Goal: Task Accomplishment & Management: Use online tool/utility

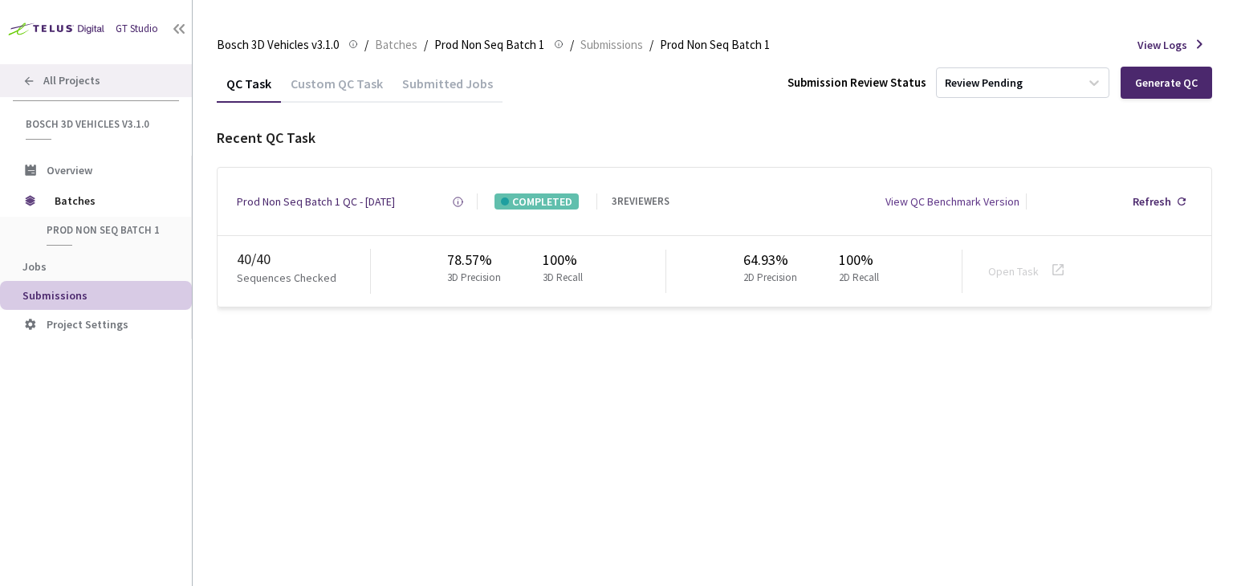
click at [96, 81] on span "All Projects" at bounding box center [71, 81] width 57 height 14
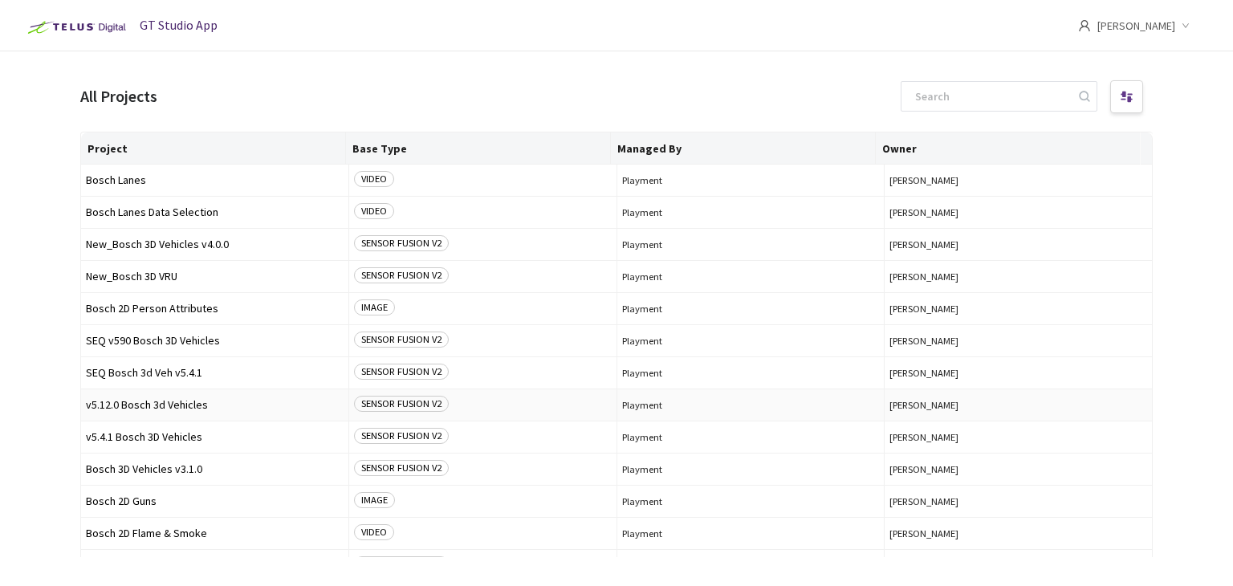
click at [125, 405] on span "v5.12.0 Bosch 3d Vehicles" at bounding box center [215, 405] width 258 height 12
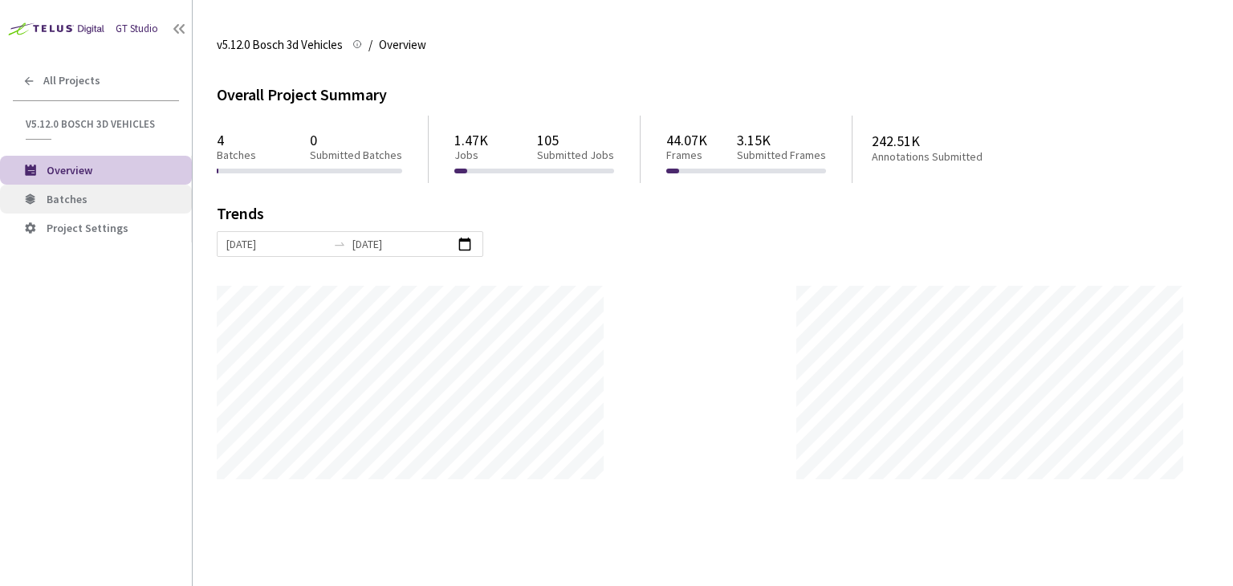
scroll to position [585, 1233]
click at [94, 194] on span "Batches" at bounding box center [113, 200] width 132 height 14
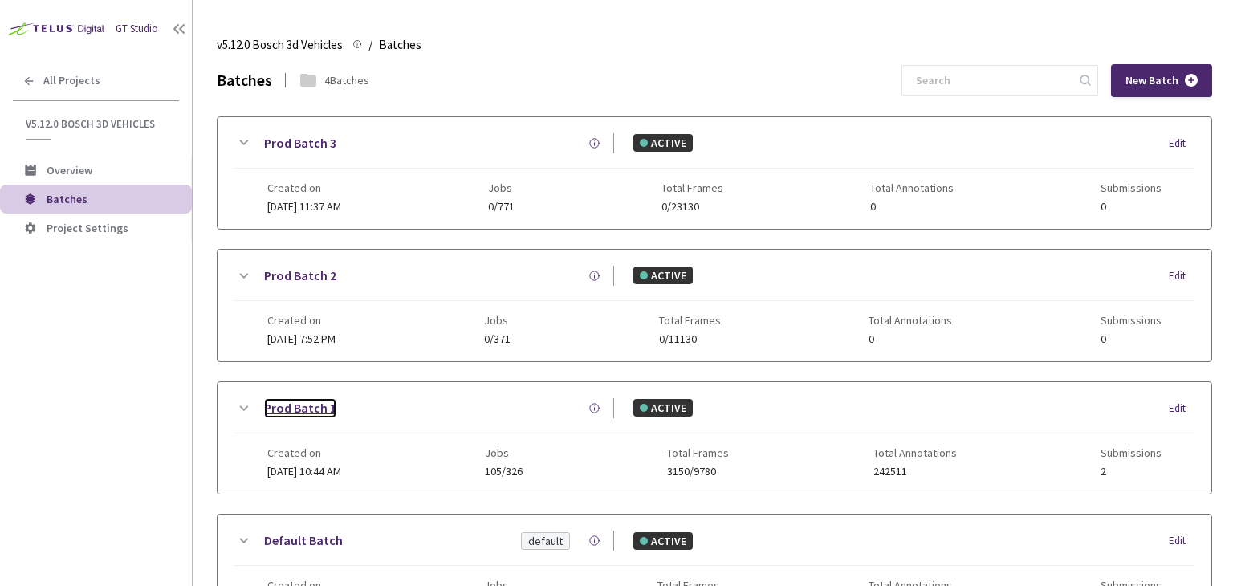
click at [323, 411] on link "Prod Batch 1" at bounding box center [300, 408] width 72 height 20
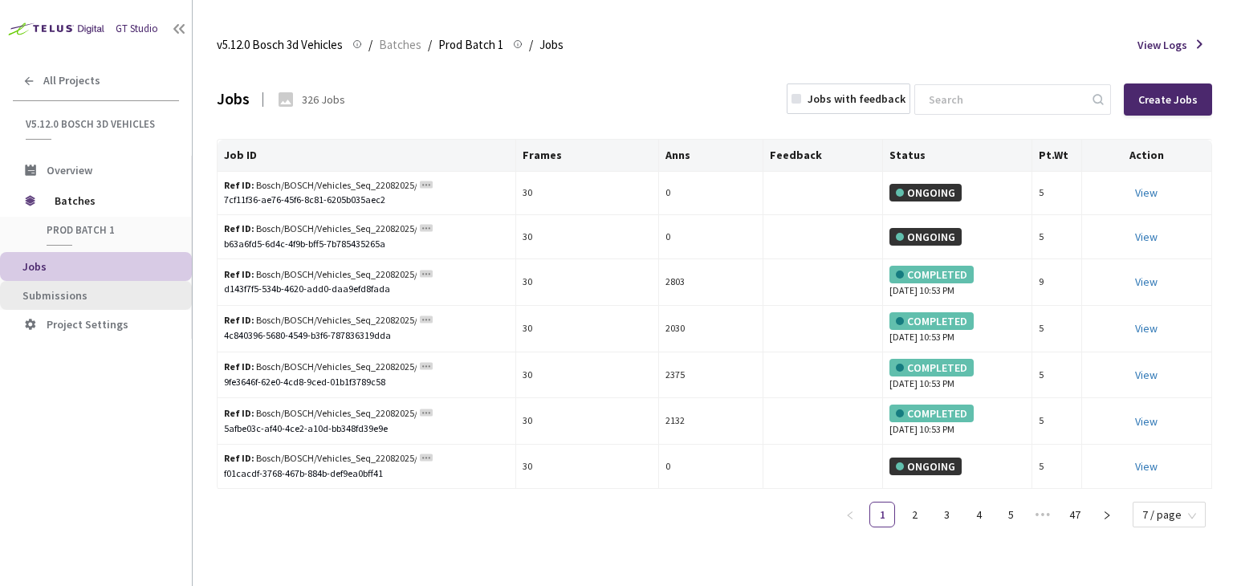
click at [79, 297] on span "Submissions" at bounding box center [54, 295] width 65 height 14
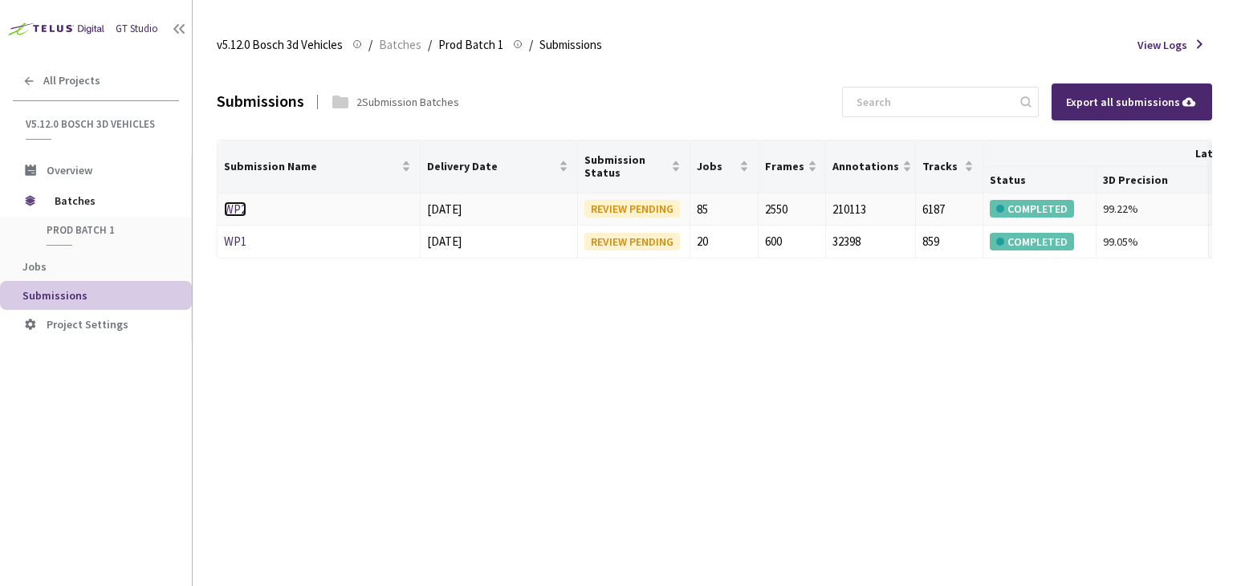
click at [240, 210] on link "WP2" at bounding box center [235, 208] width 22 height 15
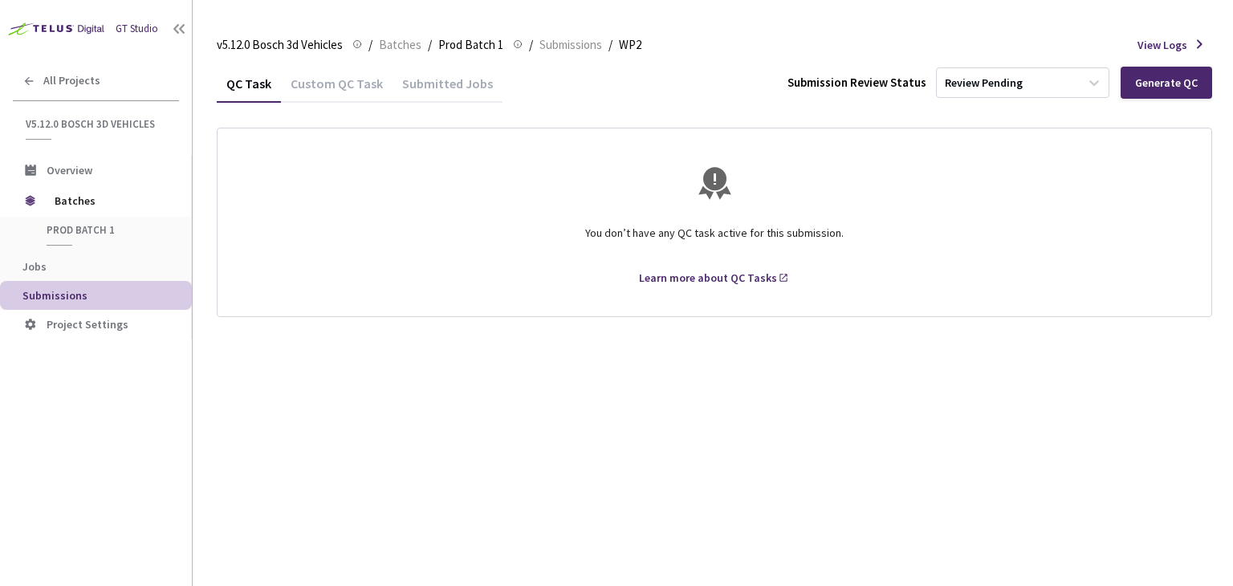
click at [364, 91] on div "Custom QC Task" at bounding box center [337, 88] width 112 height 27
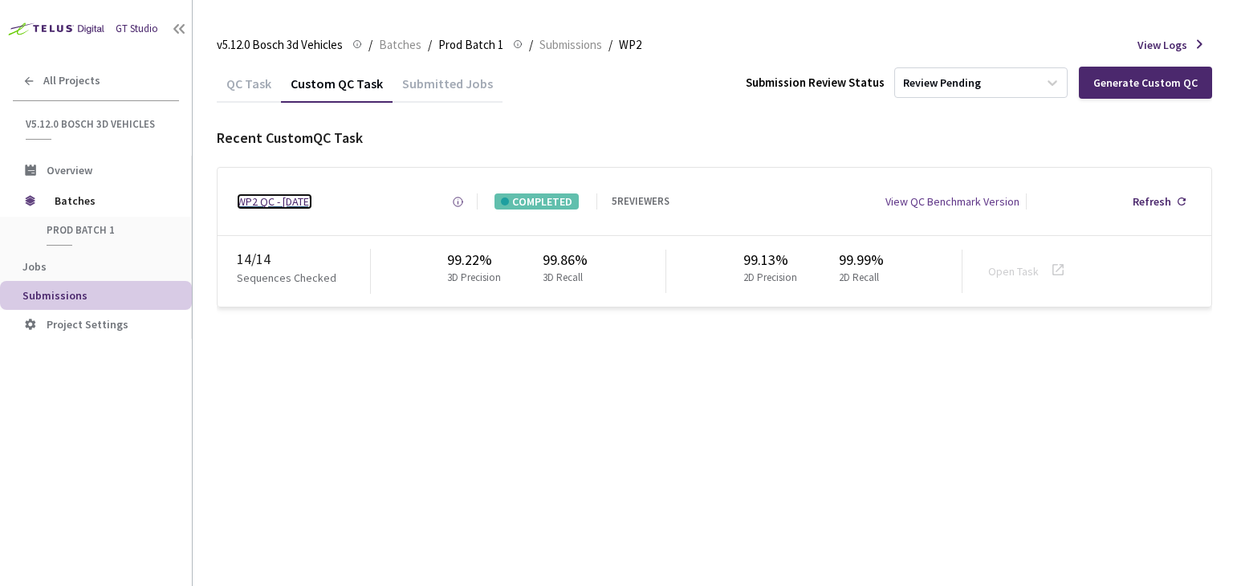
click at [258, 202] on div "WP2 QC - [DATE]" at bounding box center [274, 201] width 75 height 16
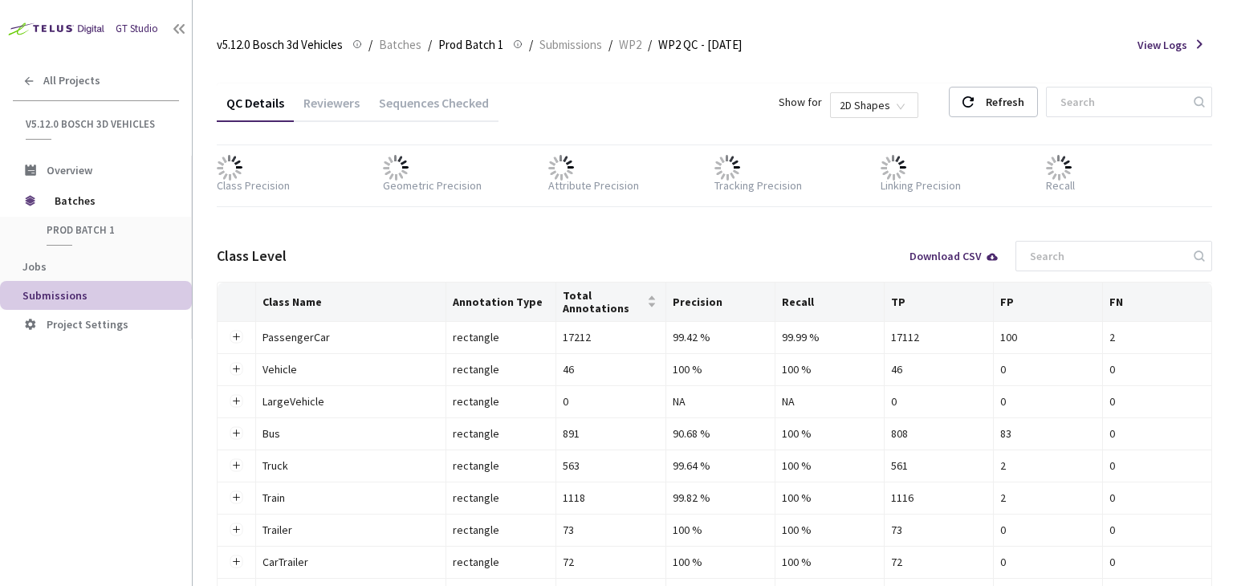
click at [357, 99] on div "Reviewers" at bounding box center [331, 108] width 75 height 27
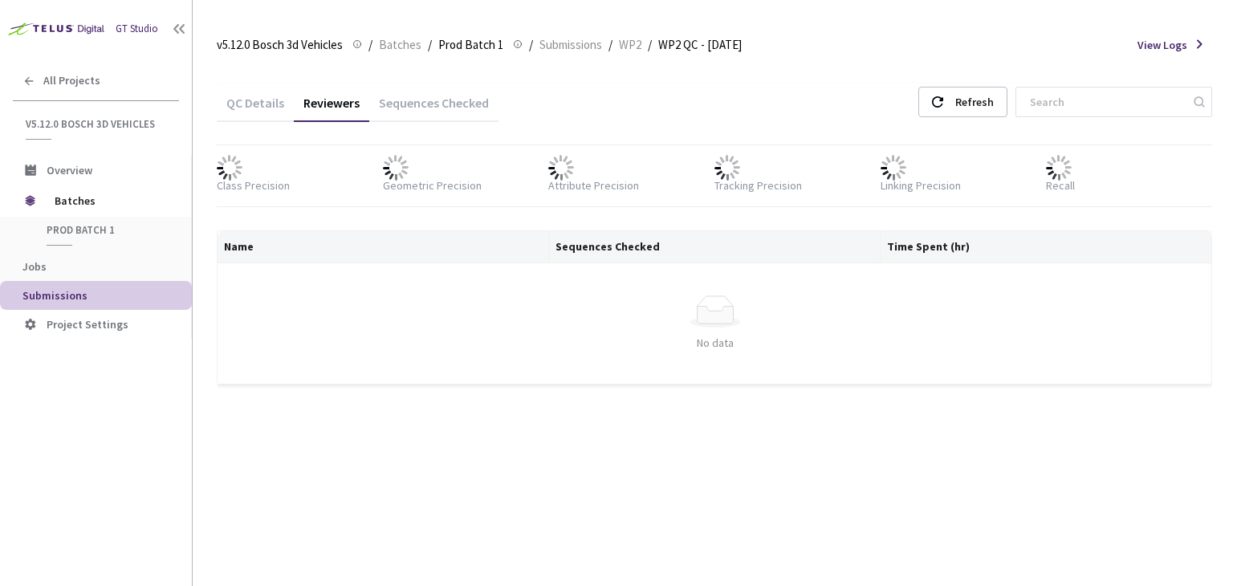
click at [437, 95] on div "Sequences Checked" at bounding box center [433, 108] width 129 height 27
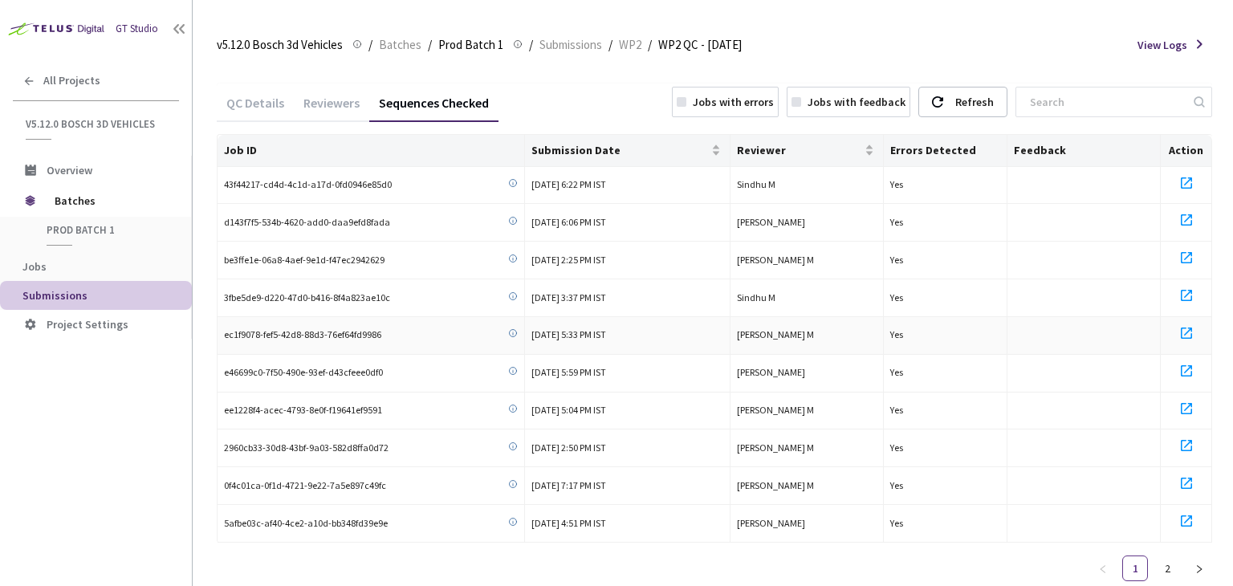
click at [1188, 328] on icon at bounding box center [1186, 332] width 11 height 11
click at [1183, 403] on icon at bounding box center [1186, 408] width 11 height 11
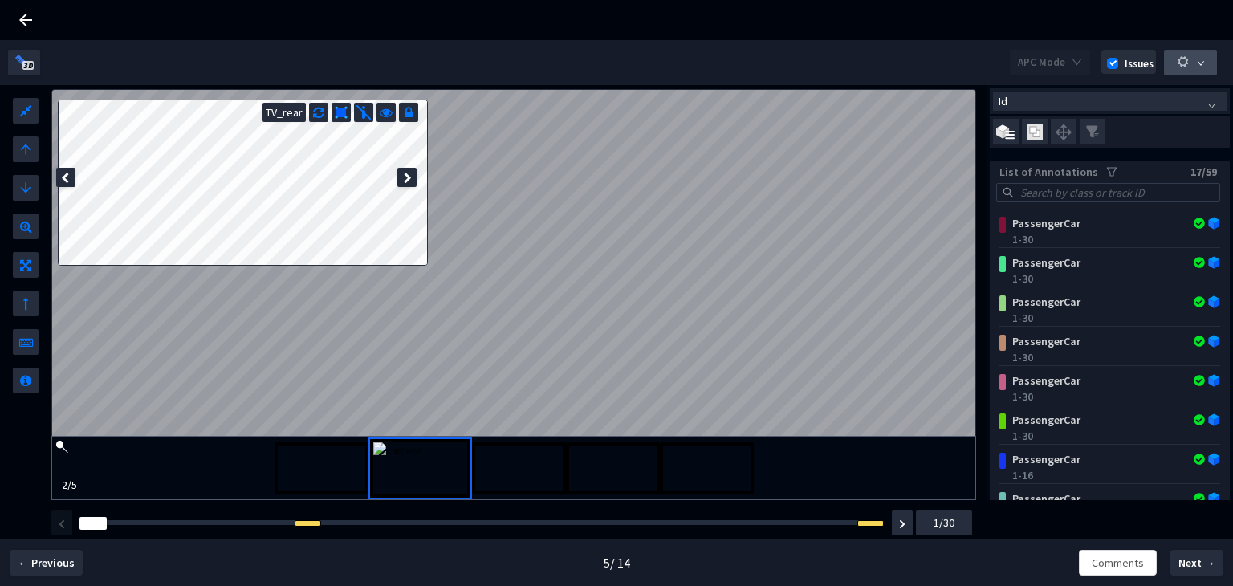
click at [1203, 70] on button "button" at bounding box center [1190, 63] width 53 height 26
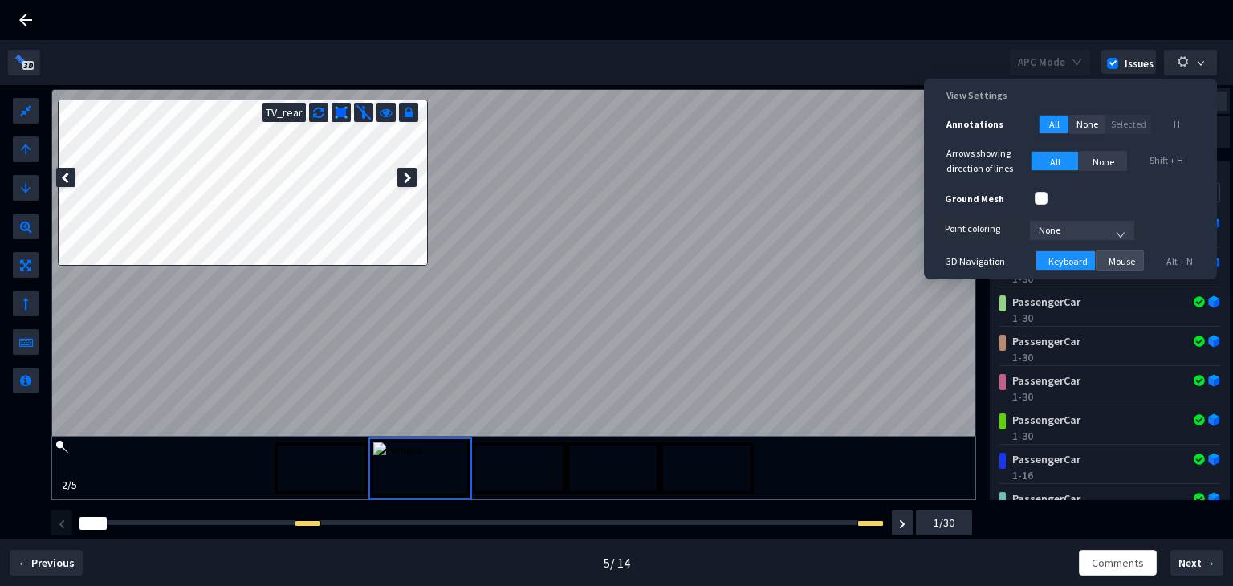
click at [1117, 261] on span "Mouse" at bounding box center [1121, 261] width 26 height 15
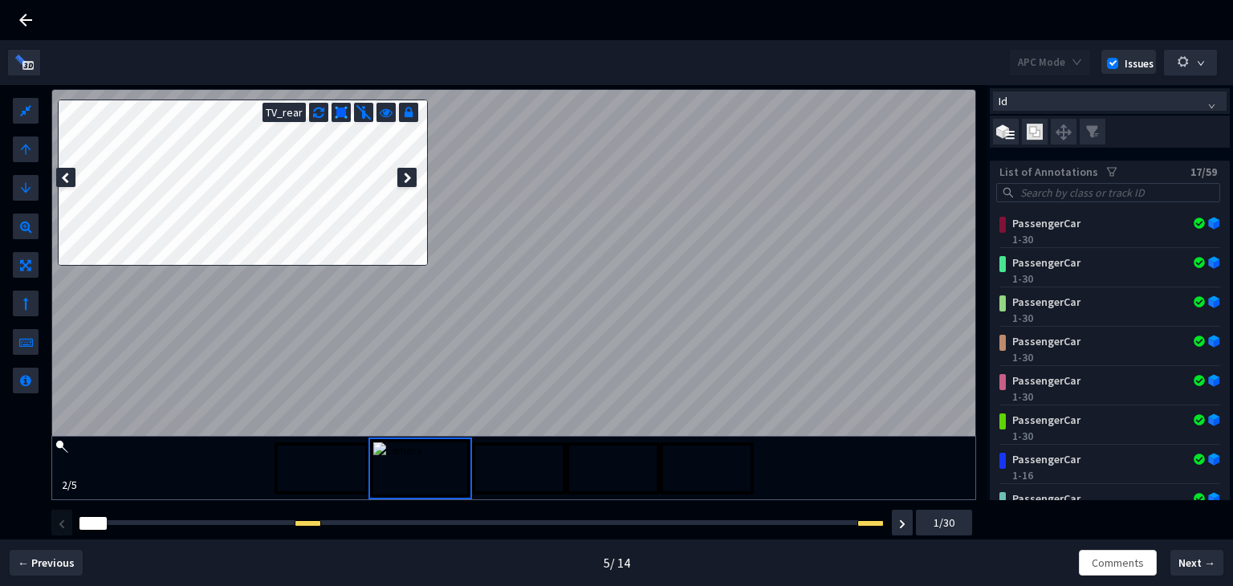
click at [99, 531] on div "Frame : 4 1/30" at bounding box center [510, 522] width 923 height 45
click at [908, 523] on button "button" at bounding box center [902, 523] width 21 height 26
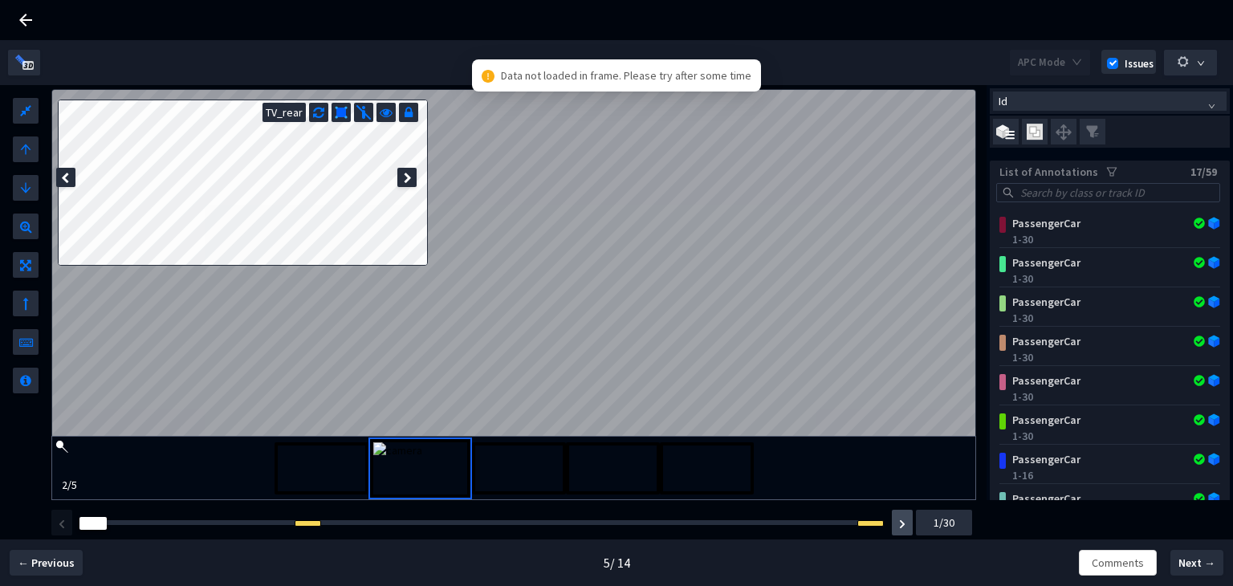
click at [908, 523] on button "button" at bounding box center [902, 523] width 21 height 26
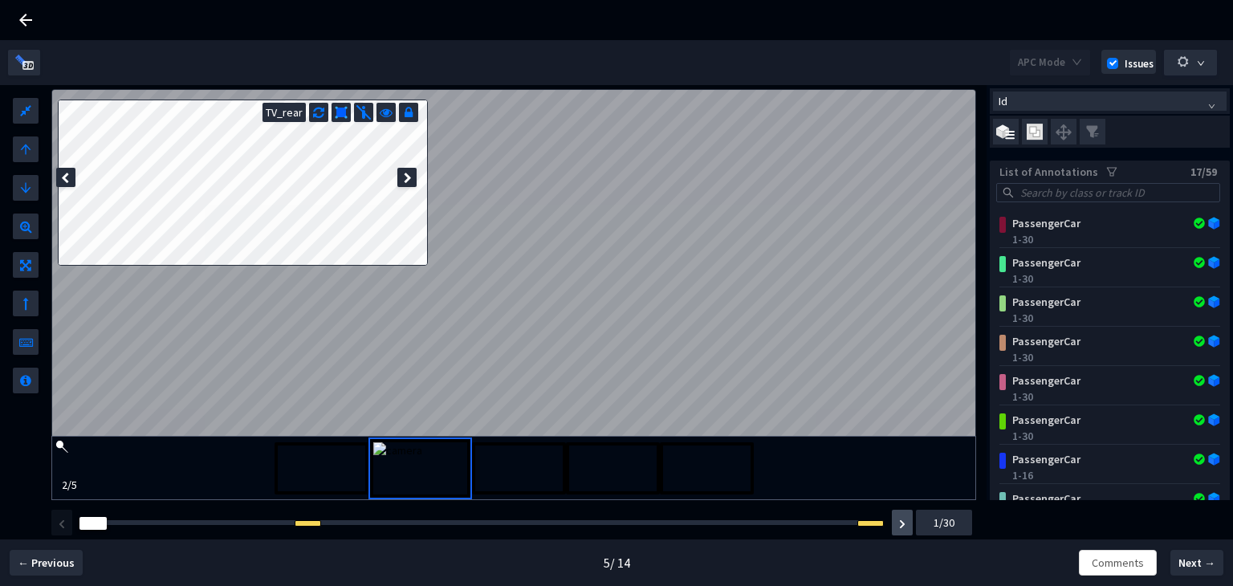
click at [905, 531] on button "button" at bounding box center [902, 523] width 21 height 26
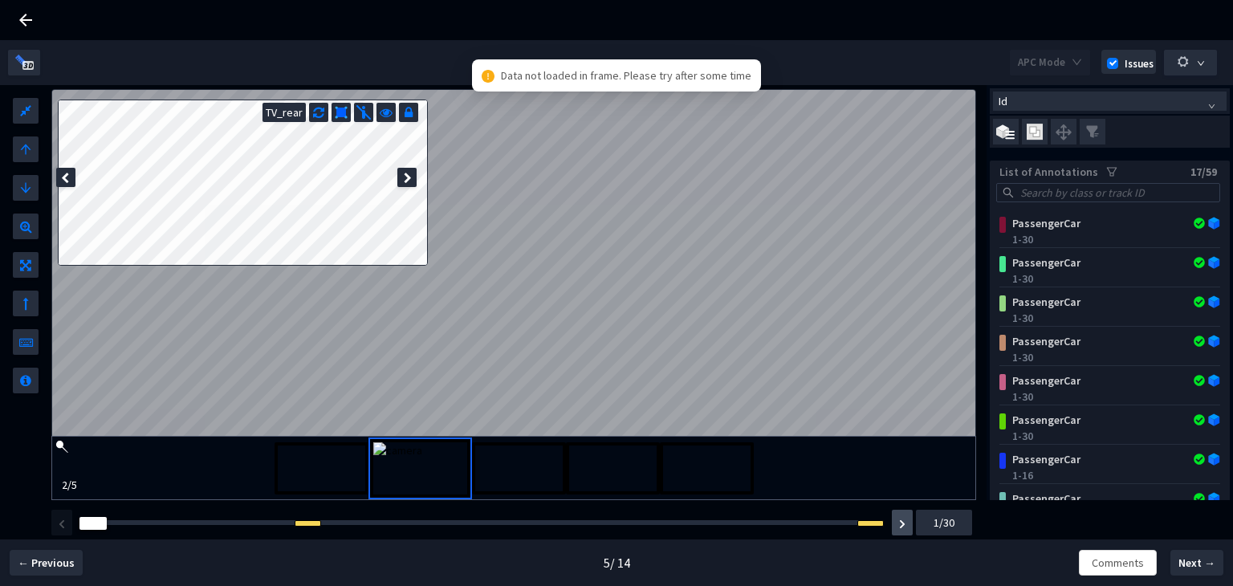
click at [905, 531] on button "button" at bounding box center [902, 523] width 21 height 26
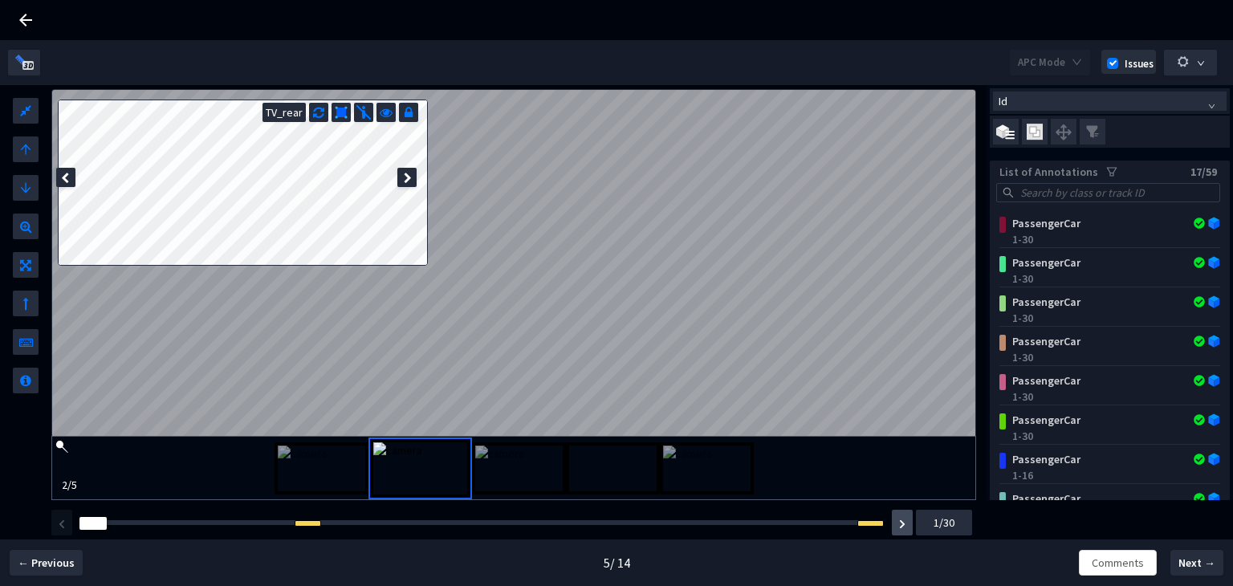
click at [905, 523] on button "button" at bounding box center [902, 523] width 21 height 26
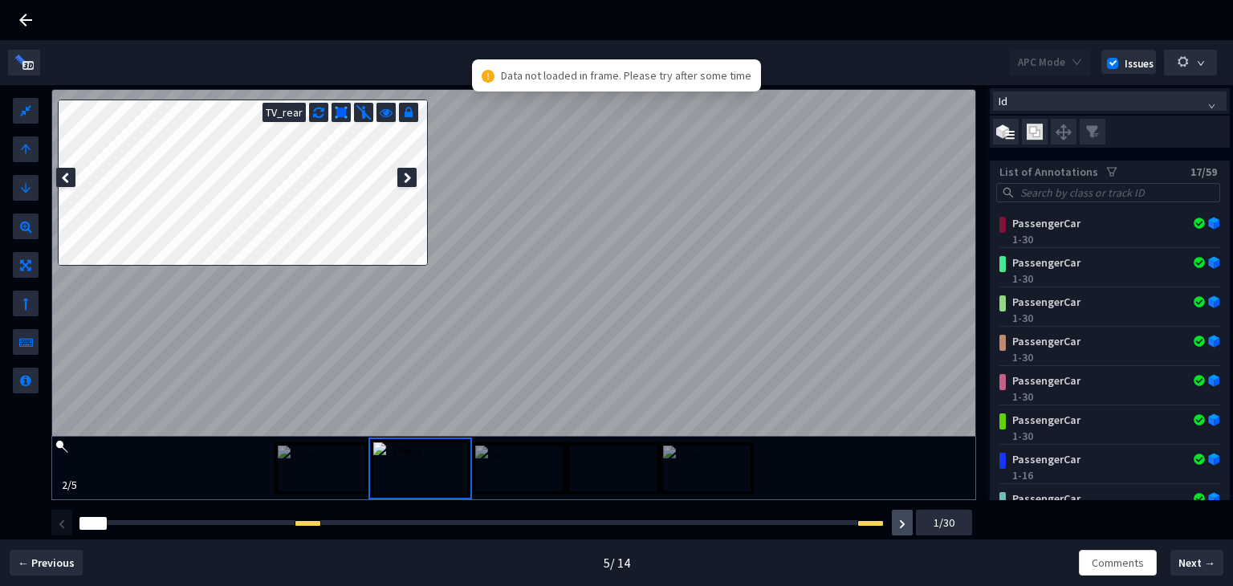
click at [904, 520] on img "button" at bounding box center [902, 524] width 6 height 10
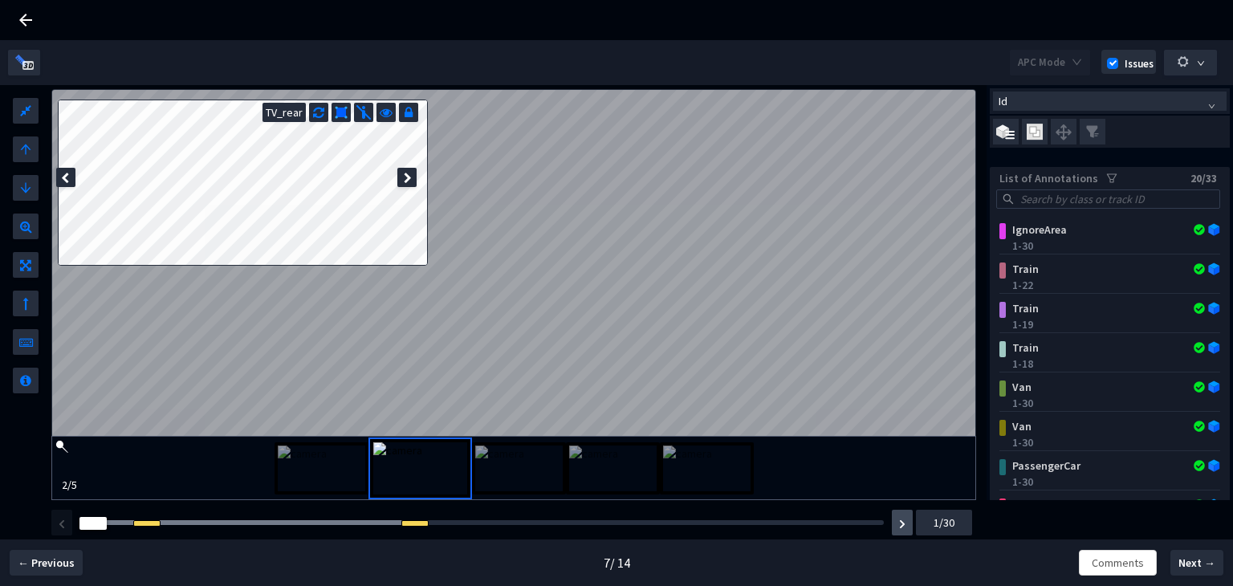
click at [899, 520] on img "button" at bounding box center [902, 524] width 6 height 10
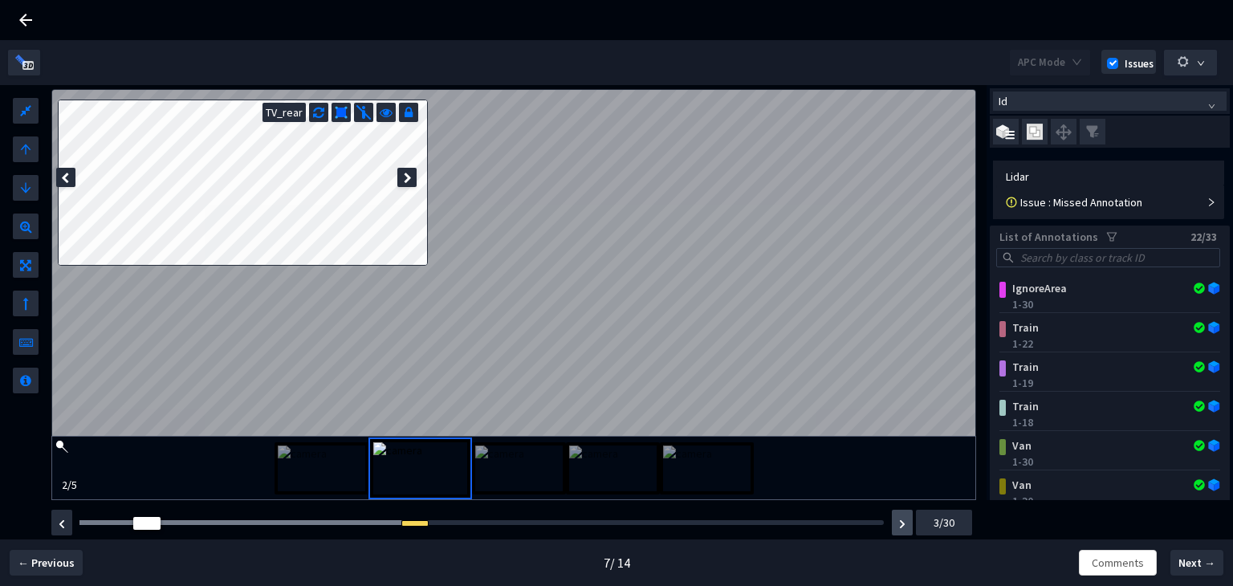
click at [899, 520] on img "button" at bounding box center [902, 524] width 6 height 10
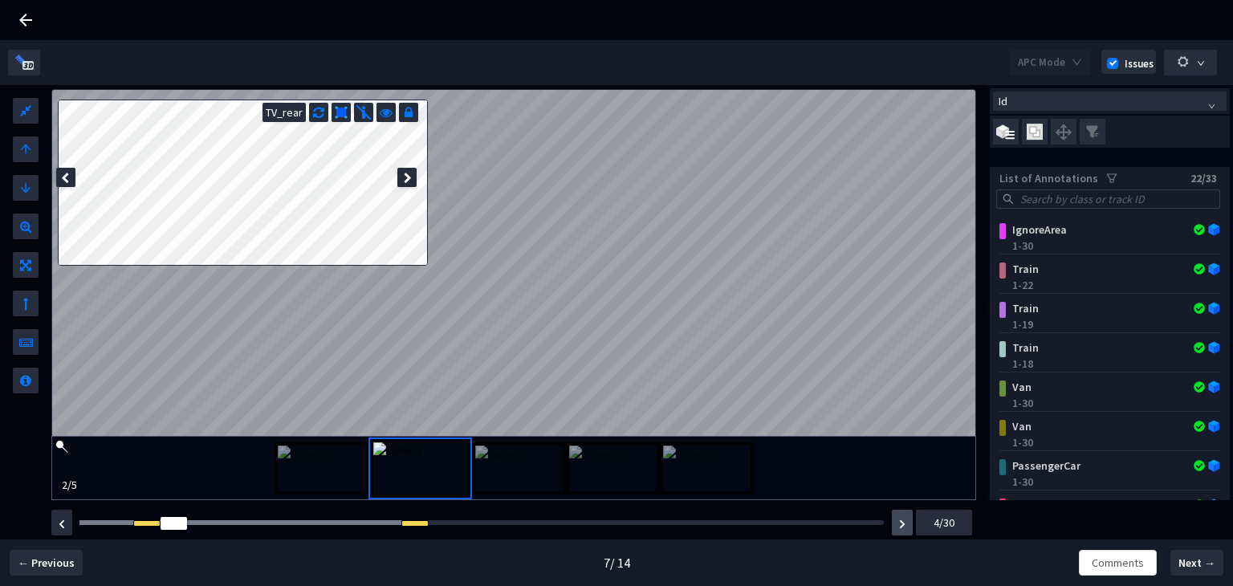
click at [899, 520] on img "button" at bounding box center [902, 524] width 6 height 10
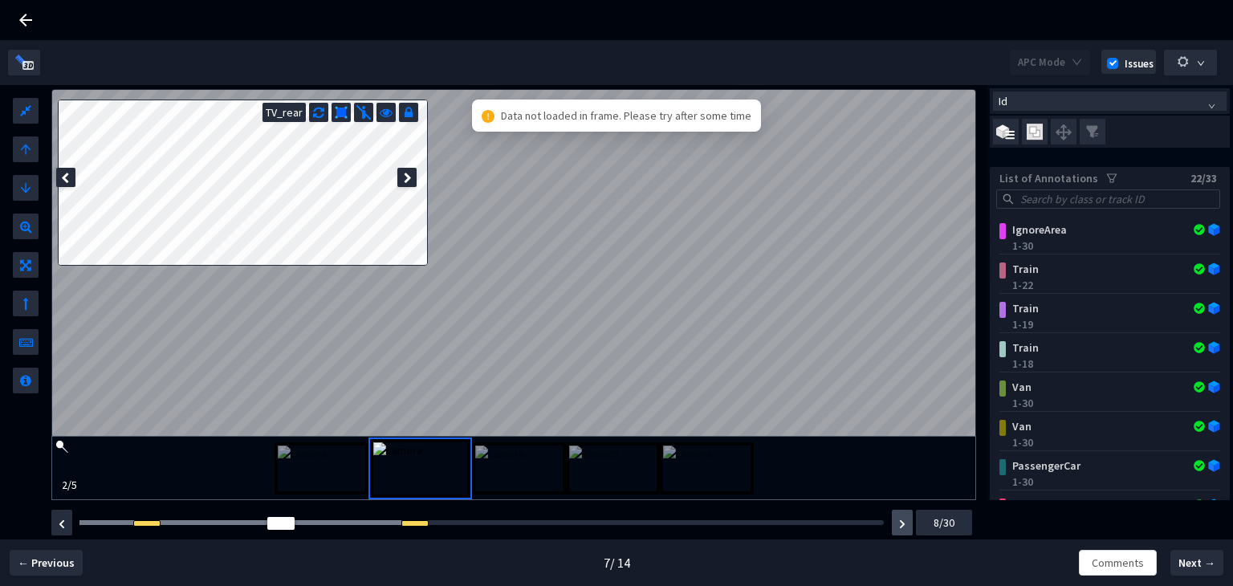
click at [899, 520] on img "button" at bounding box center [902, 524] width 6 height 10
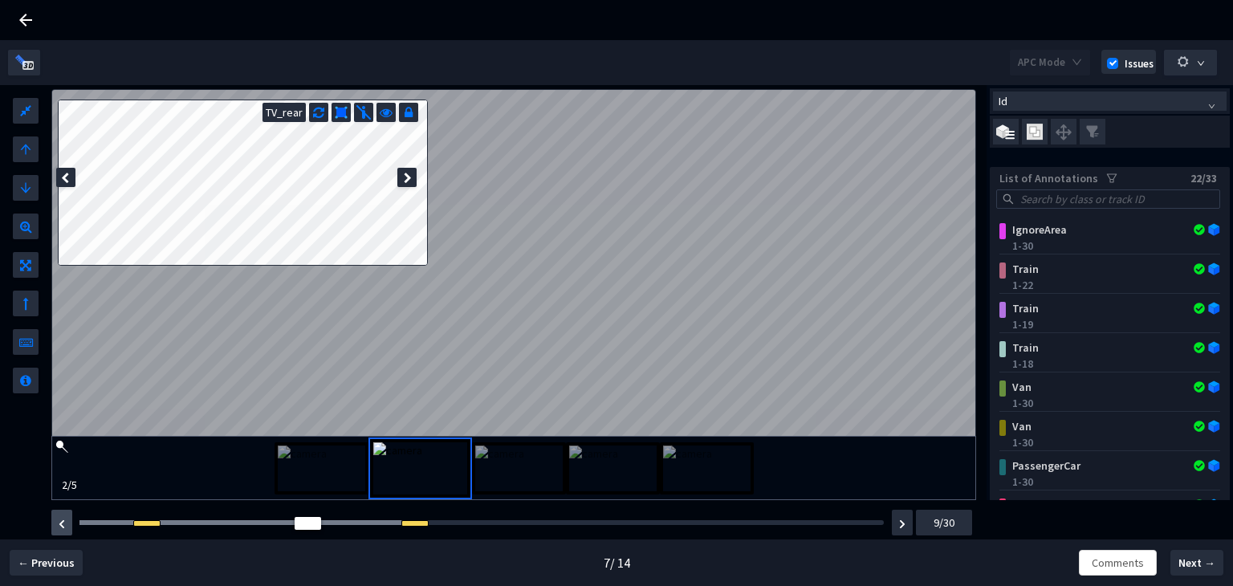
click at [67, 527] on button "button" at bounding box center [61, 523] width 21 height 26
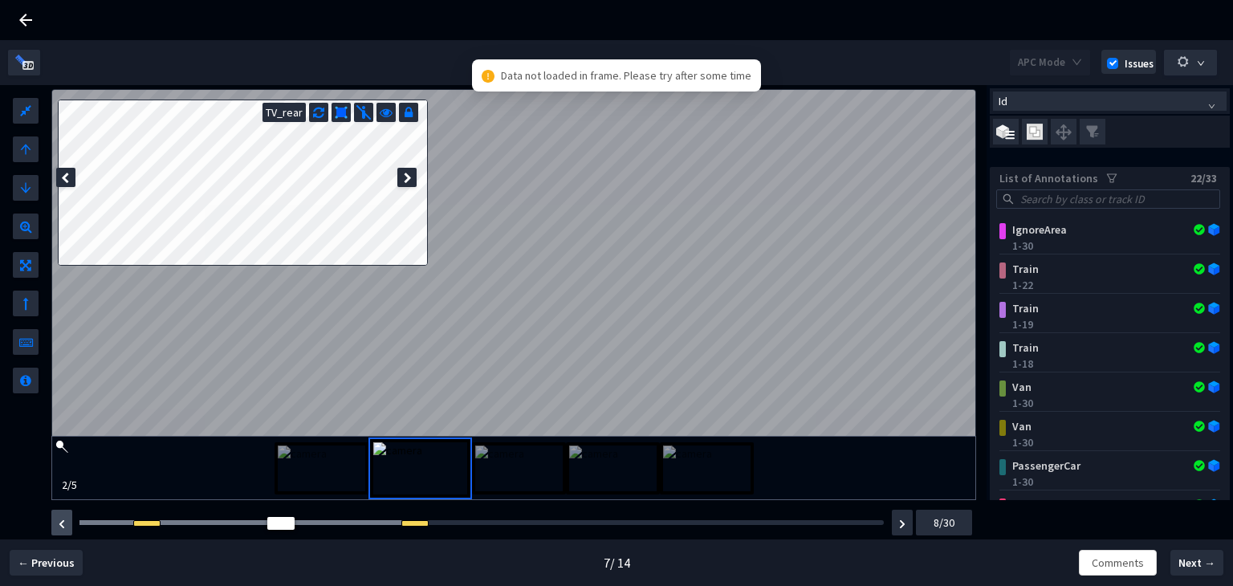
click at [67, 527] on button "button" at bounding box center [61, 523] width 21 height 26
click at [899, 525] on img "button" at bounding box center [902, 524] width 6 height 10
click at [900, 526] on img "button" at bounding box center [902, 524] width 6 height 10
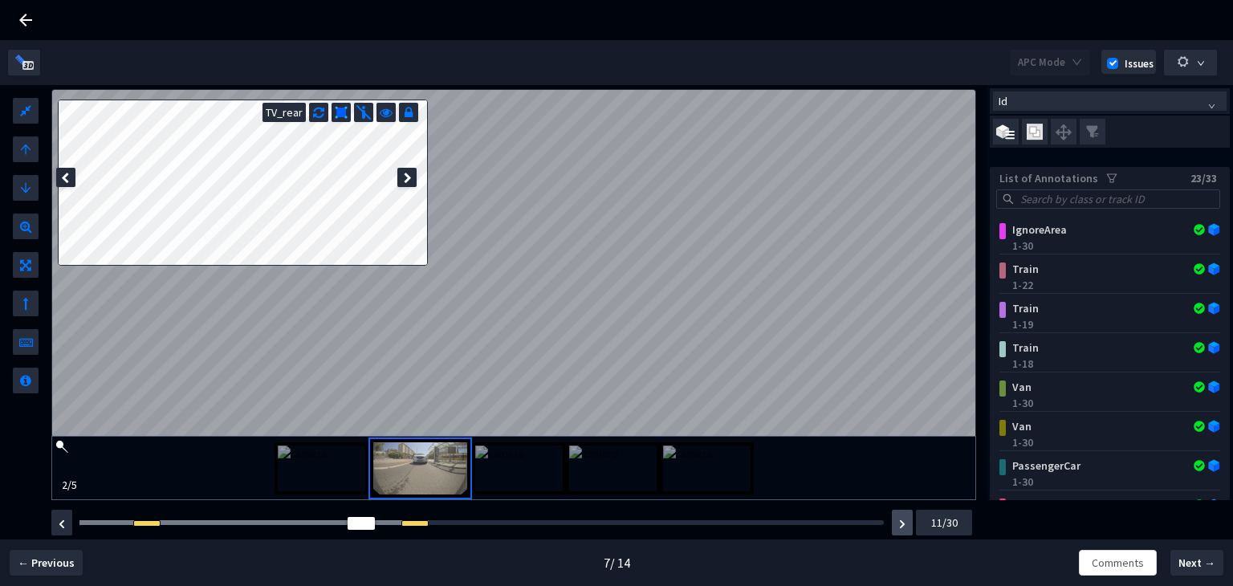
click at [900, 526] on img "button" at bounding box center [902, 524] width 6 height 10
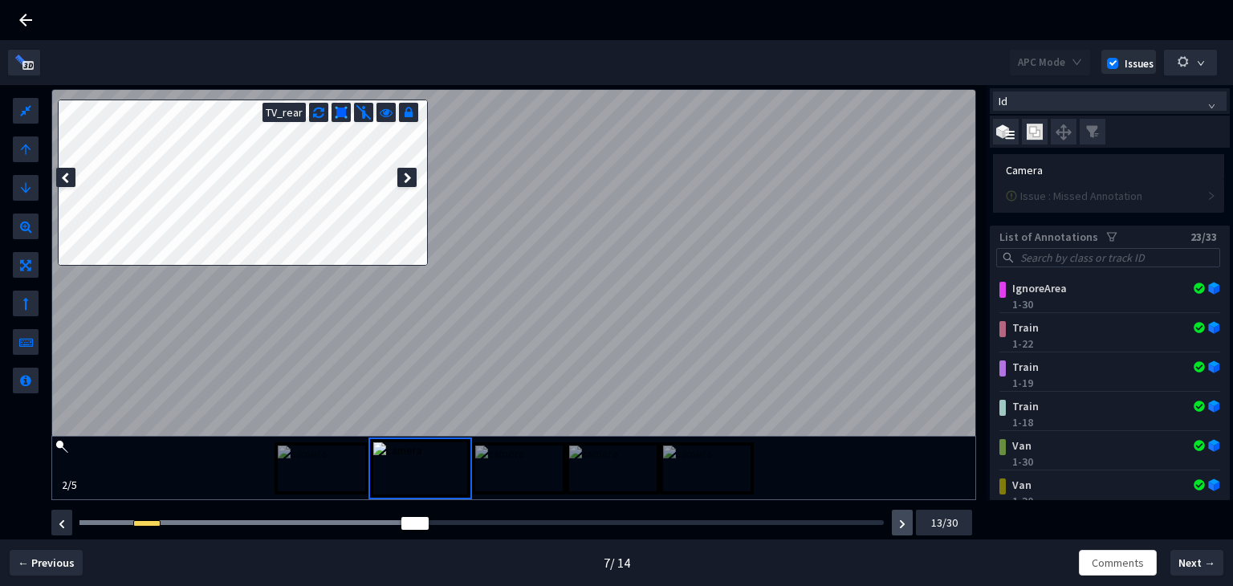
click at [900, 527] on img "button" at bounding box center [902, 524] width 6 height 10
click at [901, 521] on img "button" at bounding box center [902, 524] width 6 height 10
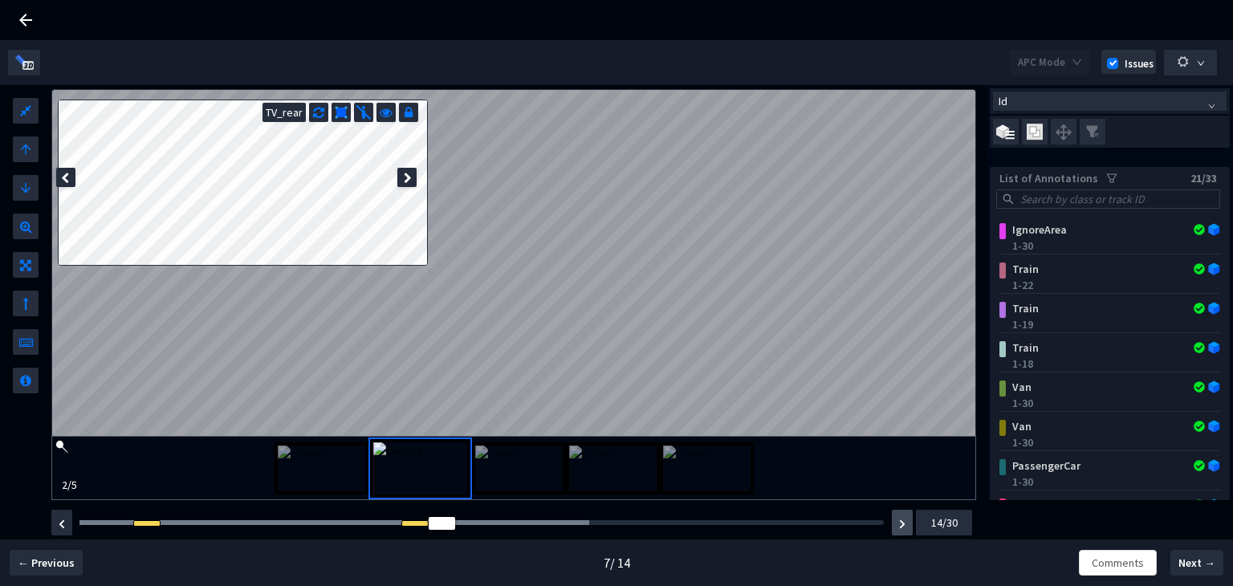
click at [901, 521] on img "button" at bounding box center [902, 524] width 6 height 10
click at [900, 519] on img "button" at bounding box center [902, 524] width 6 height 10
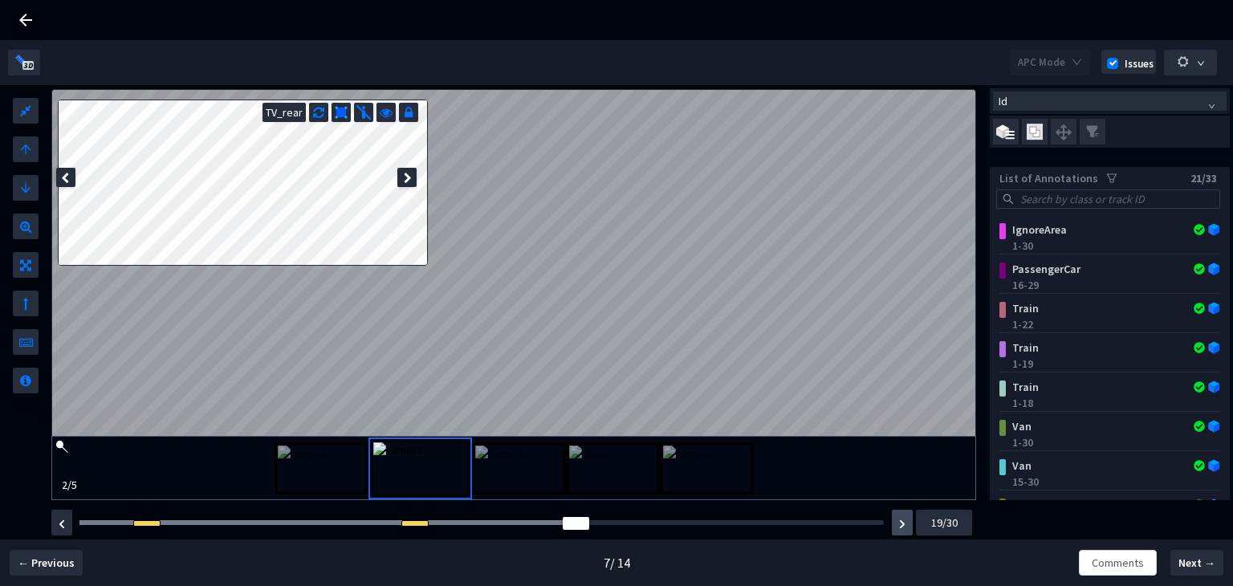
click at [900, 519] on img "button" at bounding box center [902, 524] width 6 height 10
click at [904, 520] on img "button" at bounding box center [902, 524] width 6 height 10
click at [899, 523] on img "button" at bounding box center [902, 524] width 6 height 10
click at [899, 524] on img "button" at bounding box center [902, 524] width 6 height 10
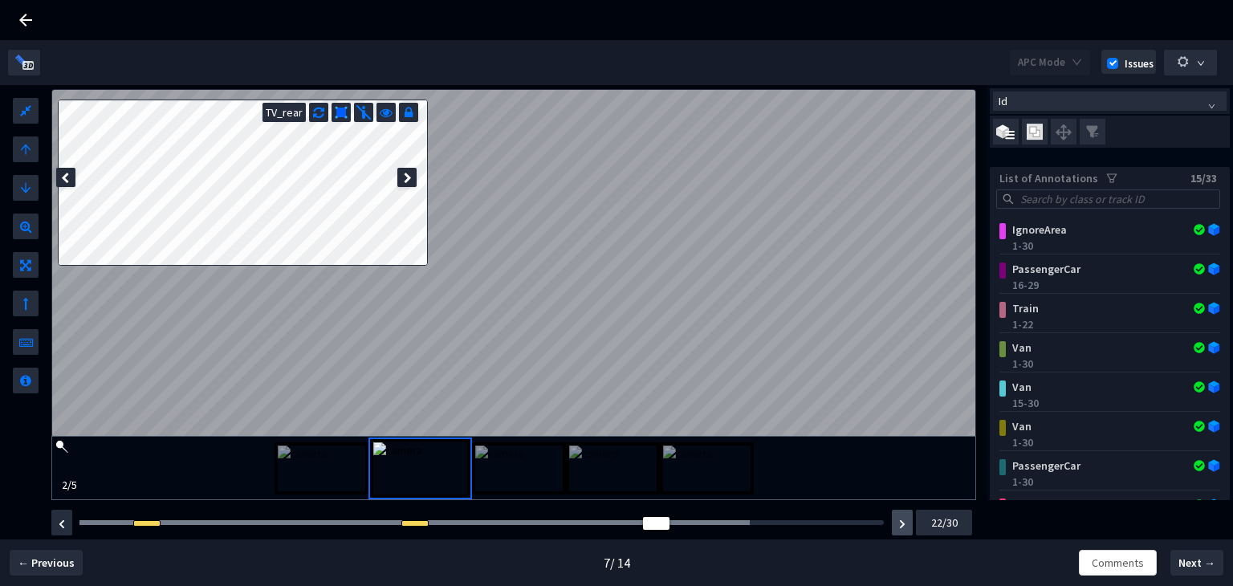
click at [899, 524] on img "button" at bounding box center [902, 524] width 6 height 10
click at [899, 519] on img "button" at bounding box center [902, 524] width 6 height 10
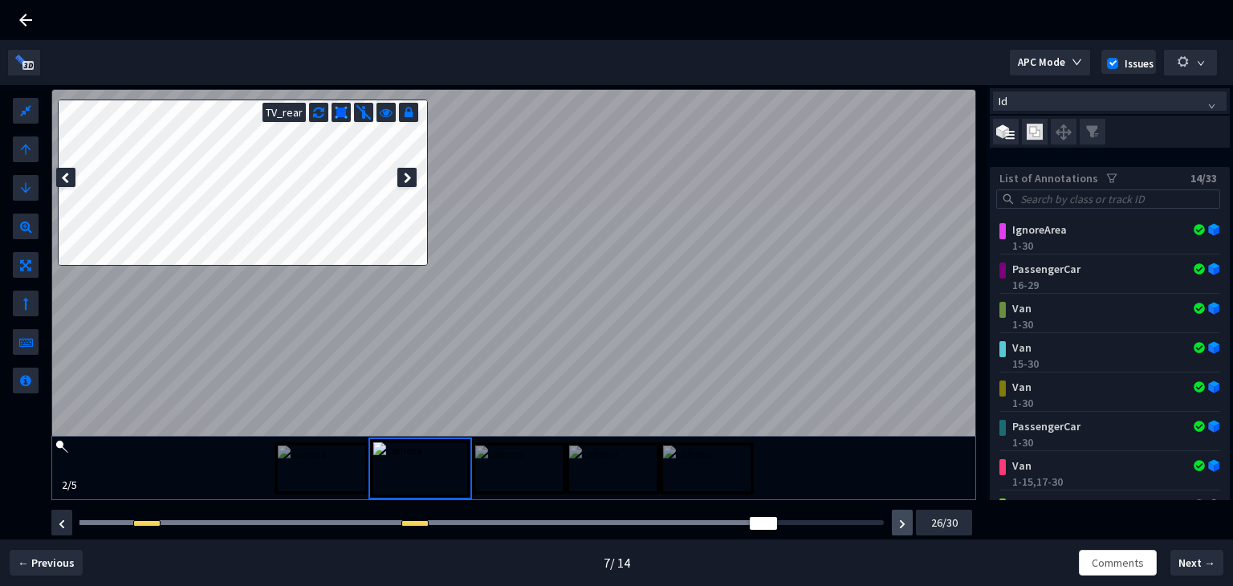
click at [899, 519] on img "button" at bounding box center [902, 524] width 6 height 10
click at [897, 527] on button "button" at bounding box center [902, 523] width 21 height 26
click at [62, 514] on button "button" at bounding box center [61, 523] width 21 height 26
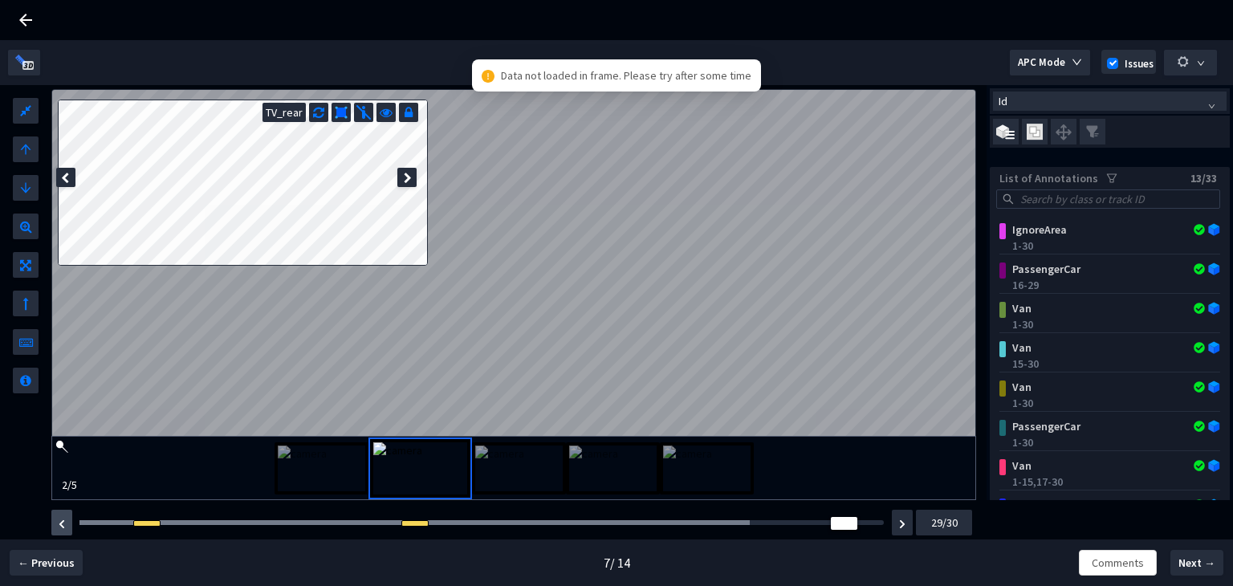
click at [62, 514] on button "button" at bounding box center [61, 523] width 21 height 26
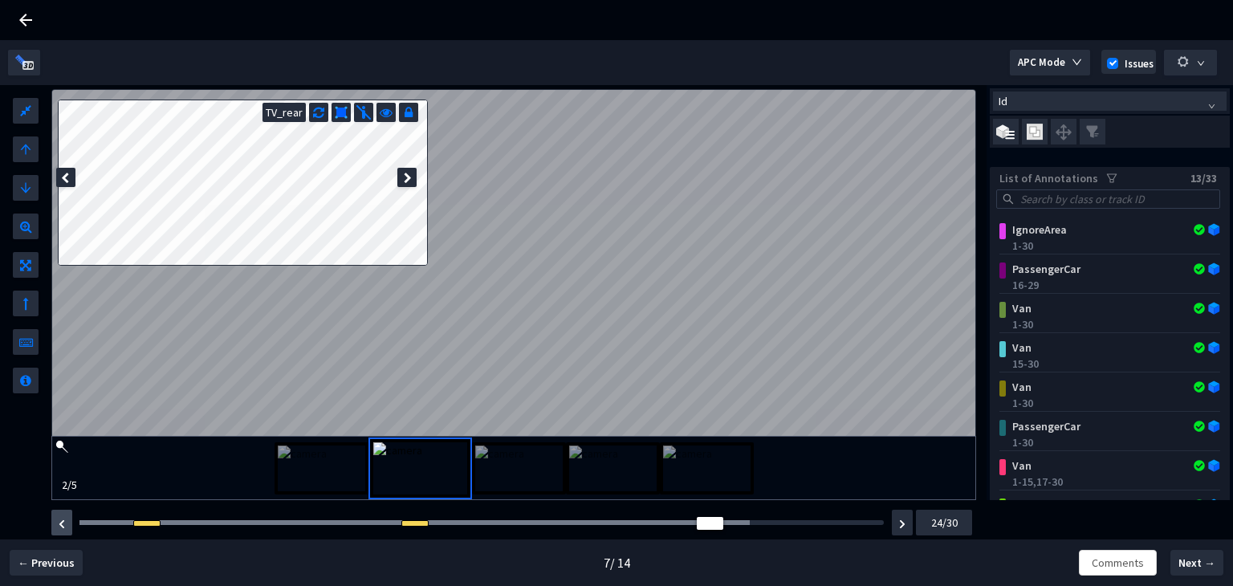
click at [62, 514] on button "button" at bounding box center [61, 523] width 21 height 26
click at [905, 520] on button "button" at bounding box center [902, 523] width 21 height 26
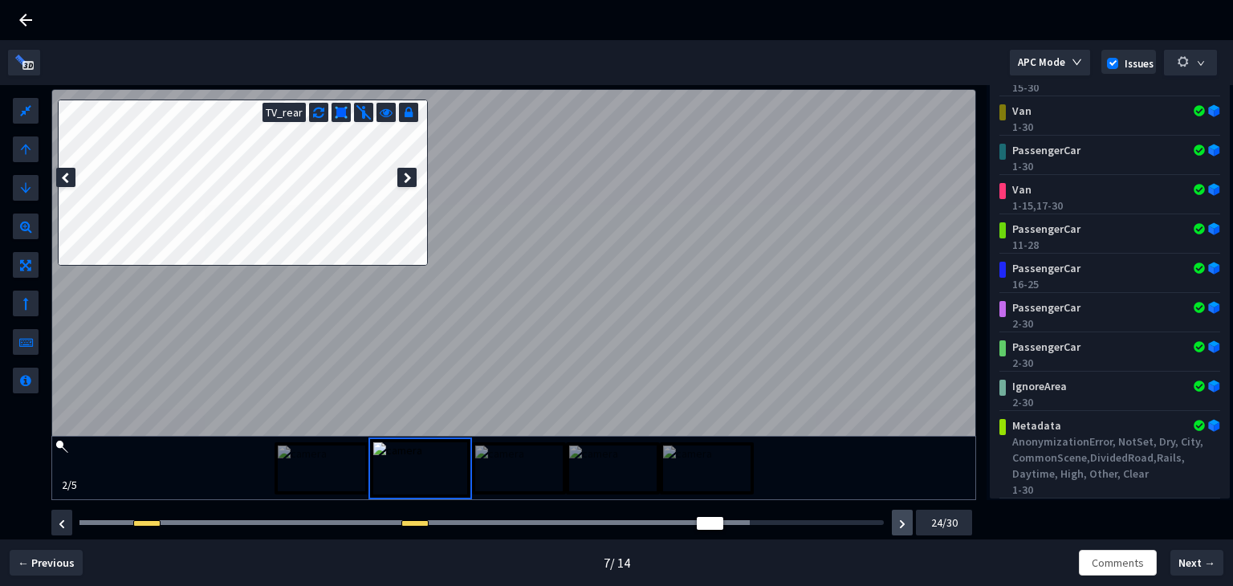
click at [898, 528] on button "button" at bounding box center [902, 523] width 21 height 26
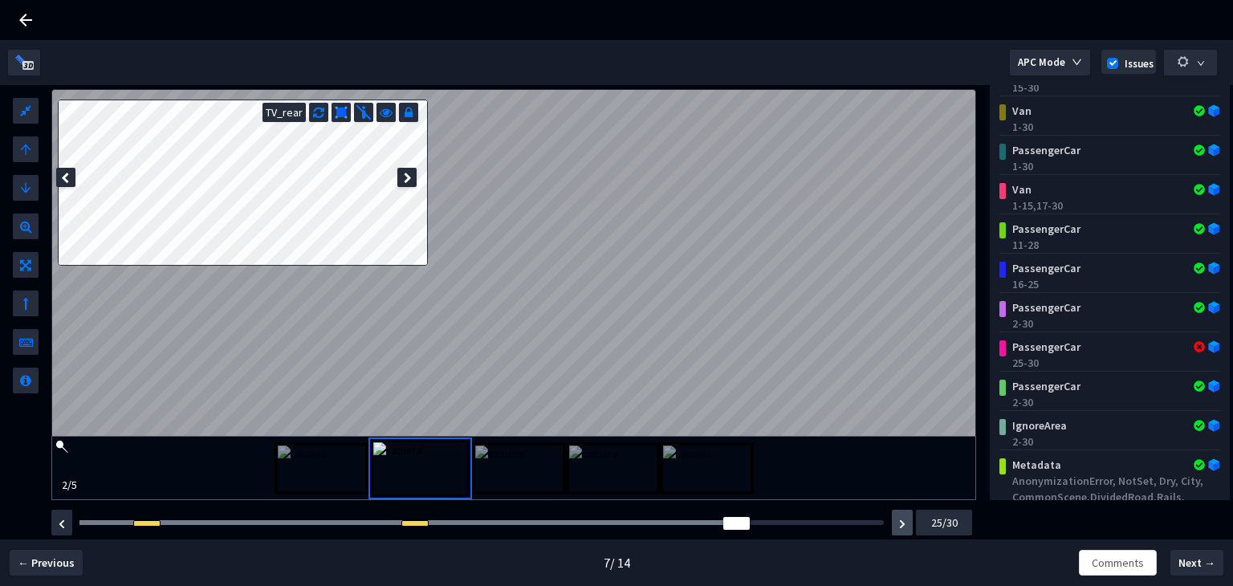
click at [902, 524] on img "button" at bounding box center [902, 524] width 6 height 10
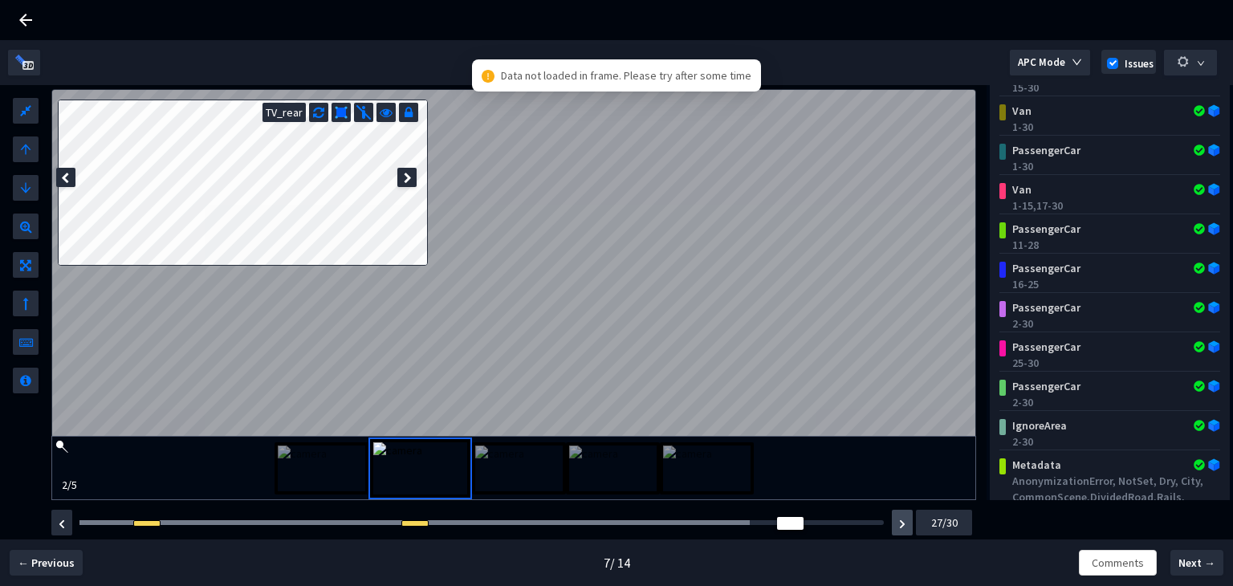
click at [902, 524] on img "button" at bounding box center [902, 524] width 6 height 10
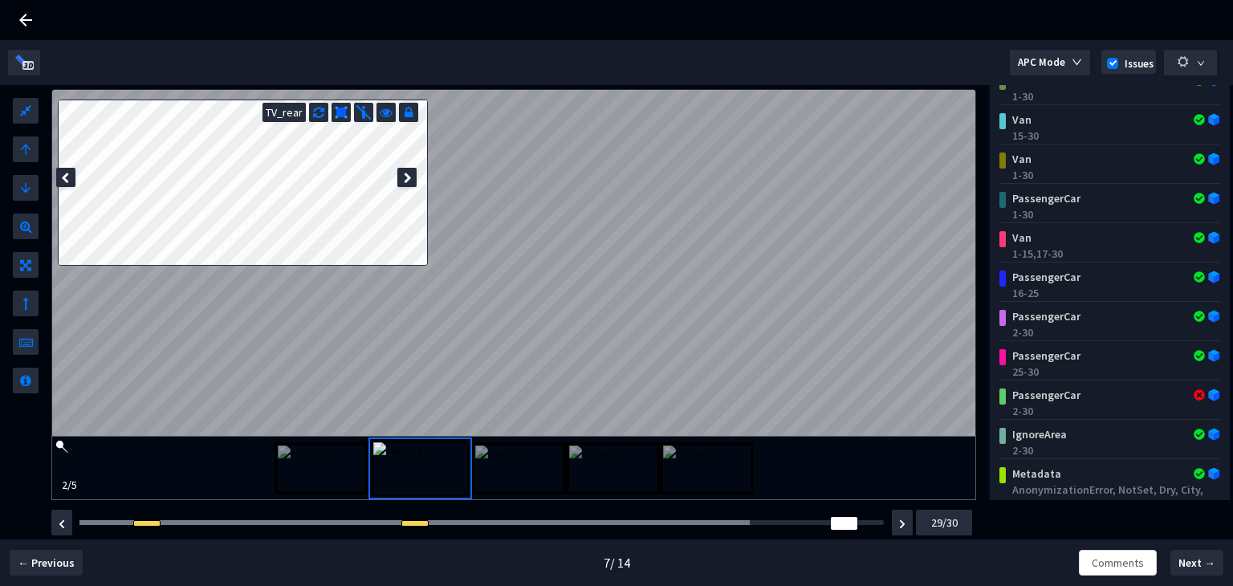
scroll to position [0, 0]
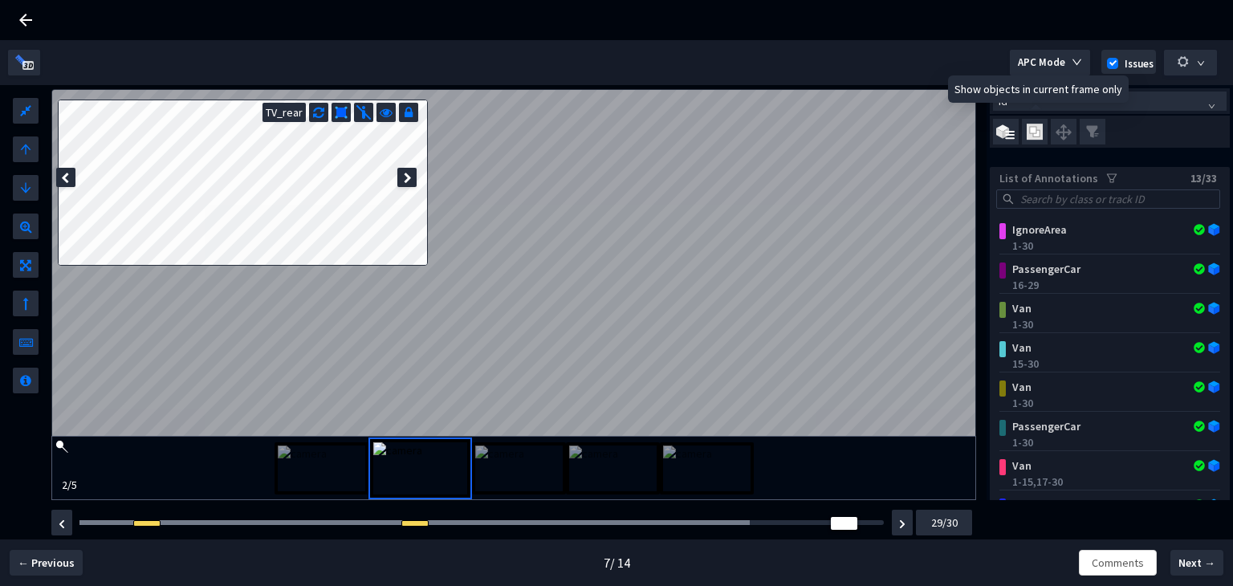
click at [1042, 127] on img at bounding box center [1035, 132] width 16 height 17
click at [0, 0] on input "checkbox" at bounding box center [0, 0] width 0 height 0
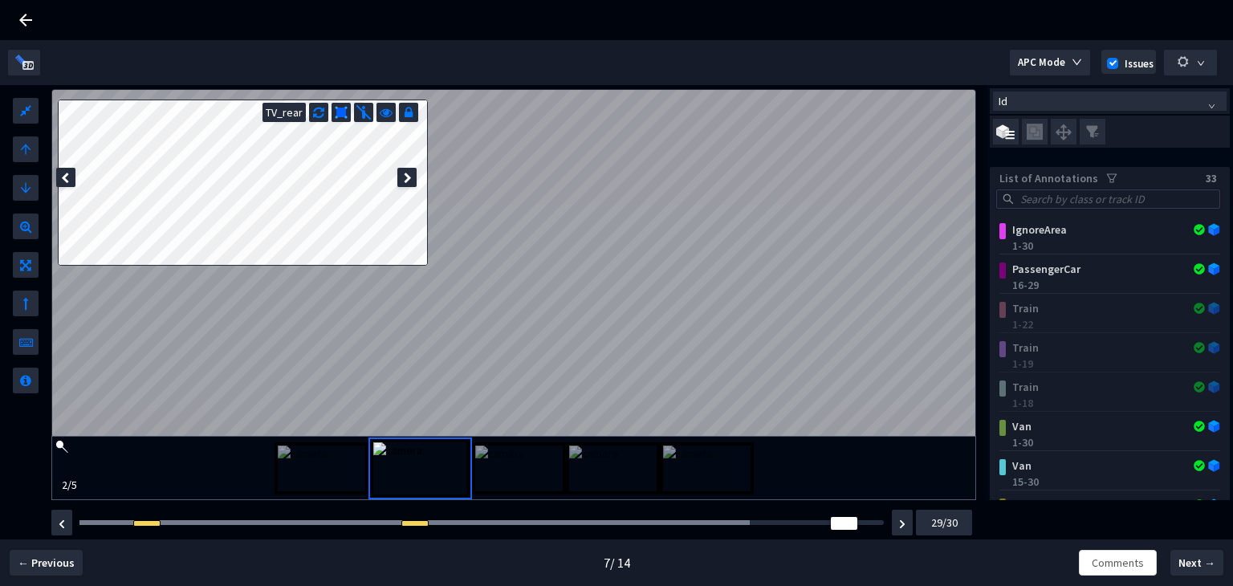
click at [1043, 190] on input "search" at bounding box center [1115, 199] width 197 height 18
paste input "6f0d8afc-263e-455b-9813-938b4f7a7411"
type input "6f0d8afc-263e-455b-9813-938b4f7a7411"
click at [1058, 209] on div at bounding box center [1110, 202] width 240 height 26
click at [1054, 200] on input "search" at bounding box center [1115, 199] width 197 height 18
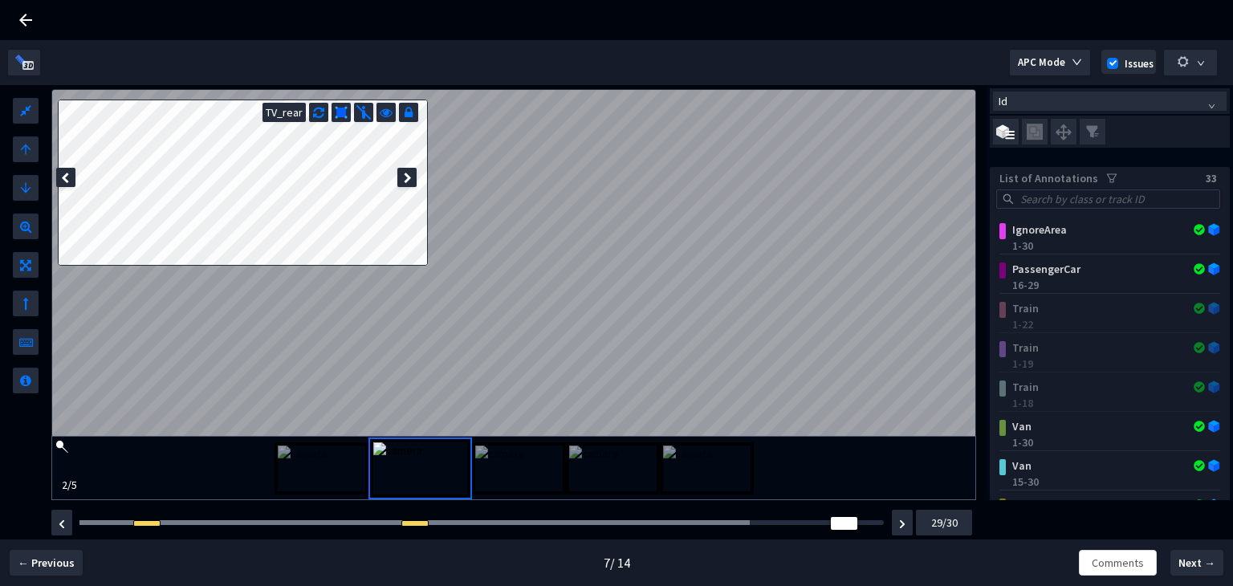
paste input "10c250ea-4f9d-4cf0-b503-9496fa877110"
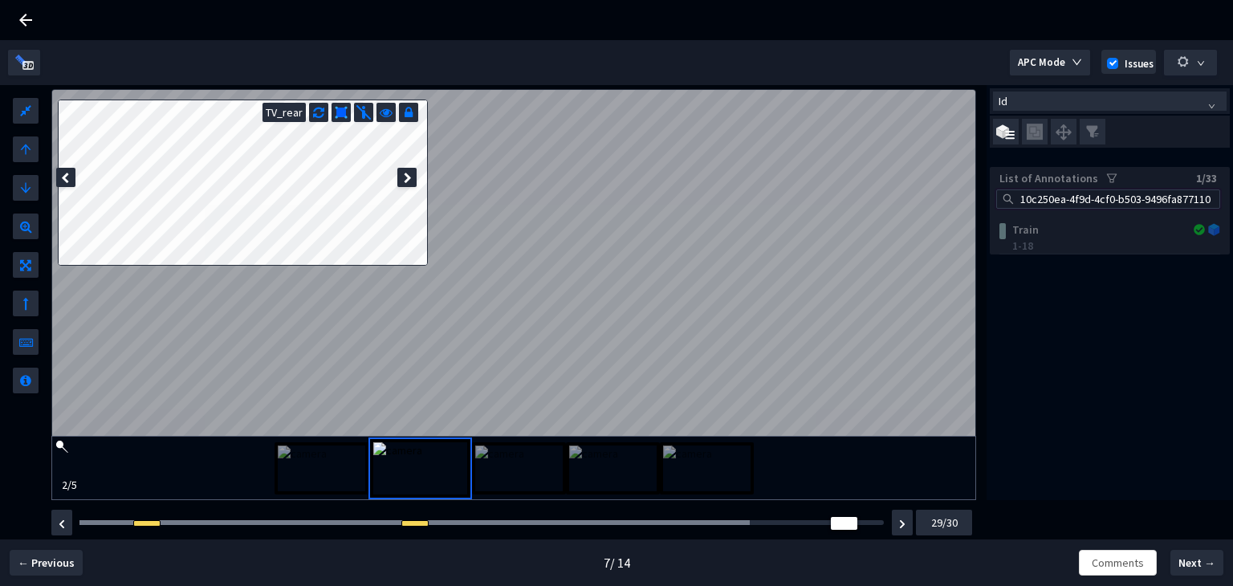
type input "10c250ea-4f9d-4cf0-b503-9496fa877110"
click at [1053, 232] on div "Train 1-18" at bounding box center [1110, 234] width 240 height 39
click at [61, 524] on img "button" at bounding box center [62, 524] width 6 height 10
click at [63, 524] on img "button" at bounding box center [62, 524] width 6 height 10
click at [51, 521] on button "button" at bounding box center [61, 523] width 21 height 26
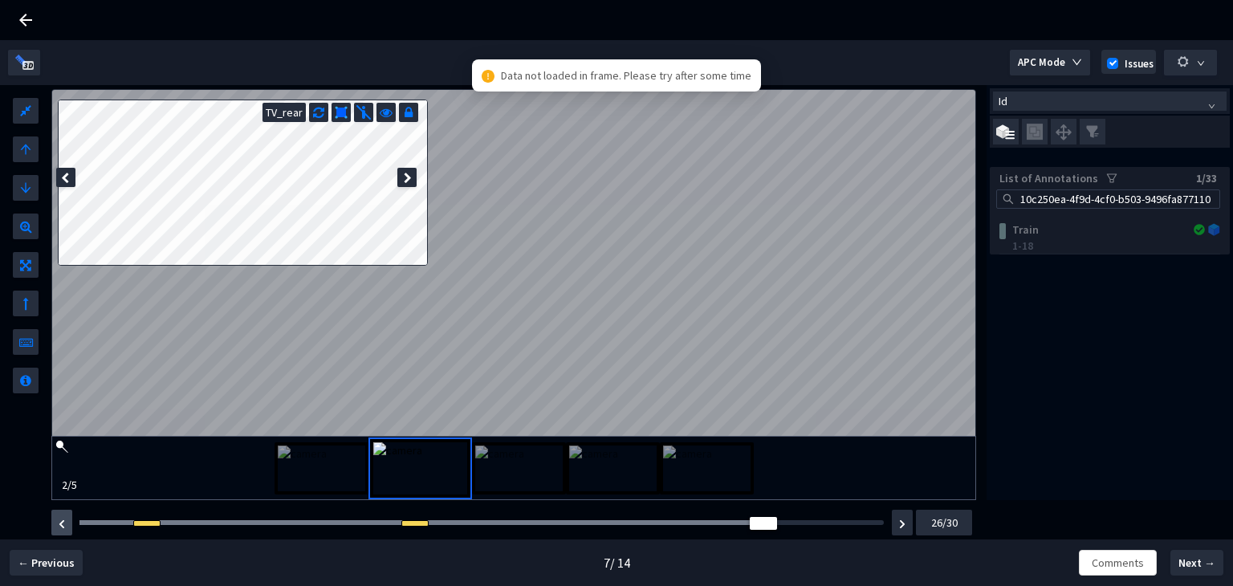
click at [59, 526] on img "button" at bounding box center [62, 524] width 6 height 10
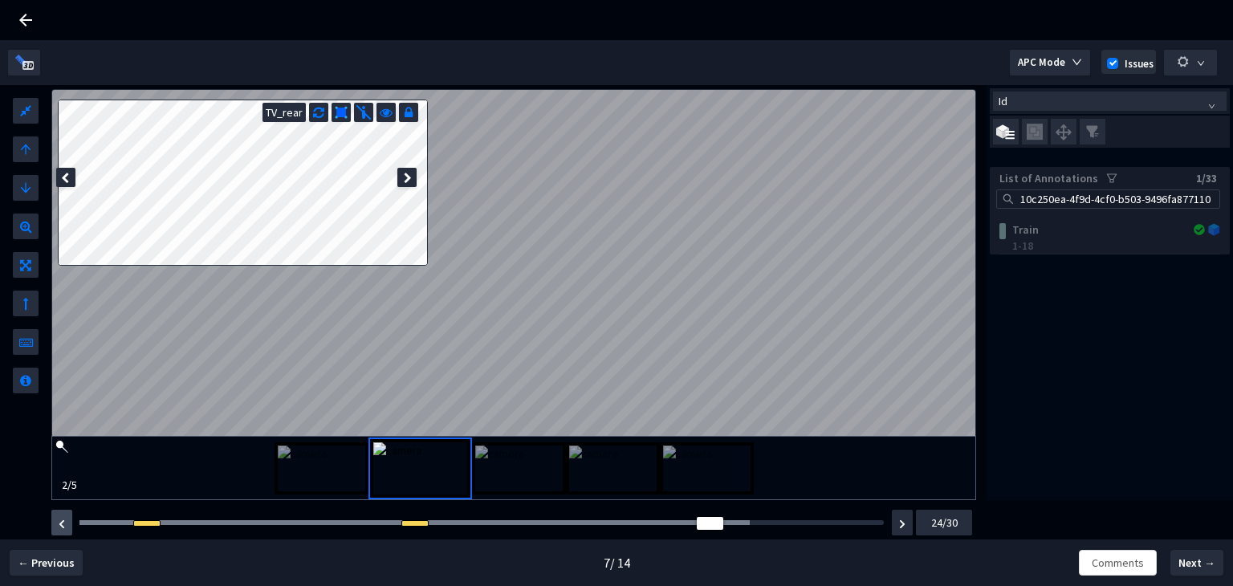
click at [59, 526] on img "button" at bounding box center [62, 524] width 6 height 10
click at [59, 524] on img "button" at bounding box center [62, 524] width 6 height 10
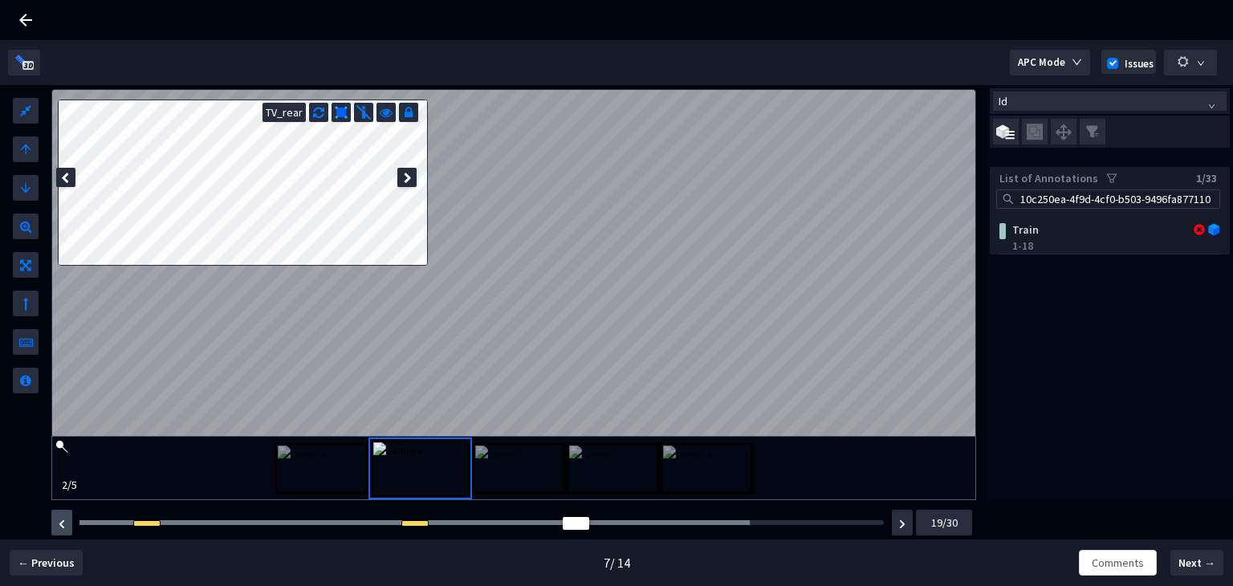
click at [59, 524] on img "button" at bounding box center [62, 524] width 6 height 10
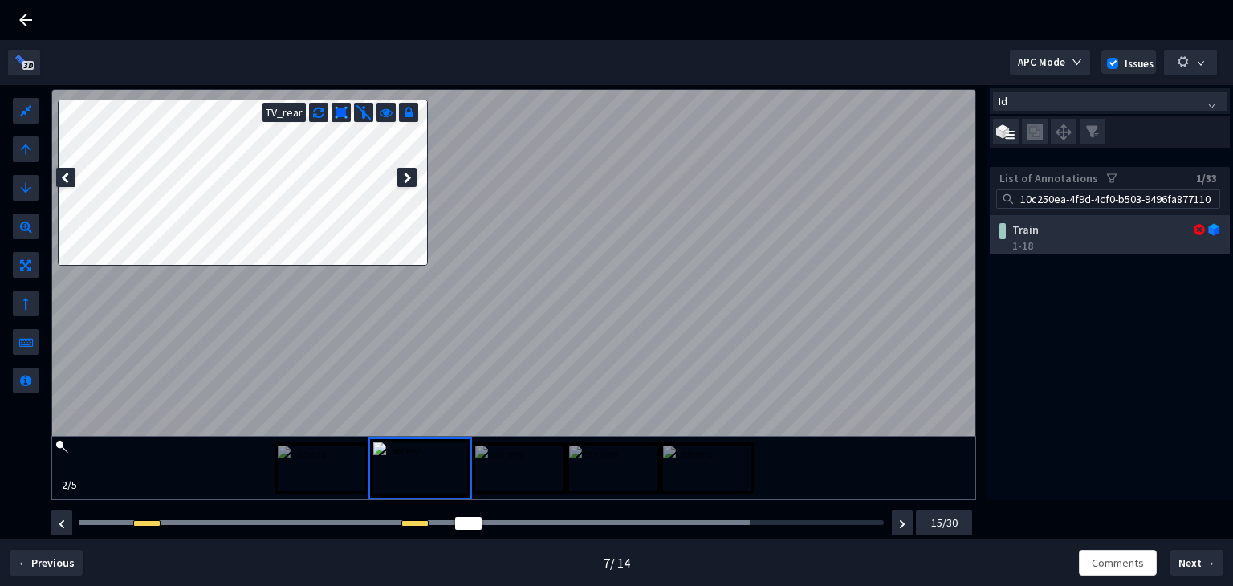
click at [1043, 245] on div "1-18" at bounding box center [1112, 246] width 201 height 16
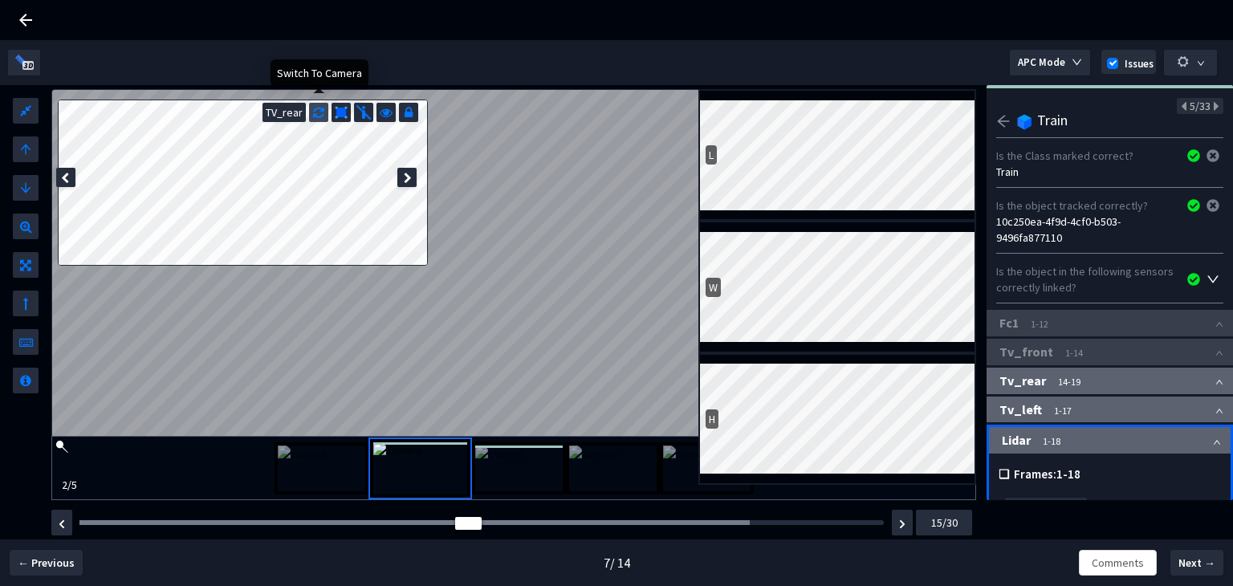
click at [318, 112] on icon at bounding box center [318, 111] width 11 height 16
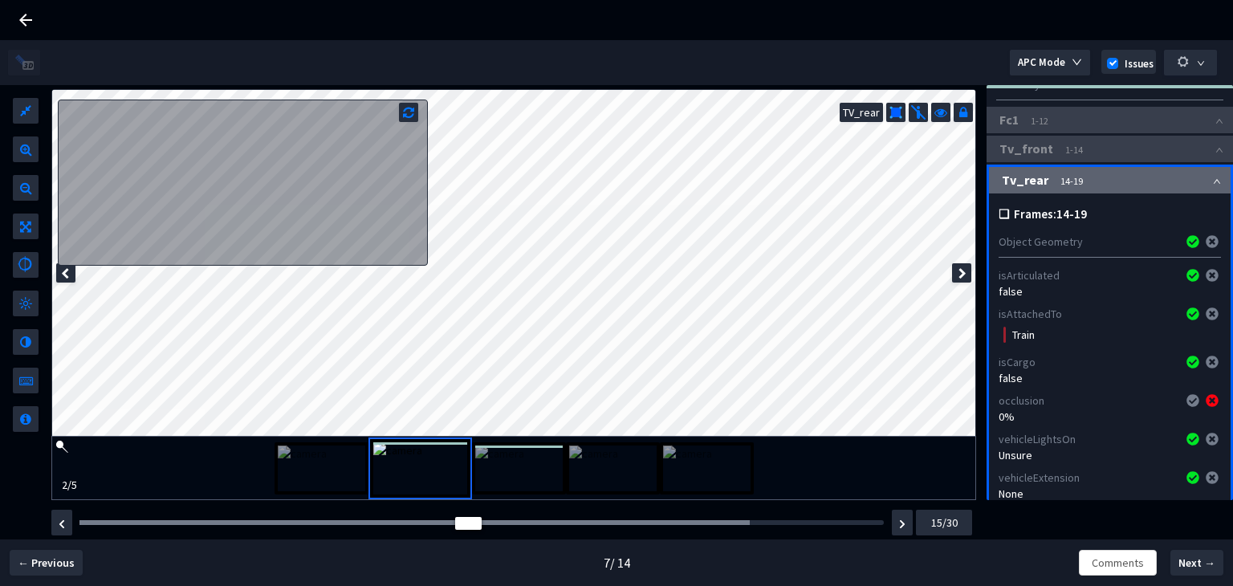
scroll to position [241, 0]
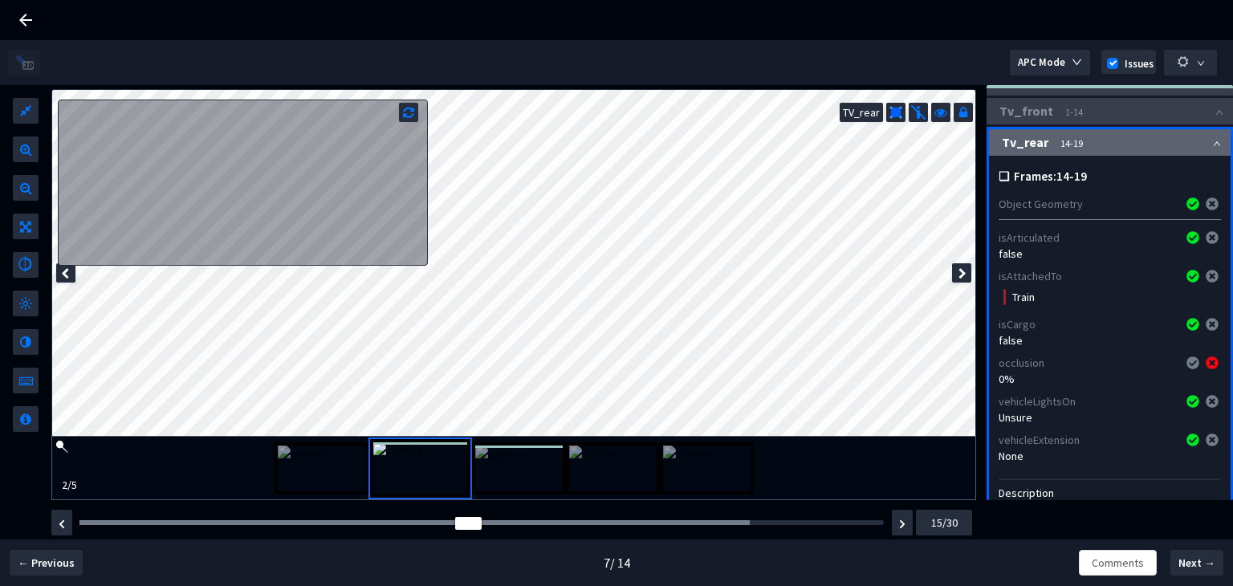
click at [612, 465] on img at bounding box center [612, 468] width 87 height 46
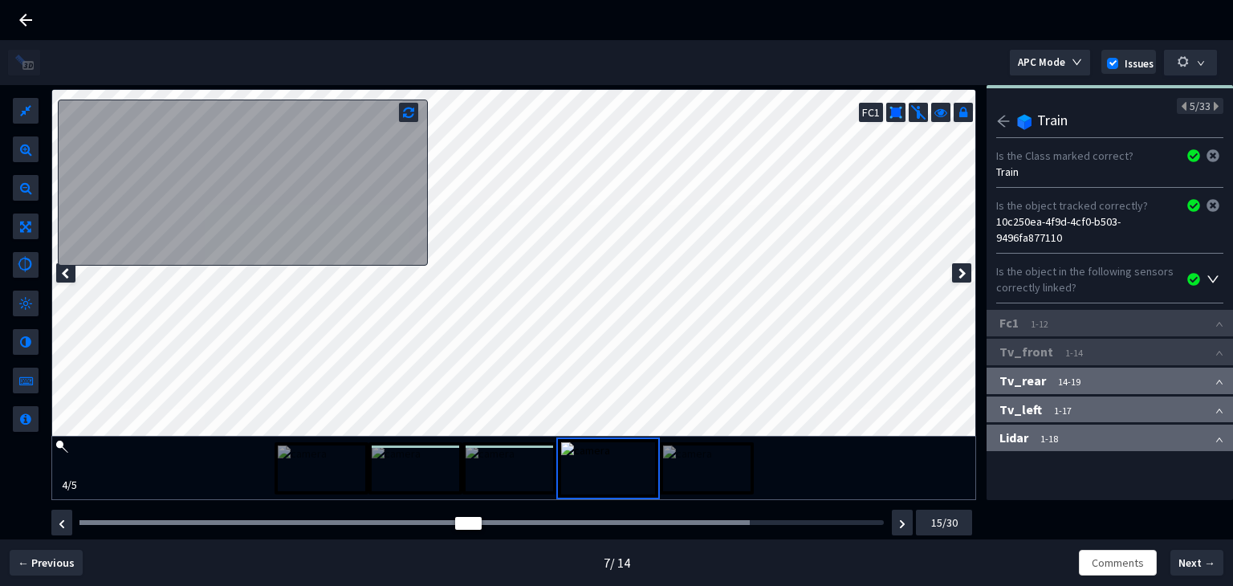
scroll to position [0, 0]
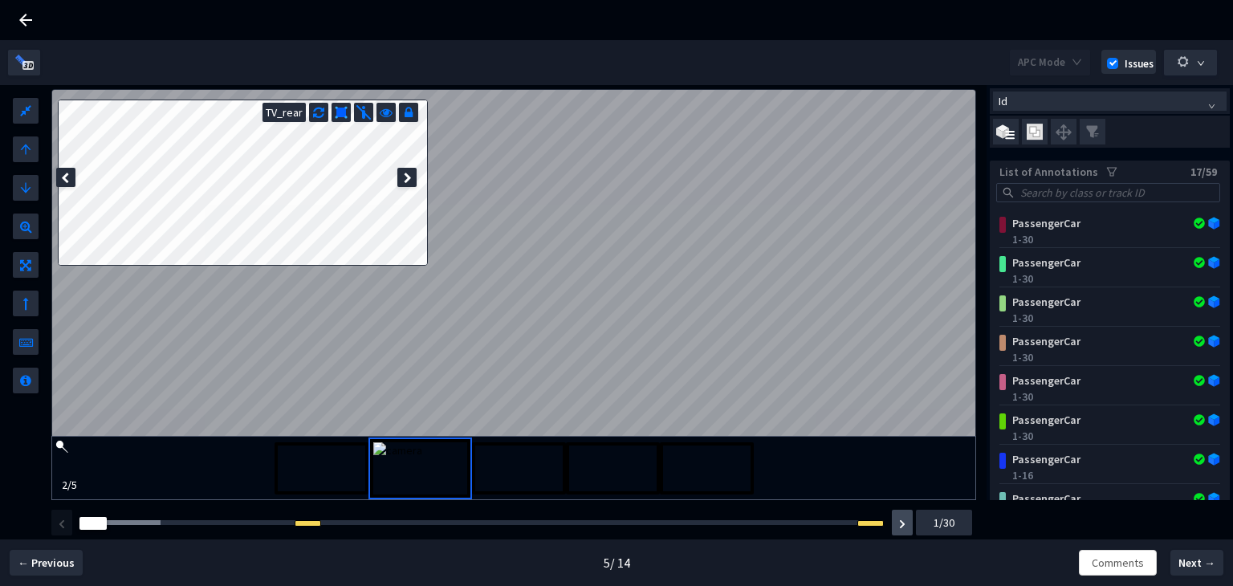
click at [902, 519] on img "button" at bounding box center [902, 524] width 6 height 10
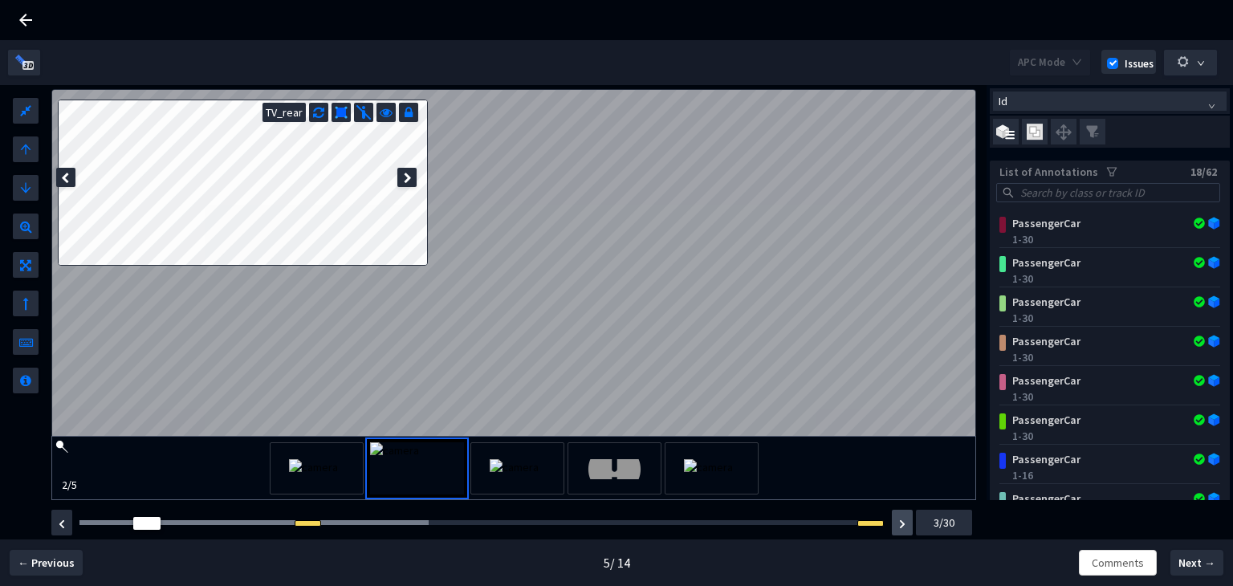
click at [901, 527] on img "button" at bounding box center [902, 524] width 6 height 10
click at [900, 527] on img "button" at bounding box center [902, 524] width 6 height 10
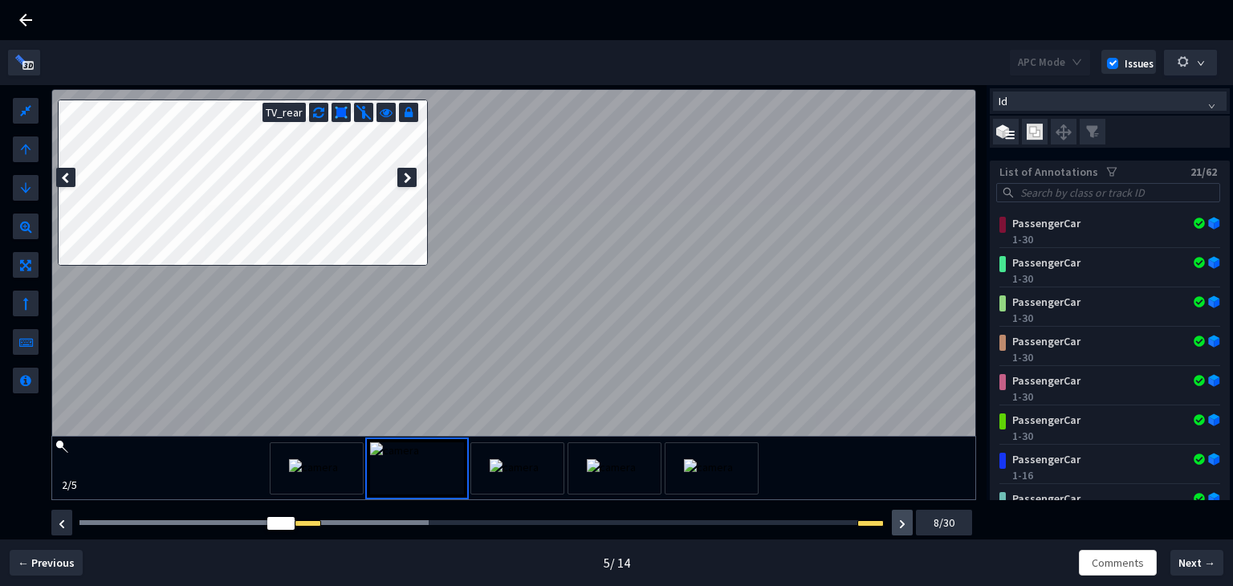
click at [899, 527] on img "button" at bounding box center [902, 524] width 6 height 10
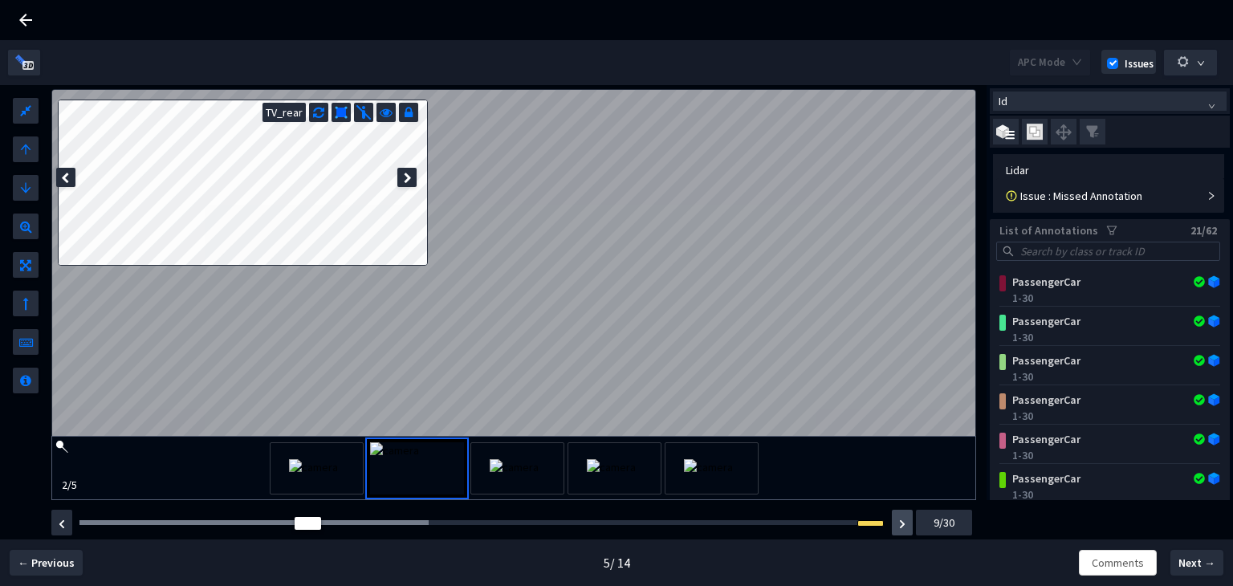
click at [899, 527] on img "button" at bounding box center [902, 524] width 6 height 10
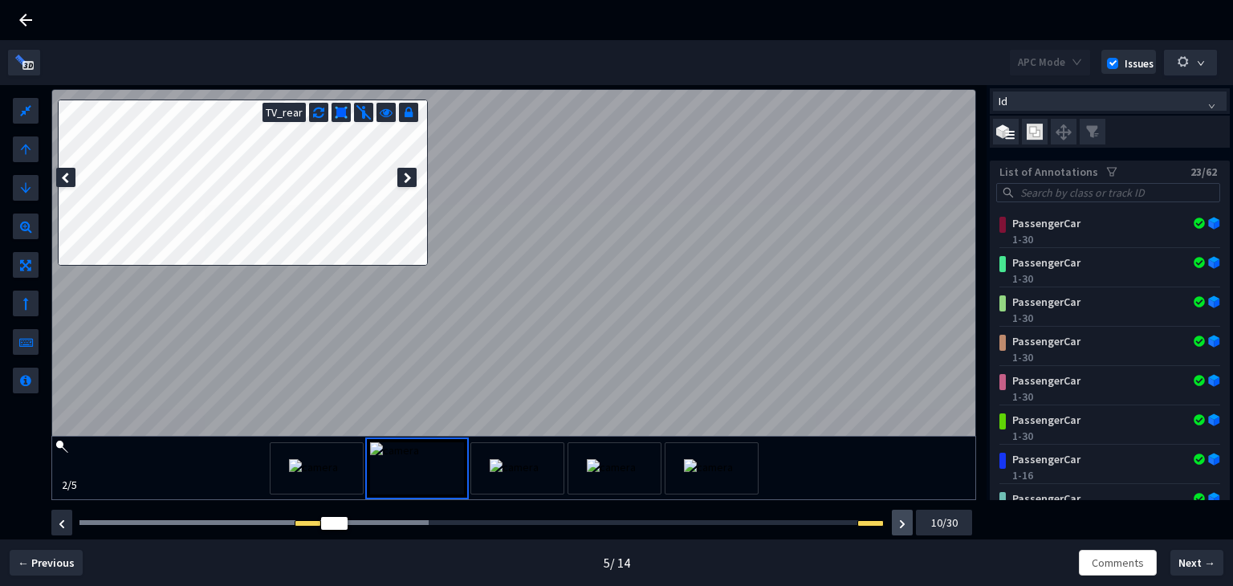
click at [899, 527] on img "button" at bounding box center [902, 524] width 6 height 10
click at [897, 527] on button "button" at bounding box center [902, 523] width 21 height 26
click at [896, 527] on button "button" at bounding box center [902, 523] width 21 height 26
click at [897, 526] on button "button" at bounding box center [902, 523] width 21 height 26
click at [896, 523] on button "button" at bounding box center [902, 523] width 21 height 26
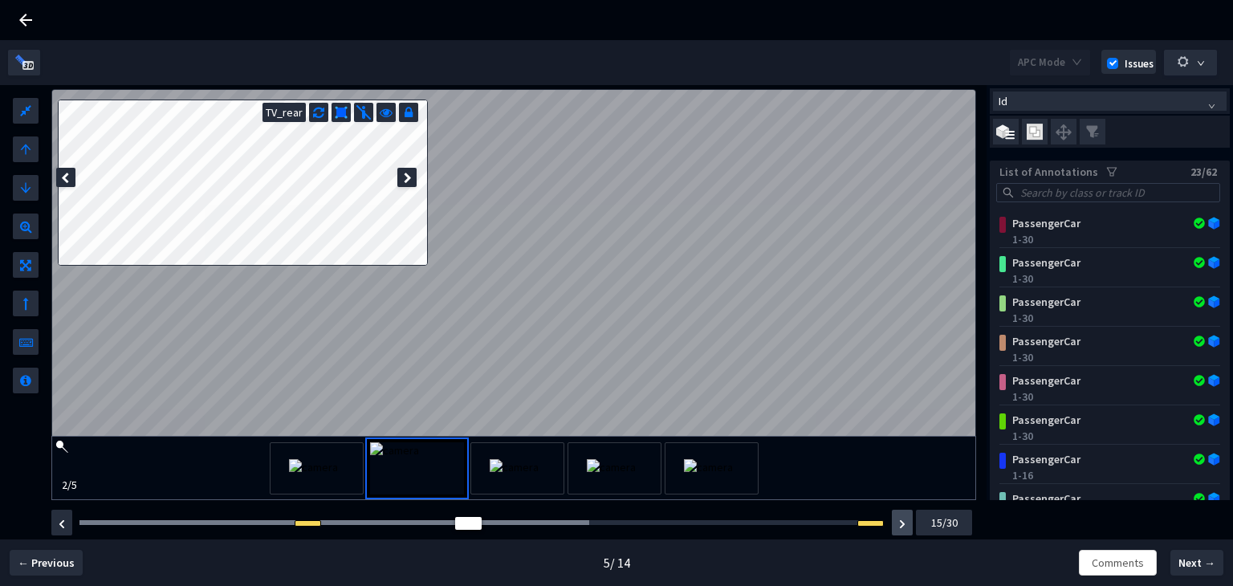
click at [896, 523] on button "button" at bounding box center [902, 523] width 21 height 26
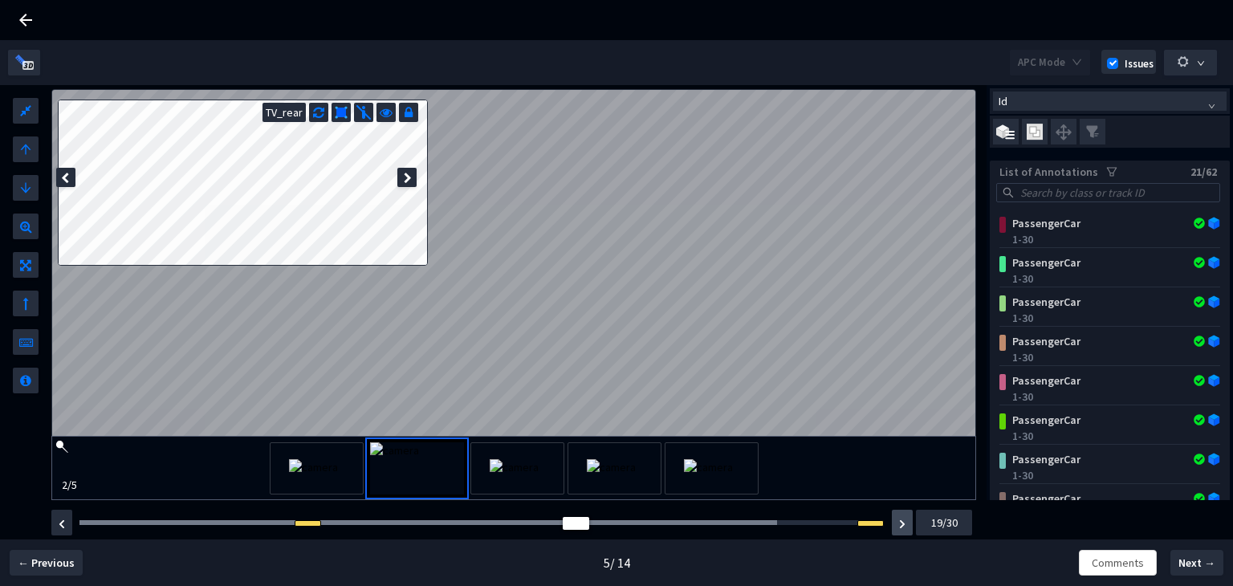
click at [899, 521] on img "button" at bounding box center [902, 524] width 6 height 10
click at [901, 523] on img "button" at bounding box center [902, 524] width 6 height 10
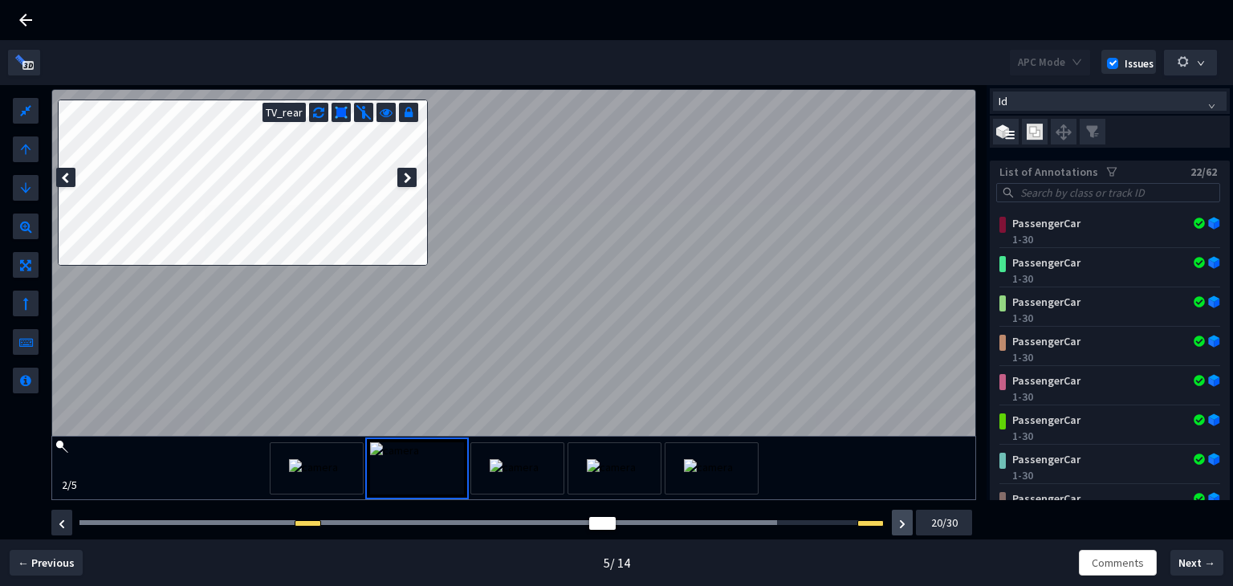
click at [901, 523] on img "button" at bounding box center [902, 524] width 6 height 10
click at [902, 523] on img "button" at bounding box center [902, 524] width 6 height 10
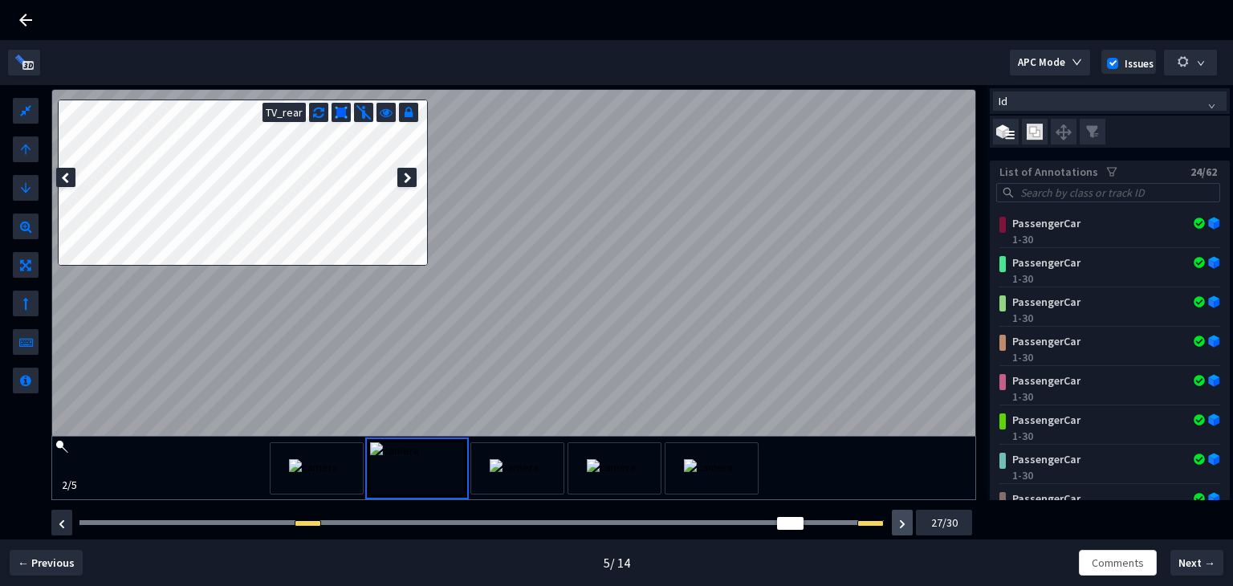
click at [902, 523] on img "button" at bounding box center [902, 524] width 6 height 10
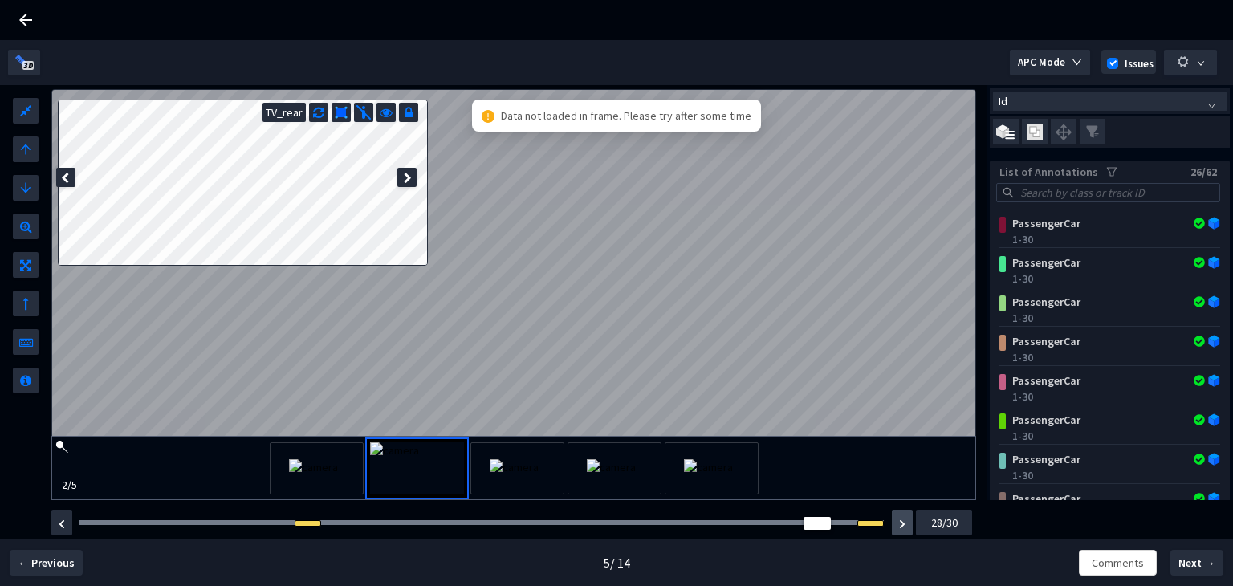
click at [902, 523] on img "button" at bounding box center [902, 524] width 6 height 10
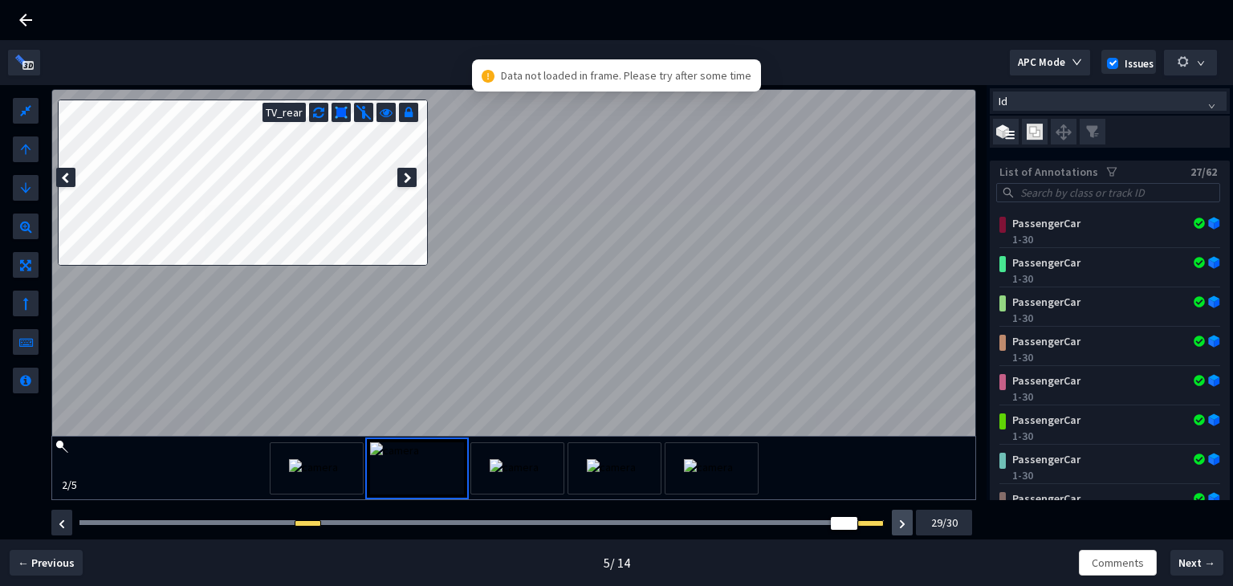
click at [902, 523] on img "button" at bounding box center [902, 524] width 6 height 10
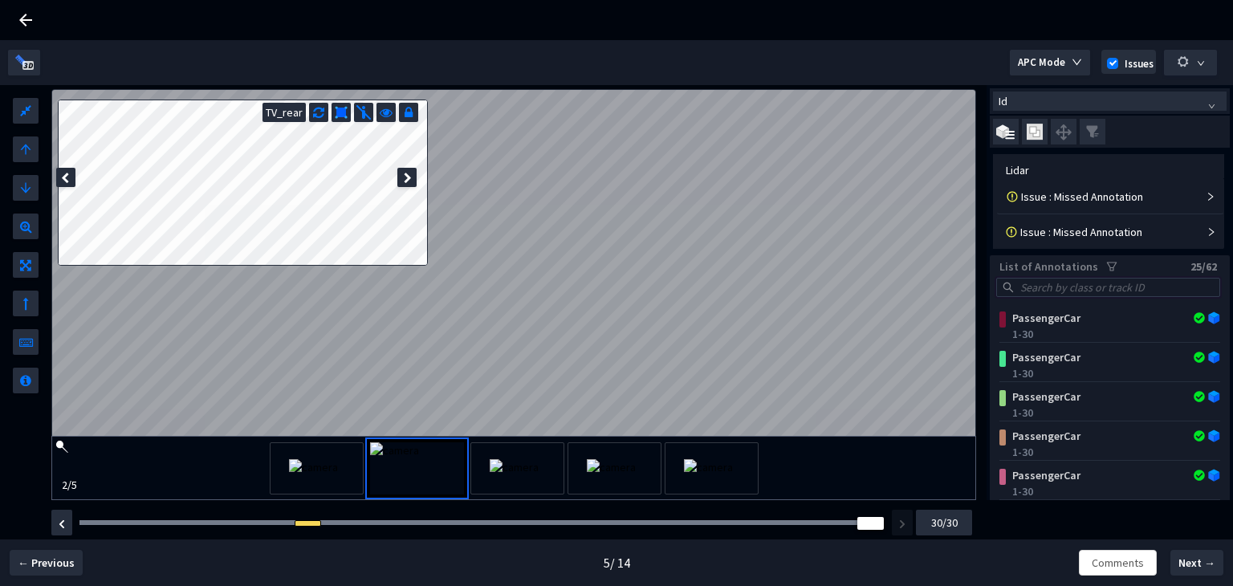
click at [1047, 283] on input "search" at bounding box center [1115, 288] width 197 height 18
paste input "6f0d8afc-263e-455b-9813-938b4f7a7411"
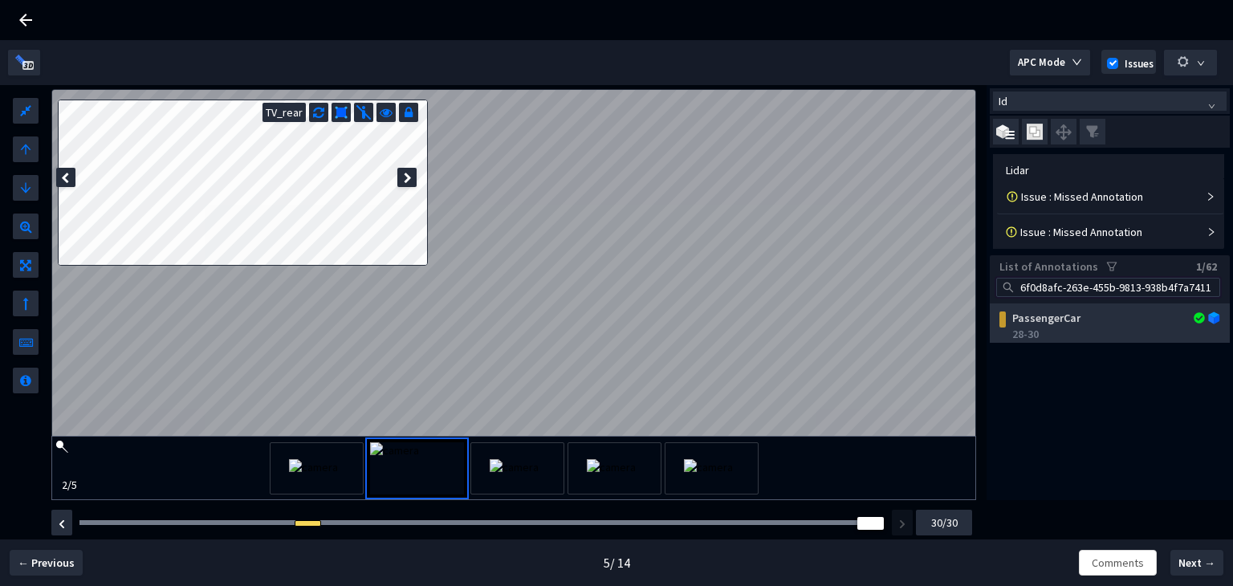
type input "6f0d8afc-263e-455b-9813-938b4f7a7411"
click at [1055, 334] on div "28-30" at bounding box center [1112, 334] width 201 height 16
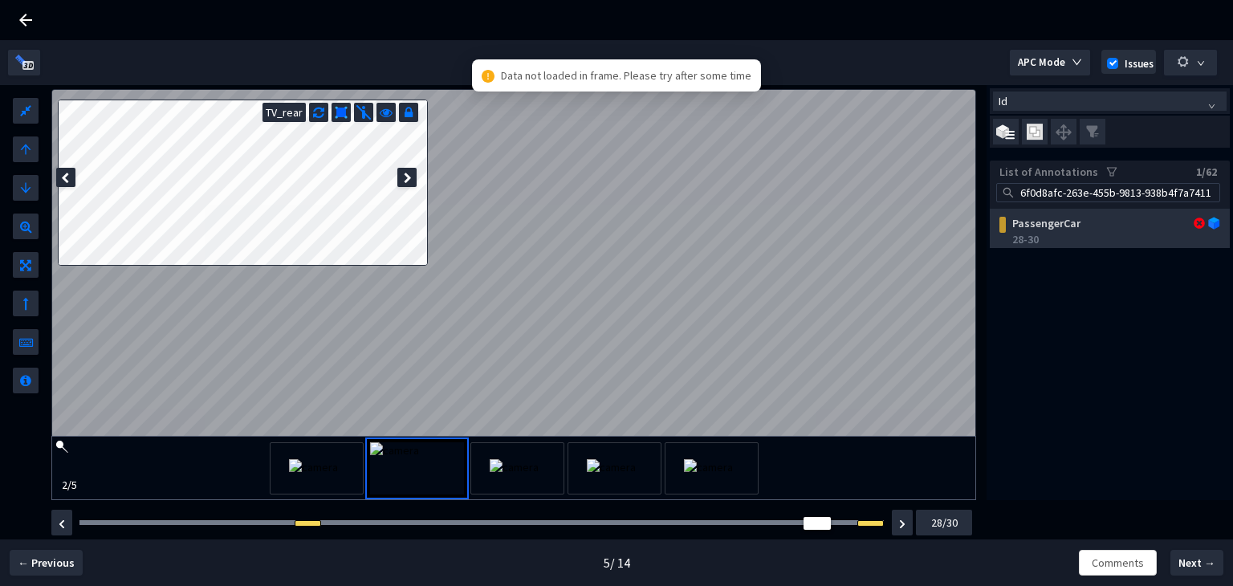
click at [1027, 219] on div "PassengerCar" at bounding box center [1092, 223] width 172 height 16
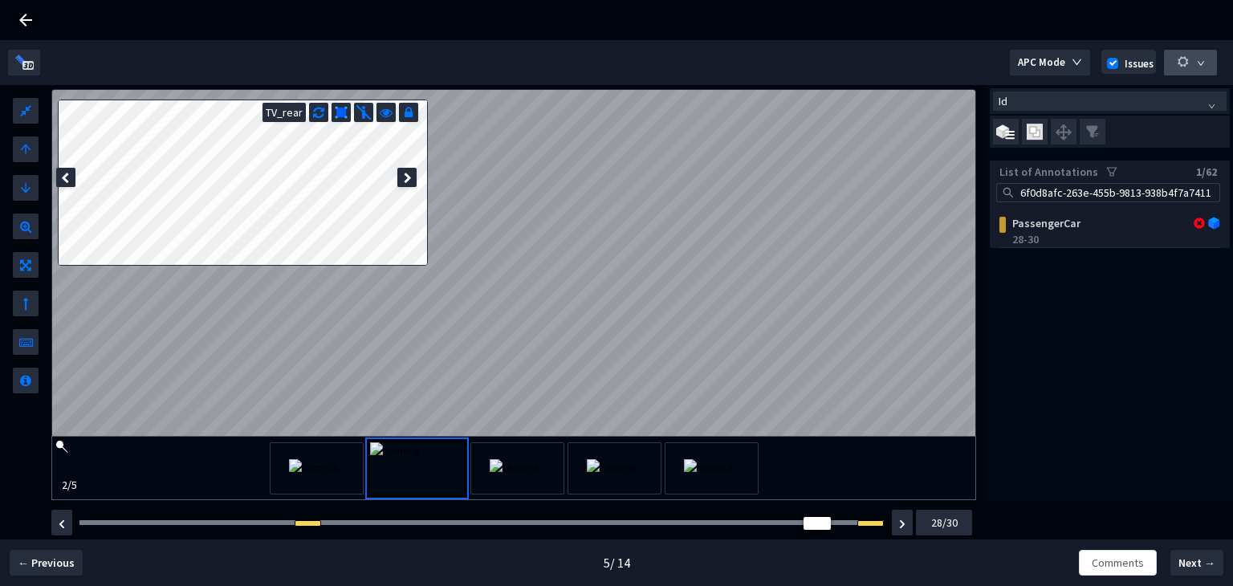
click at [1198, 68] on button "button" at bounding box center [1190, 63] width 53 height 26
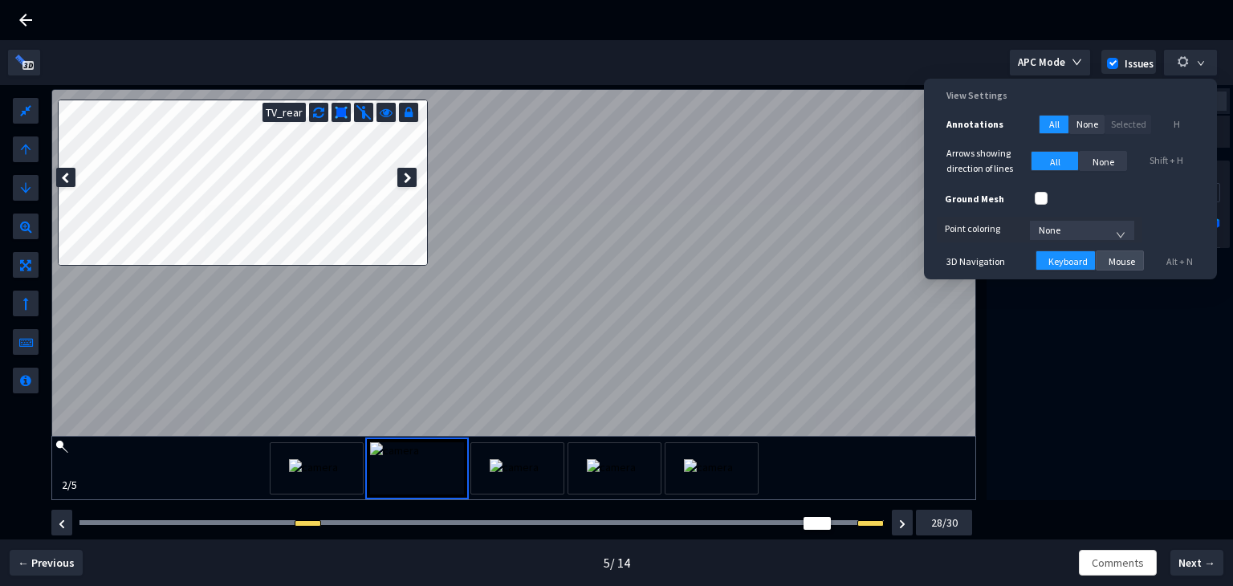
click at [1122, 261] on span "Mouse" at bounding box center [1121, 261] width 26 height 15
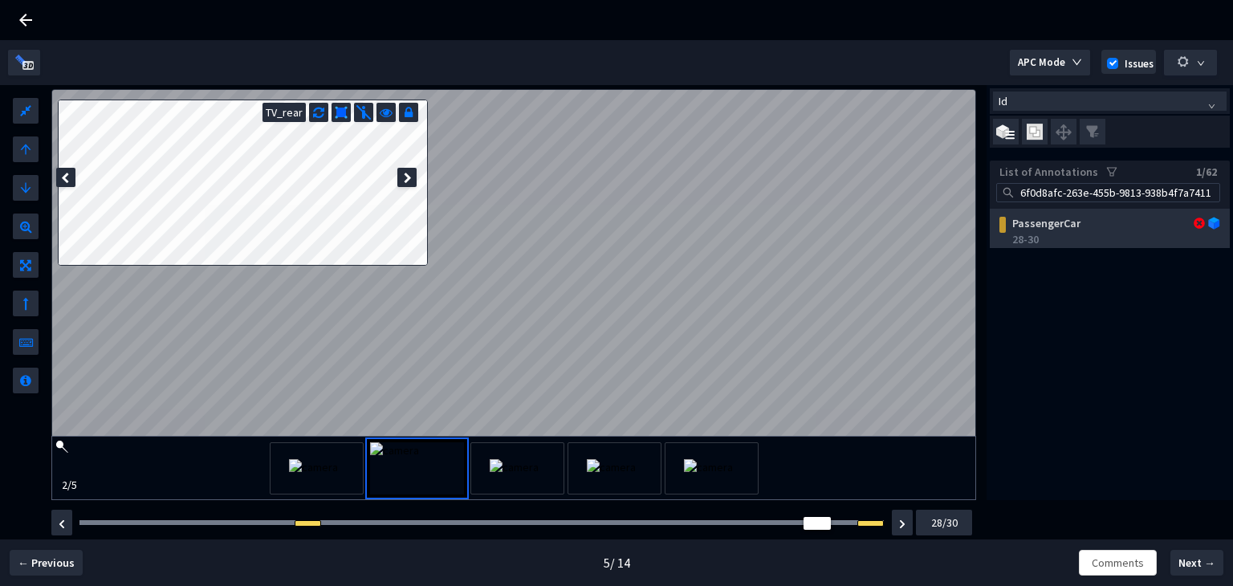
click at [1062, 234] on div "28-30" at bounding box center [1112, 239] width 201 height 16
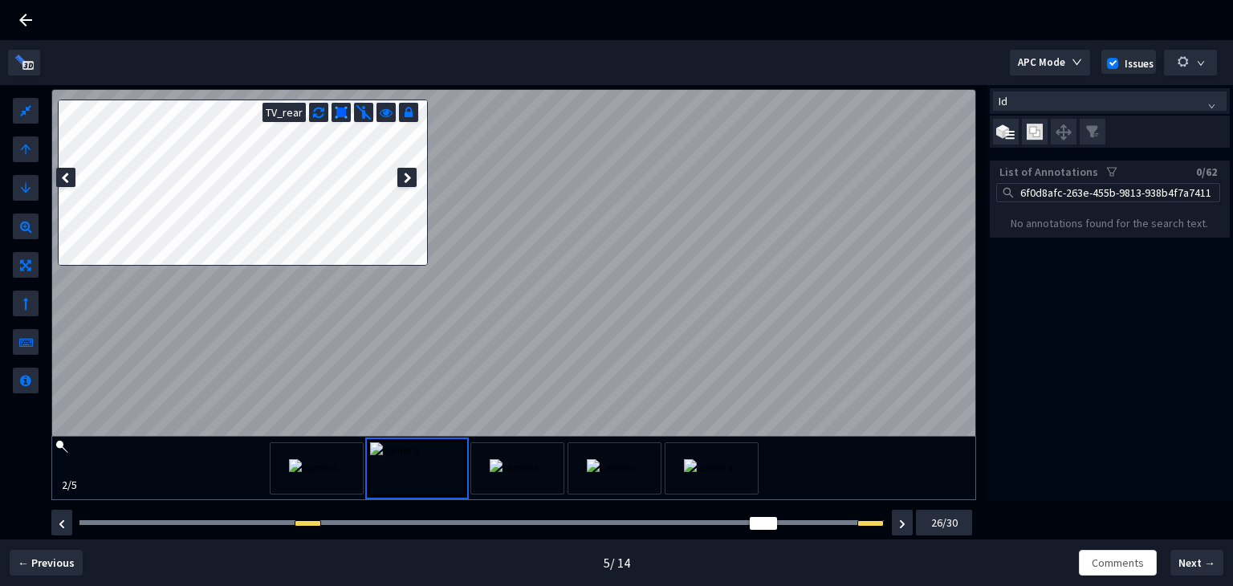
click at [1110, 193] on input "6f0d8afc-263e-455b-9813-938b4f7a7411" at bounding box center [1115, 193] width 197 height 18
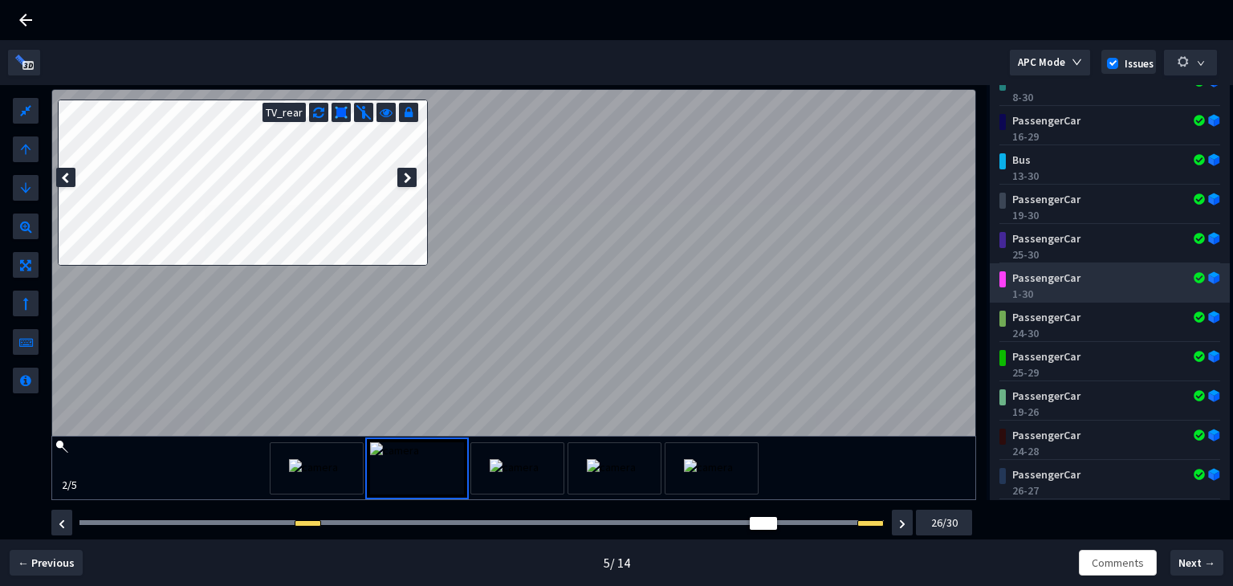
scroll to position [664, 0]
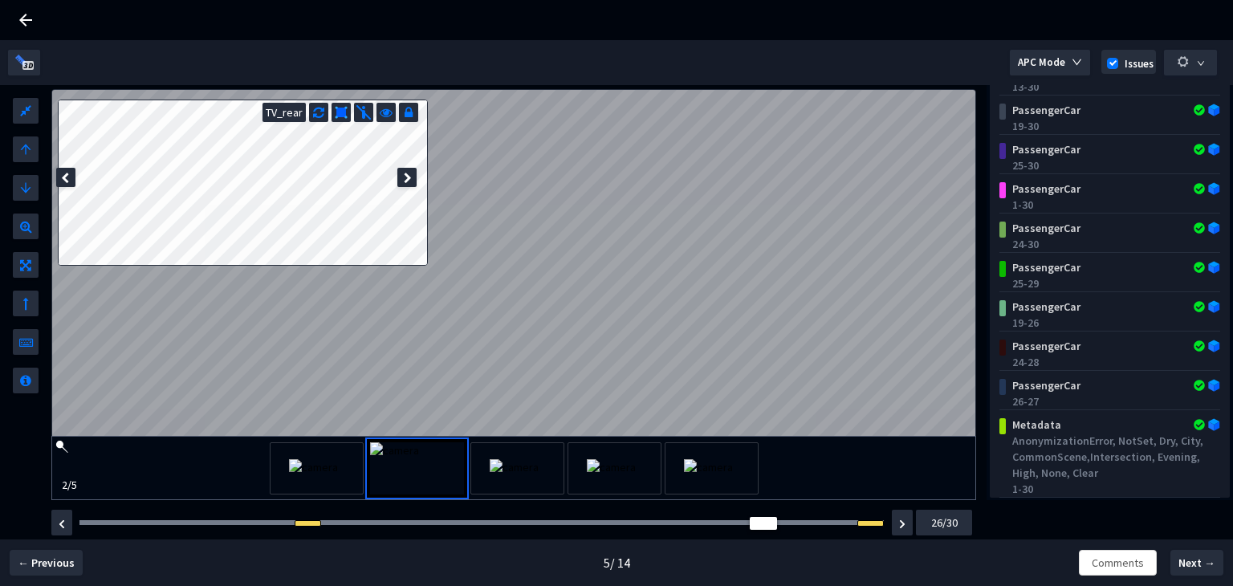
click at [106, 526] on div "Frame : 2" at bounding box center [482, 523] width 816 height 16
click at [120, 524] on div at bounding box center [481, 522] width 804 height 5
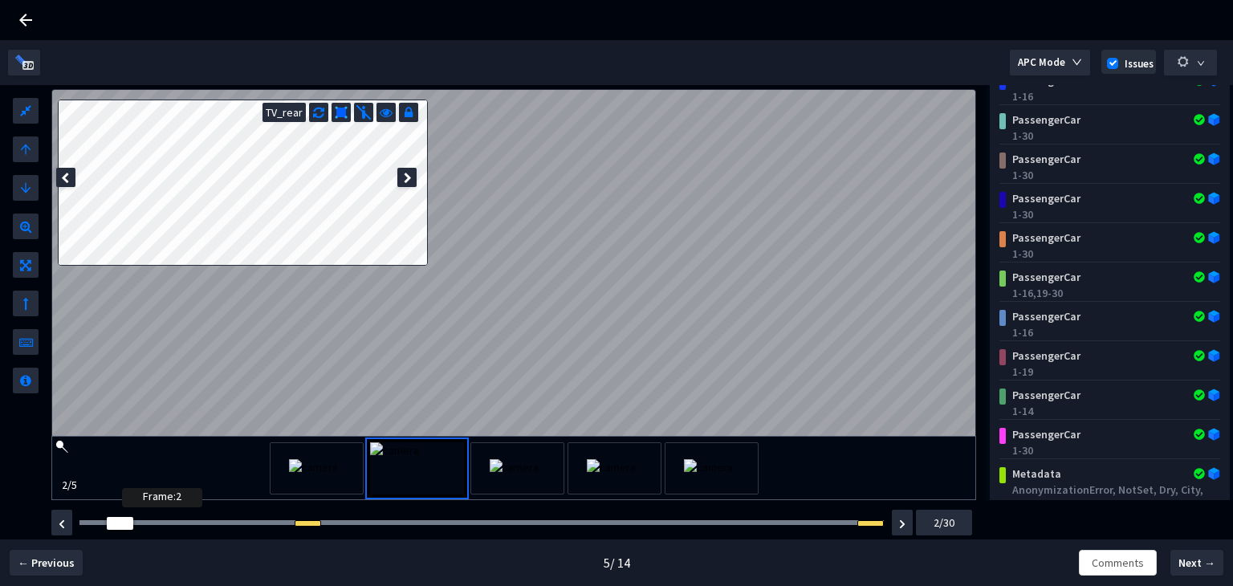
drag, startPoint x: 128, startPoint y: 523, endPoint x: 73, endPoint y: 502, distance: 58.4
click at [19, 500] on div "APC Mode Issues L W H TV_rear 2 / 5 Id List of Annotations 17/62 PassengerCar 1…" at bounding box center [616, 270] width 1233 height 460
click at [697, 46] on div "APC Mode Issues" at bounding box center [616, 62] width 1217 height 45
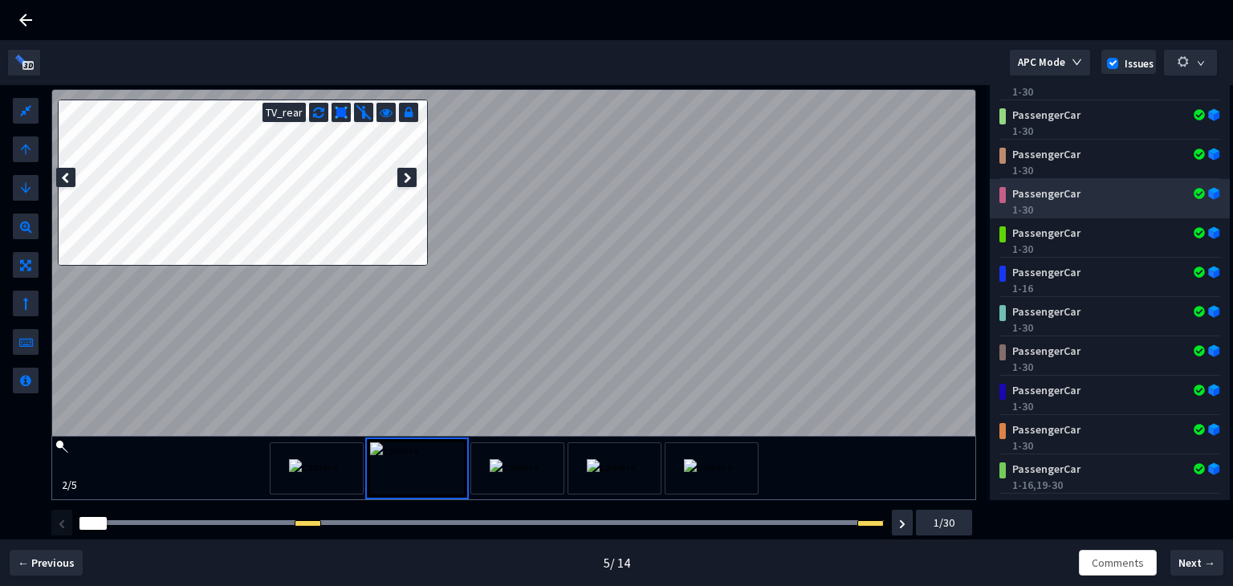
scroll to position [0, 0]
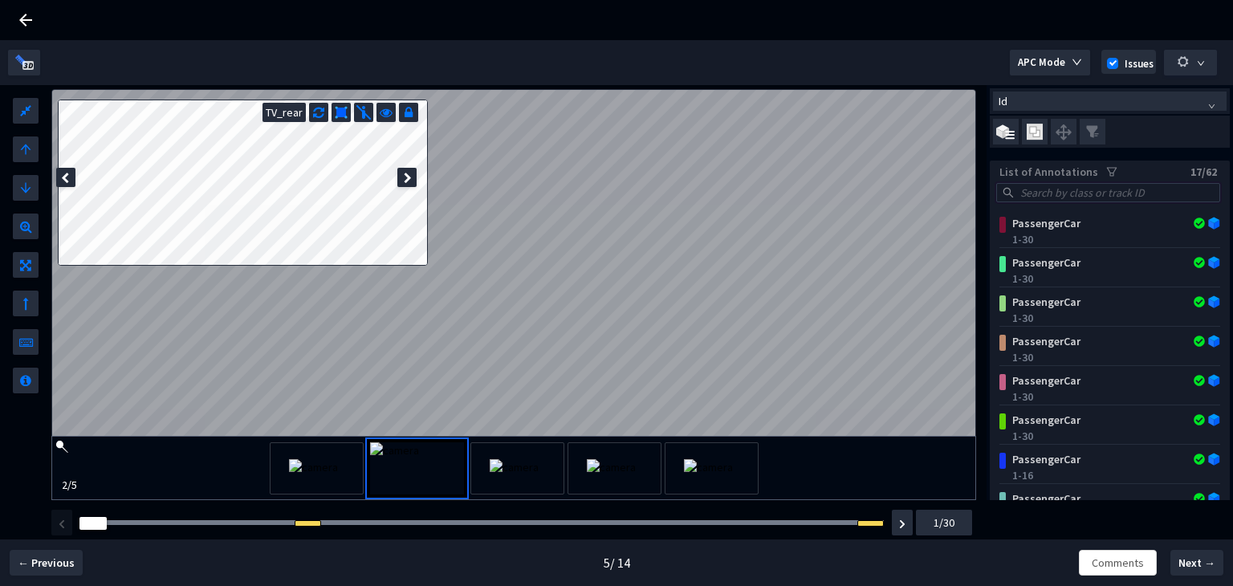
click at [1062, 197] on input "search" at bounding box center [1115, 193] width 197 height 18
type input "o"
type input "i"
click at [1036, 127] on img at bounding box center [1035, 132] width 16 height 17
click at [0, 0] on input "checkbox" at bounding box center [0, 0] width 0 height 0
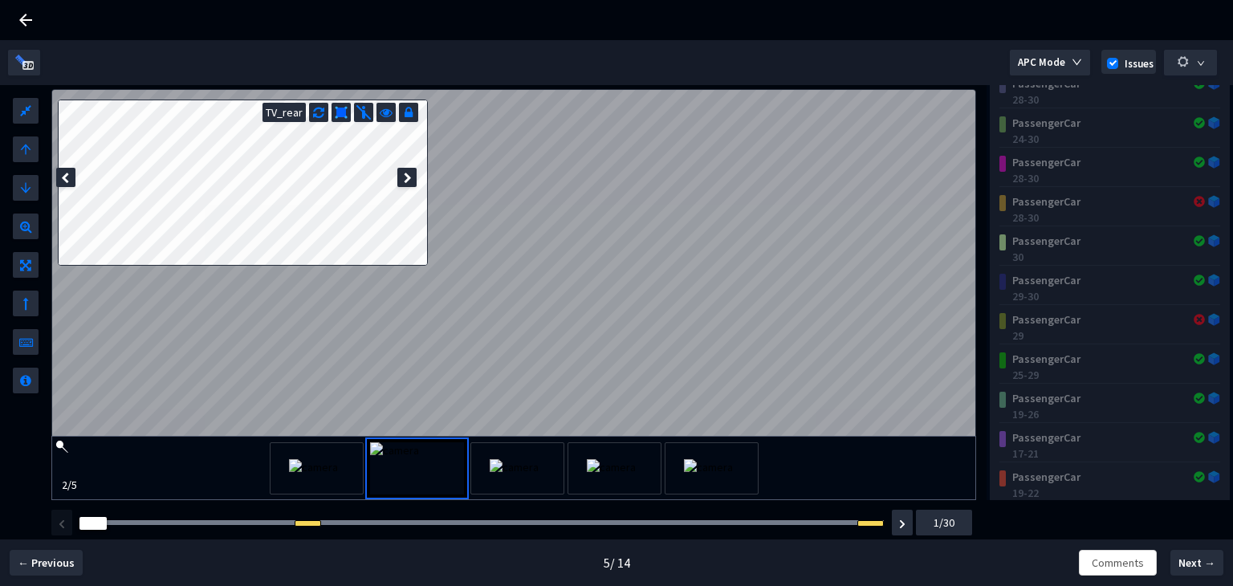
scroll to position [560, 0]
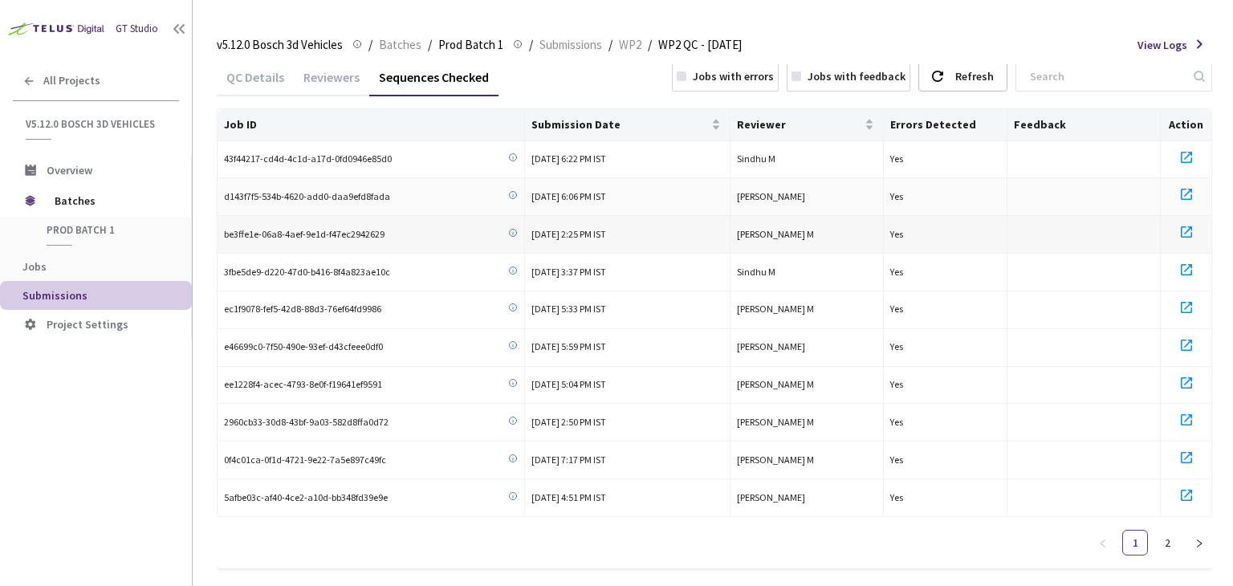
scroll to position [39, 0]
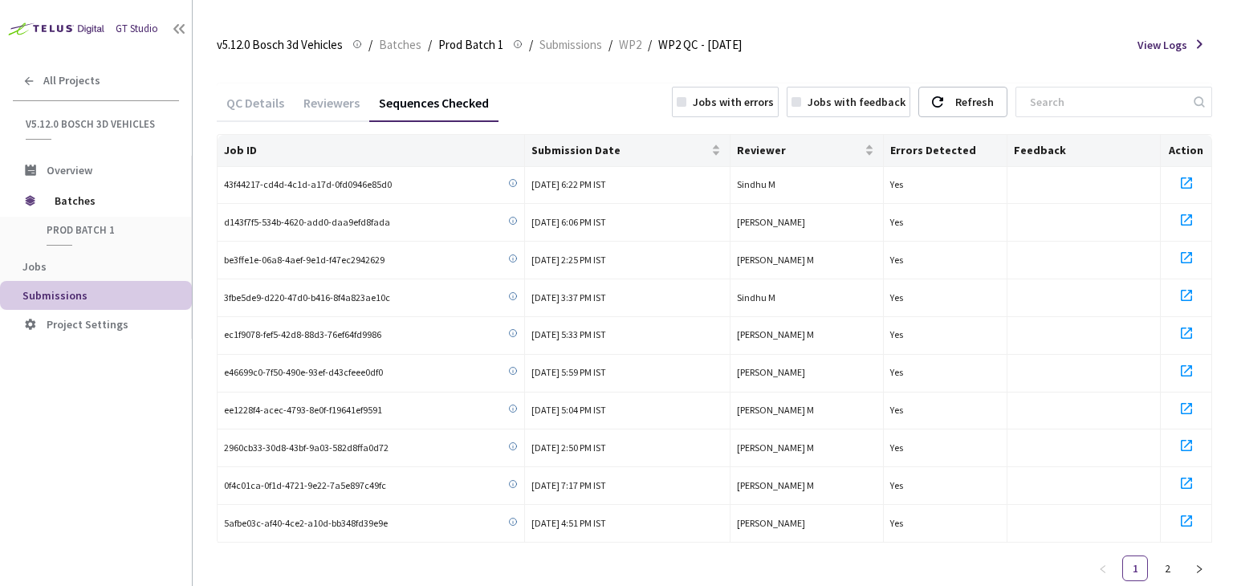
scroll to position [39, 0]
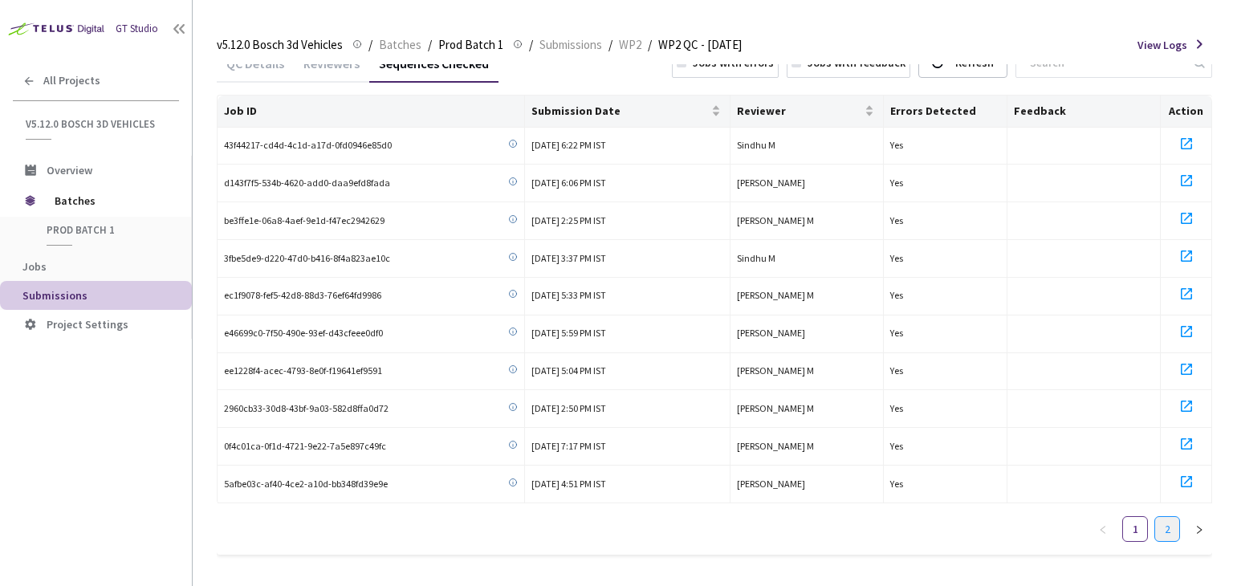
click at [1166, 520] on link "2" at bounding box center [1167, 529] width 24 height 24
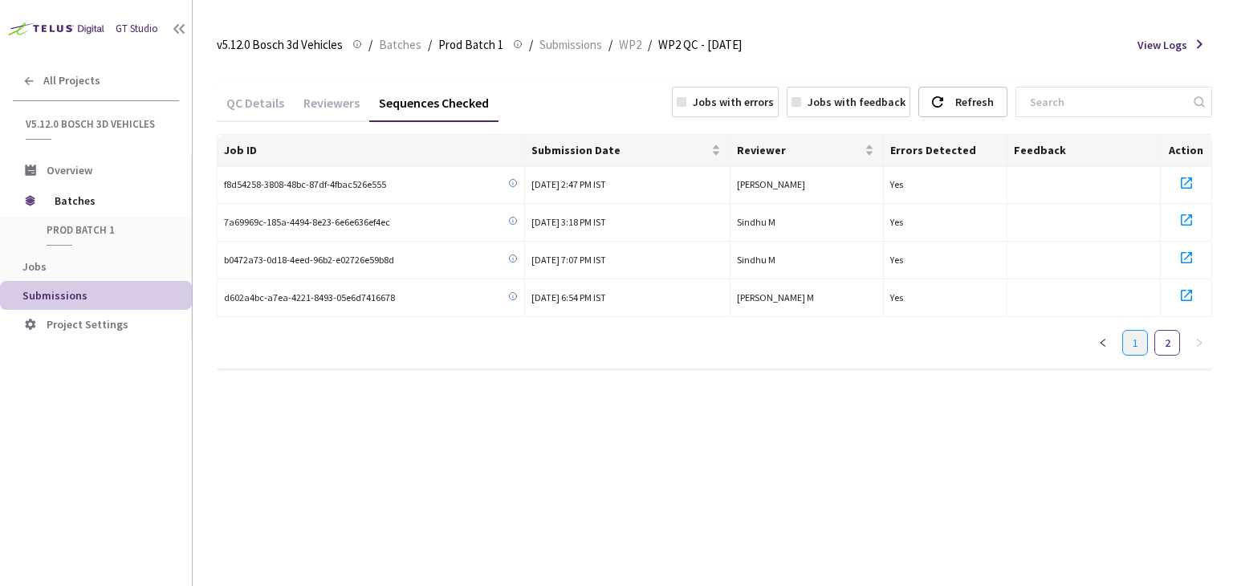
click at [1131, 331] on link "1" at bounding box center [1135, 343] width 24 height 24
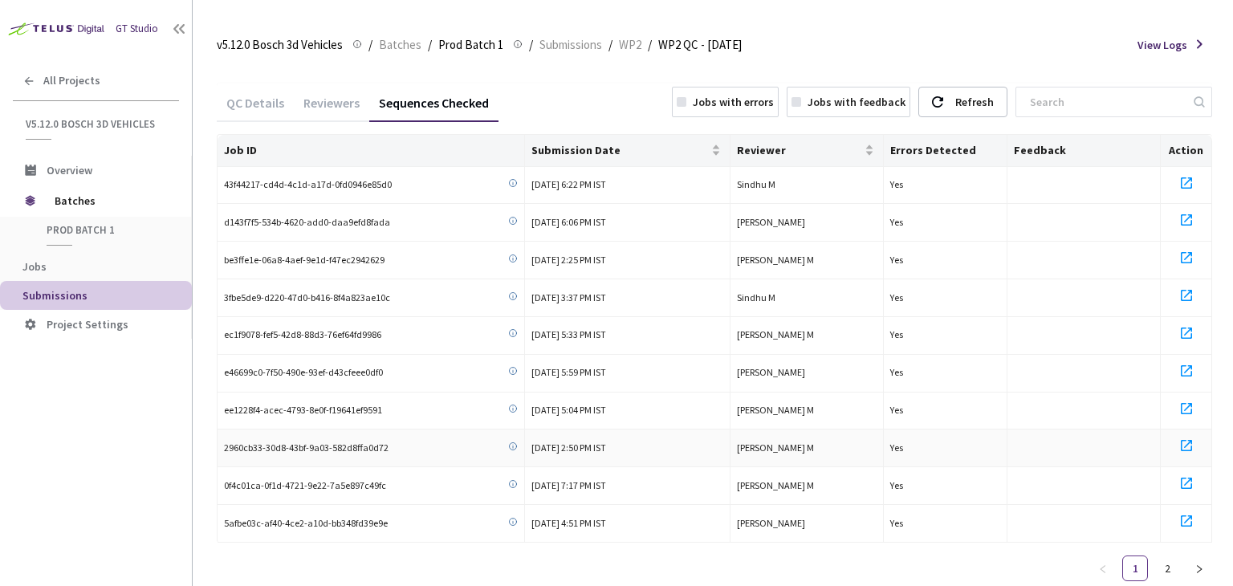
click at [1190, 438] on icon at bounding box center [1186, 445] width 19 height 19
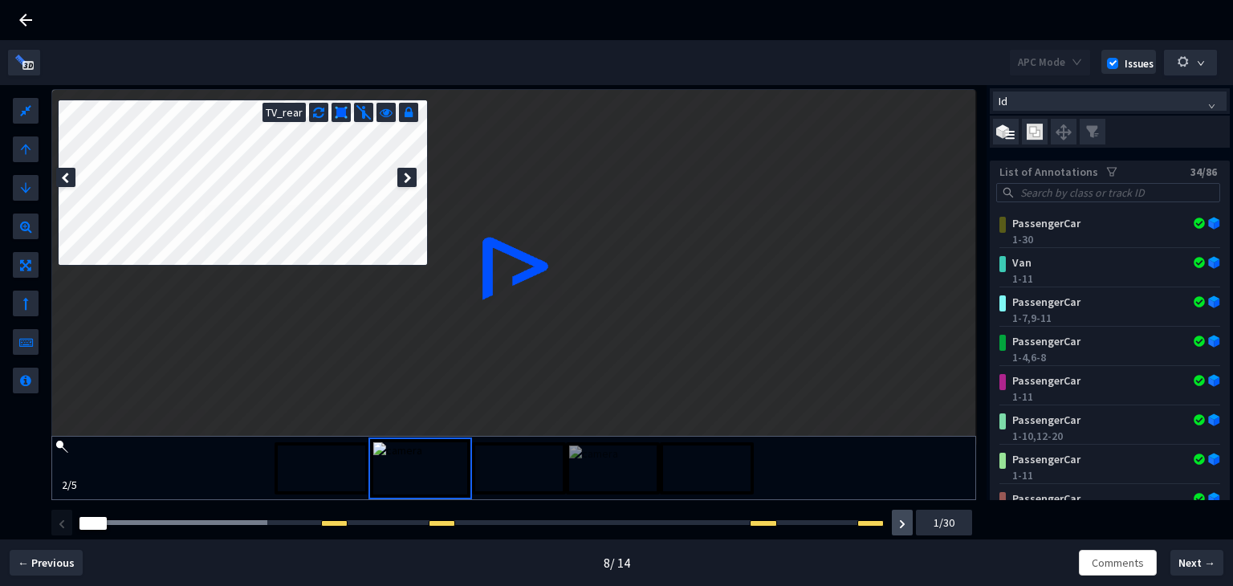
click at [899, 529] on button "button" at bounding box center [902, 523] width 21 height 26
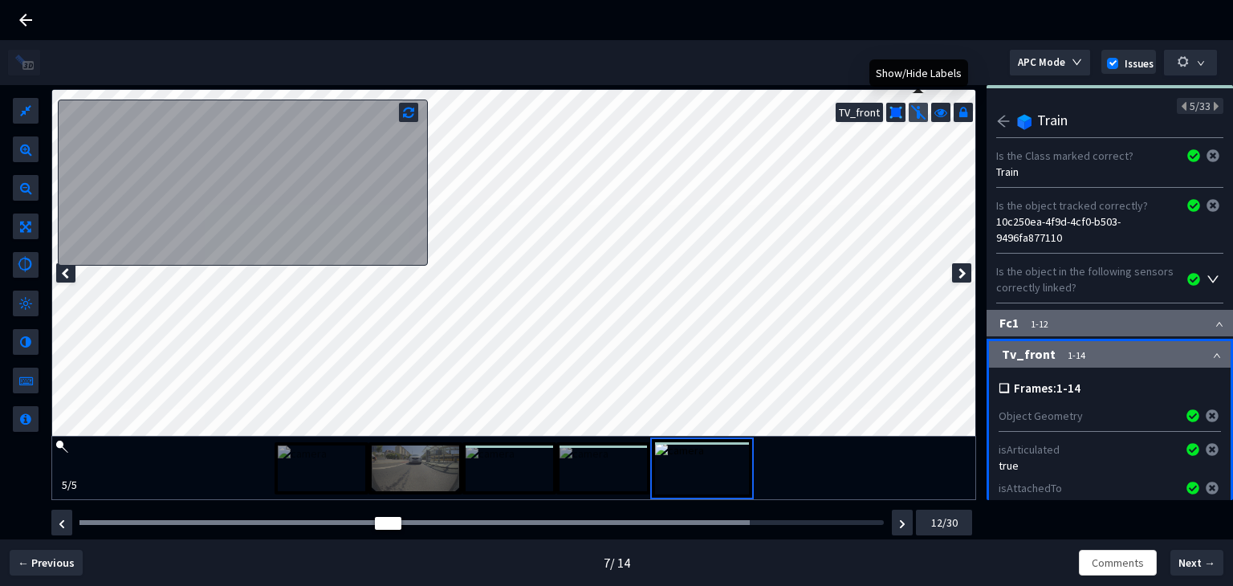
click at [919, 113] on img at bounding box center [918, 112] width 16 height 16
click at [918, 107] on img at bounding box center [918, 112] width 16 height 16
click at [940, 113] on icon at bounding box center [940, 111] width 13 height 16
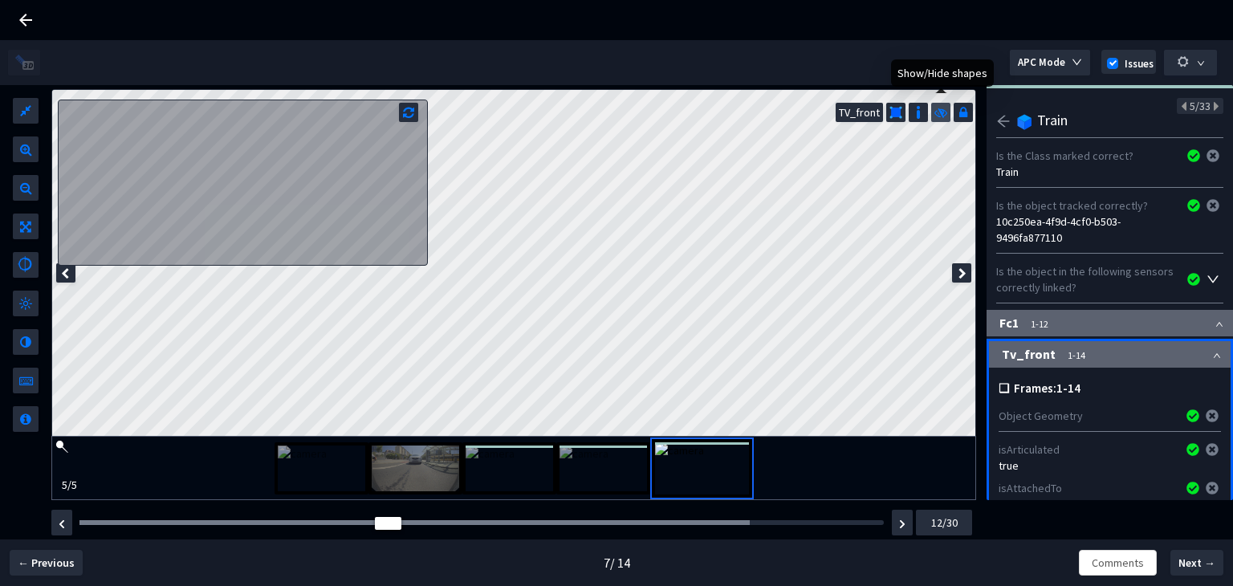
click at [940, 113] on icon at bounding box center [940, 111] width 13 height 16
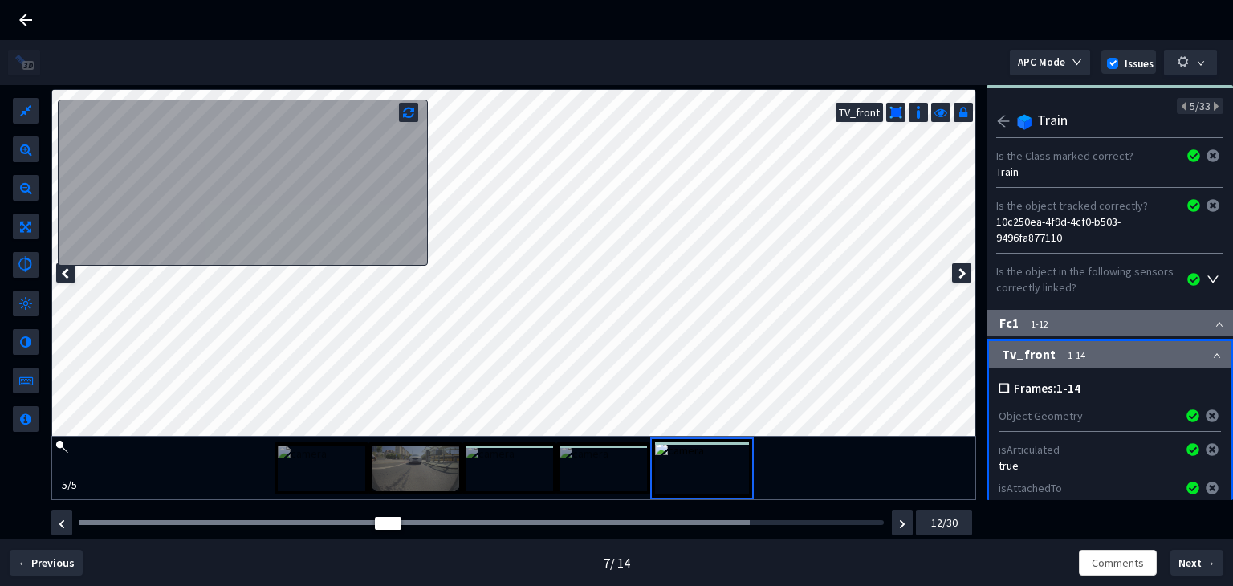
click at [613, 473] on img at bounding box center [602, 468] width 87 height 46
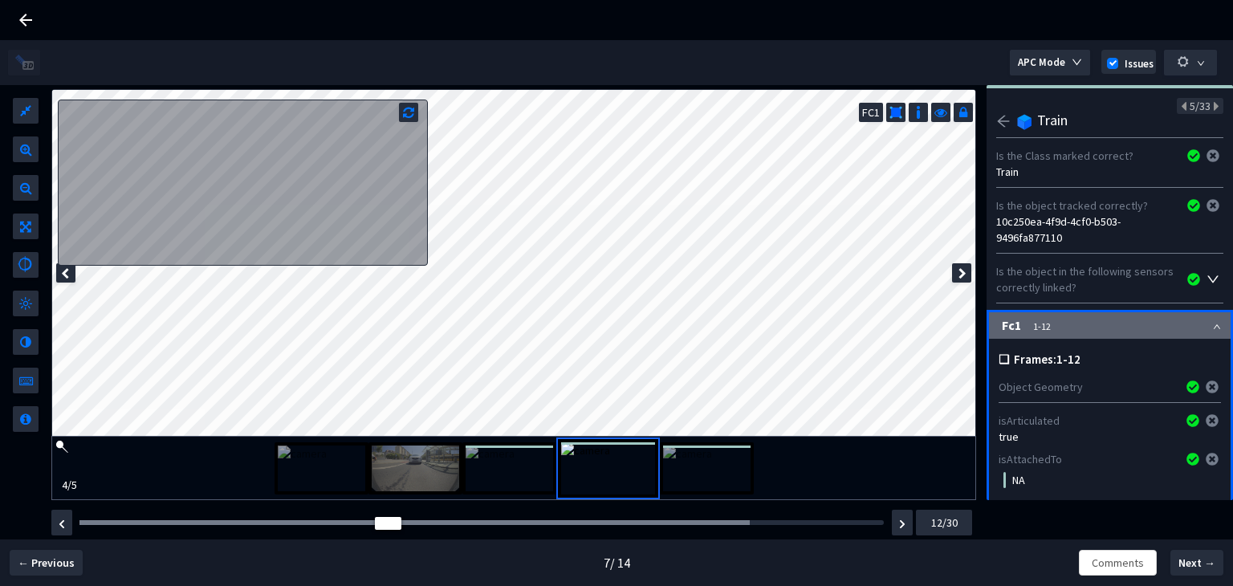
click at [521, 467] on img at bounding box center [509, 468] width 87 height 46
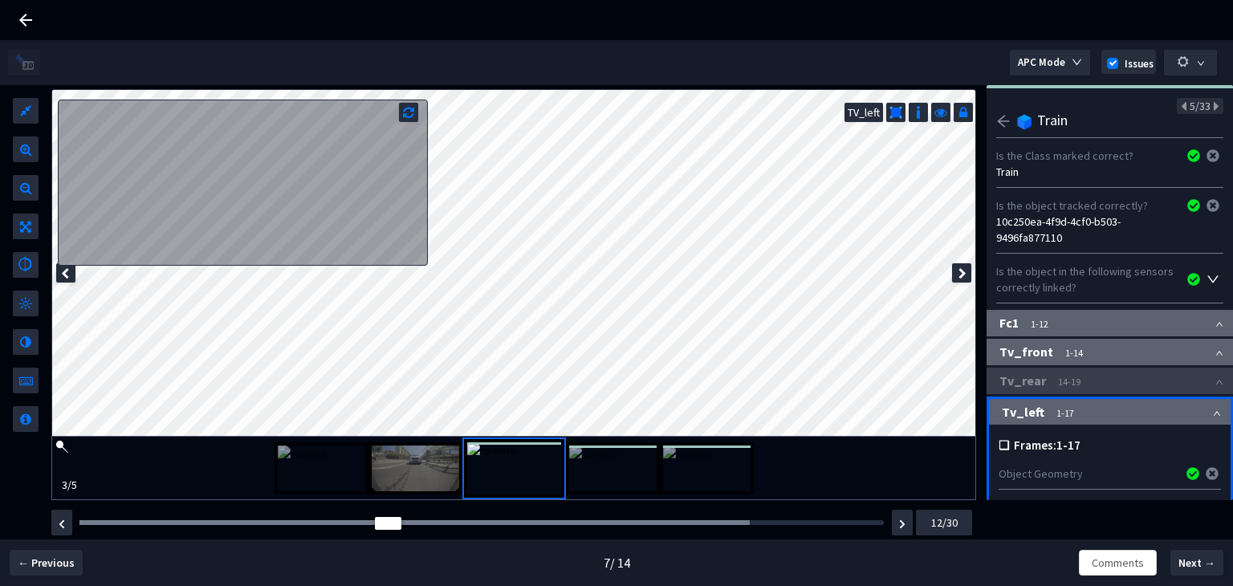
click at [1003, 120] on icon "arrow-left" at bounding box center [1003, 121] width 14 height 14
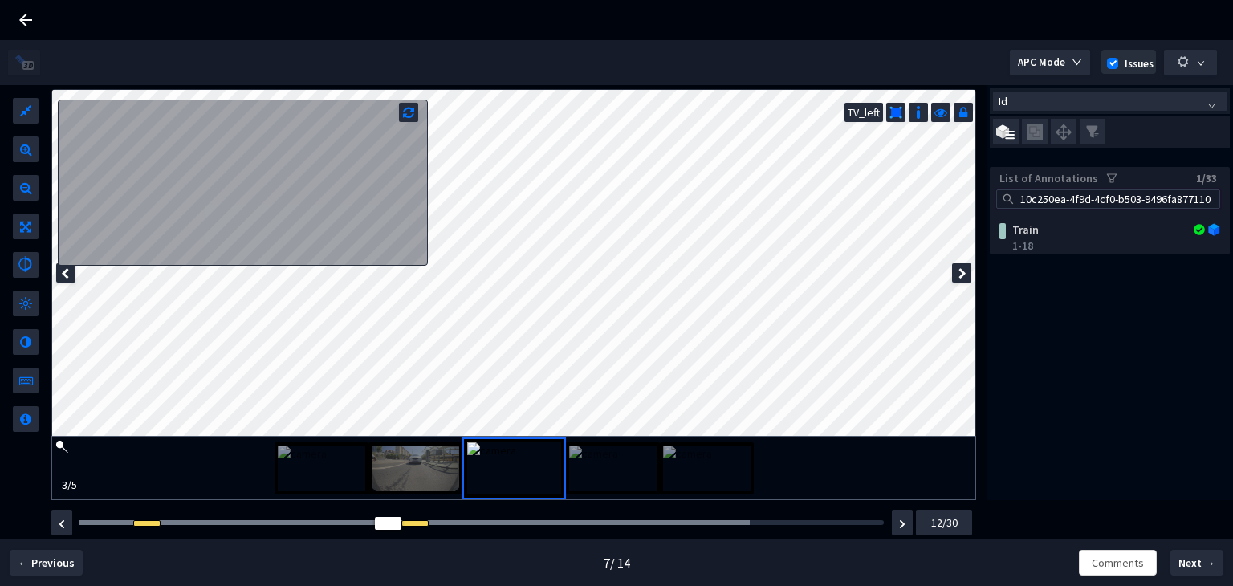
click at [1145, 200] on input "10c250ea-4f9d-4cf0-b503-9496fa877110" at bounding box center [1115, 199] width 197 height 18
paste input "88106701-8a14-402e-9aa2-43f2141dafa9"
type input "88106701-8a14-402e-9aa2-43f2141dafa9"
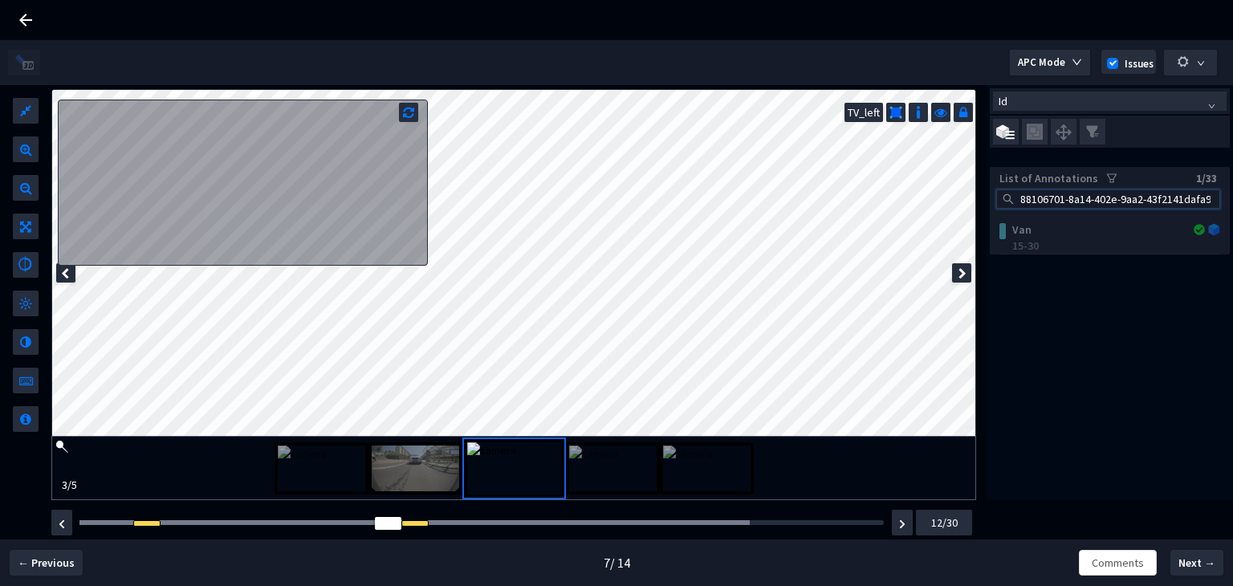
click at [1107, 234] on div "Van 15-30" at bounding box center [1110, 234] width 240 height 39
click at [702, 462] on img at bounding box center [706, 468] width 87 height 46
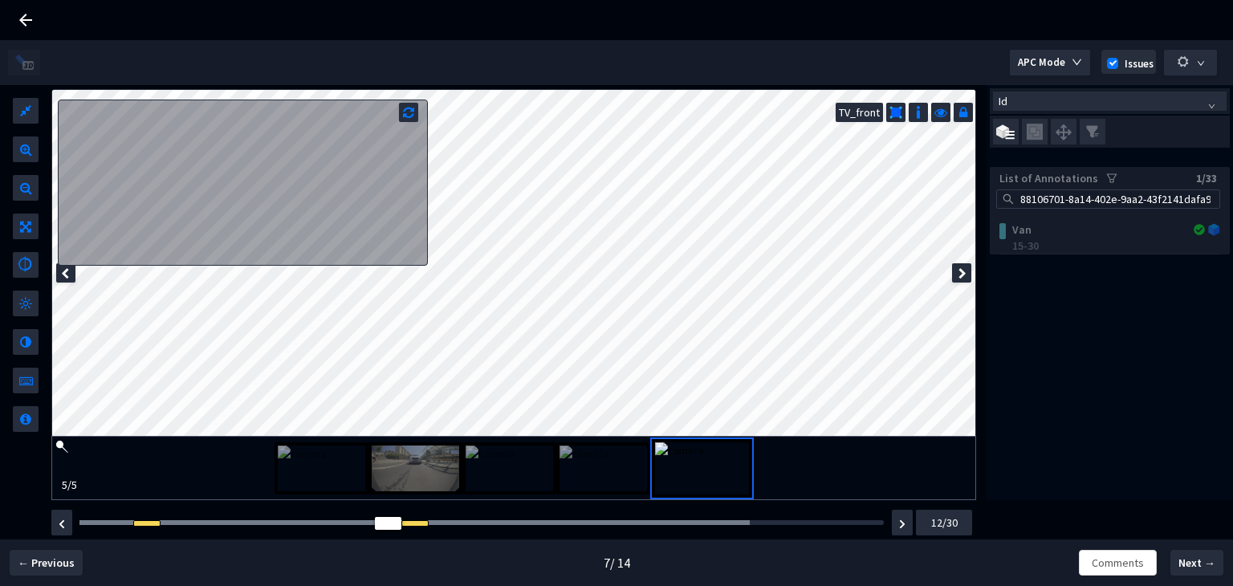
click at [702, 455] on img at bounding box center [702, 468] width 94 height 52
click at [574, 457] on img at bounding box center [602, 468] width 87 height 46
click at [494, 461] on img at bounding box center [509, 468] width 87 height 46
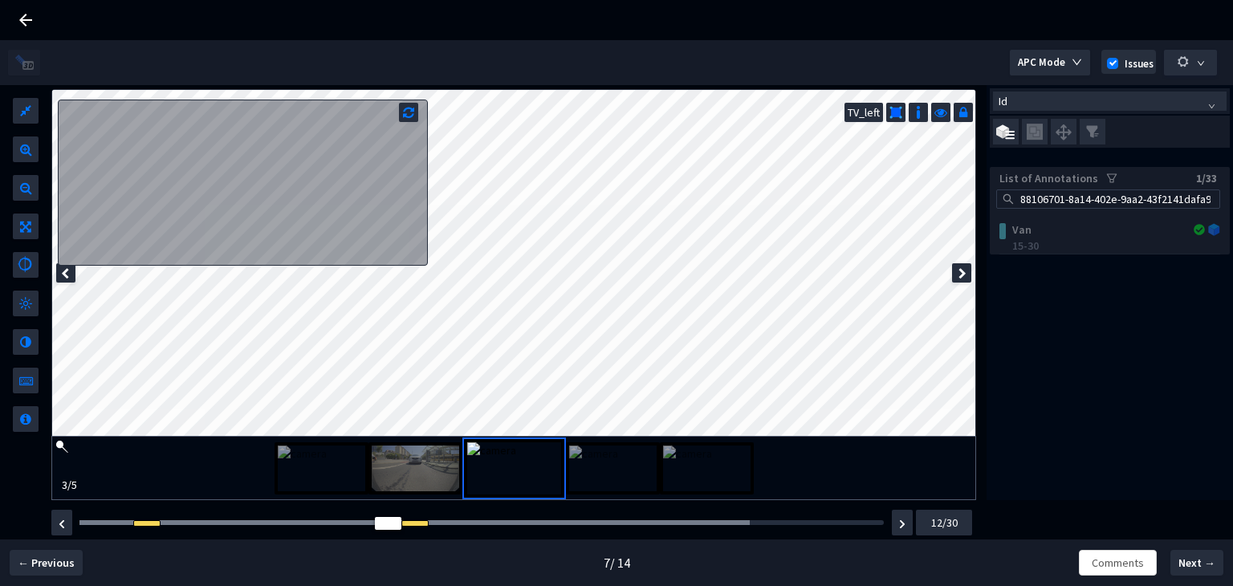
click at [1072, 232] on div "Van 15-30" at bounding box center [1110, 234] width 240 height 39
click at [911, 520] on button "button" at bounding box center [902, 523] width 21 height 26
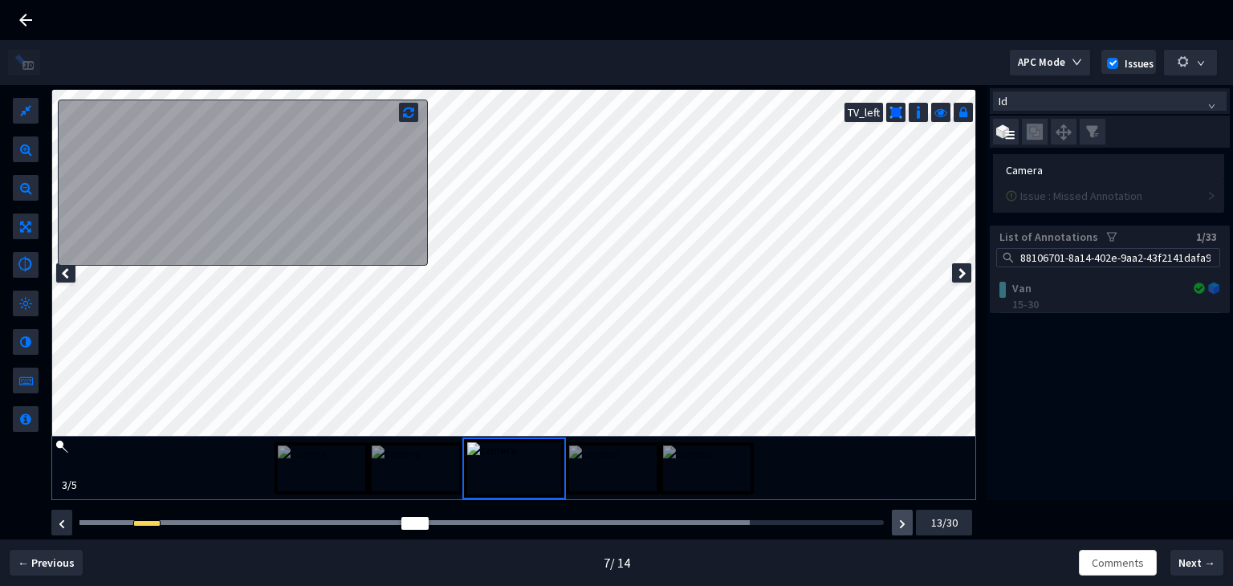
click at [897, 523] on button "button" at bounding box center [902, 523] width 21 height 26
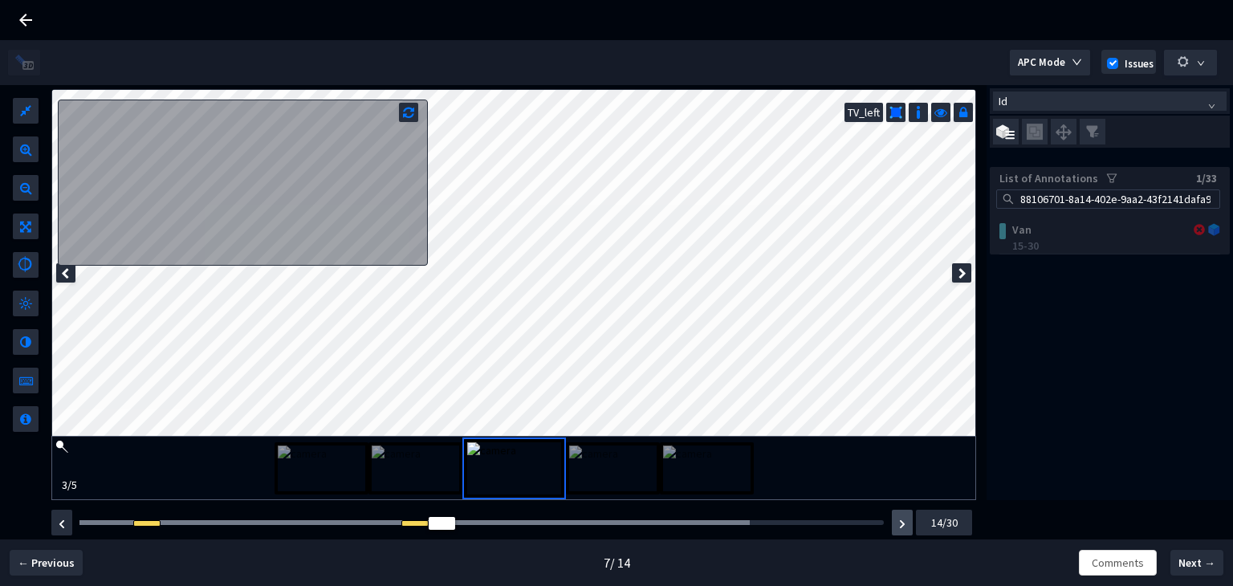
click at [897, 523] on button "button" at bounding box center [902, 523] width 21 height 26
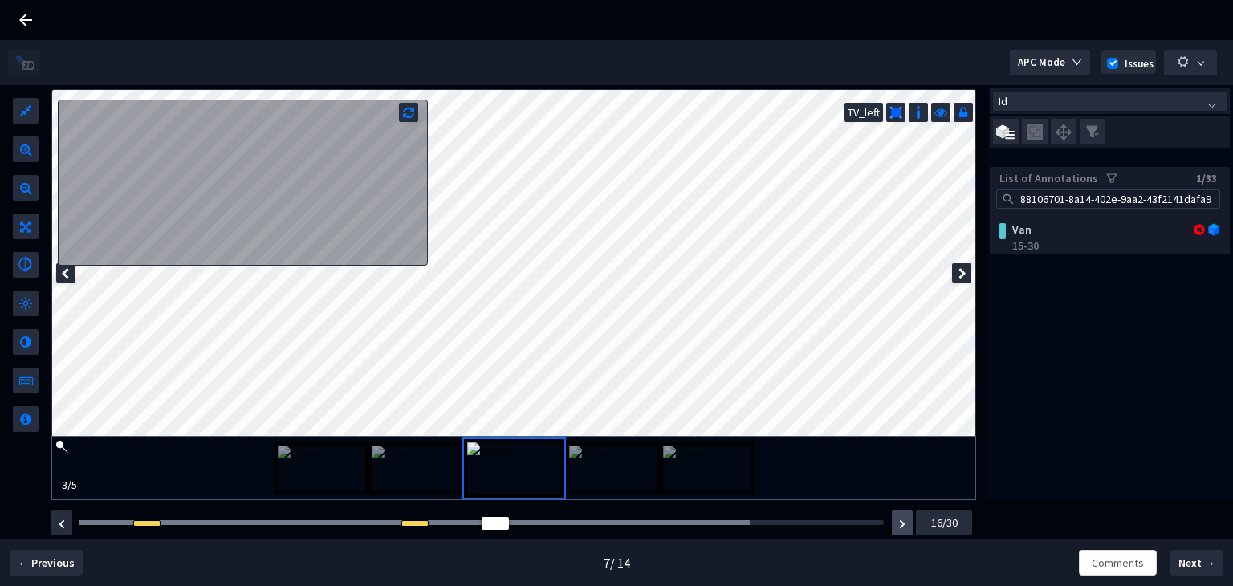
click at [897, 523] on button "button" at bounding box center [902, 523] width 21 height 26
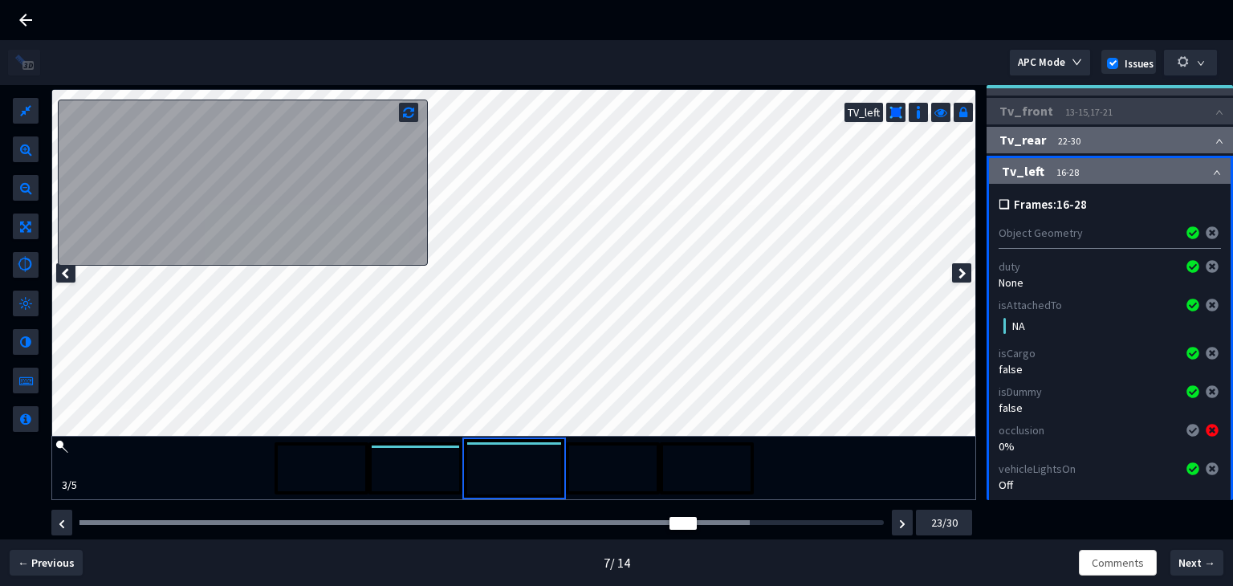
scroll to position [321, 0]
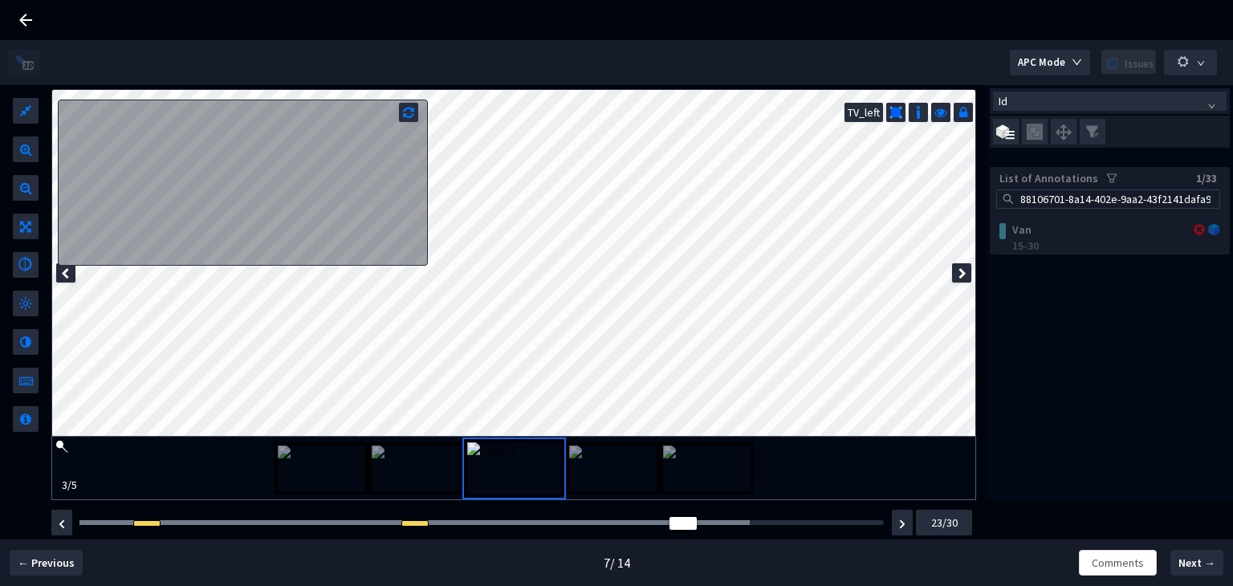
click at [626, 470] on img at bounding box center [612, 468] width 87 height 46
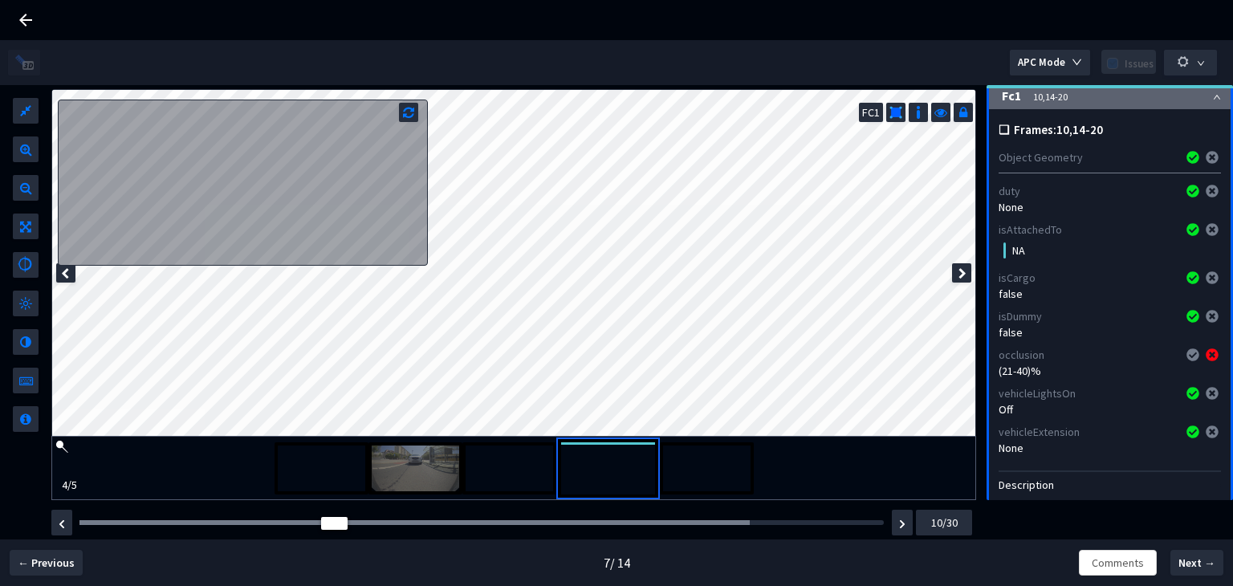
scroll to position [241, 0]
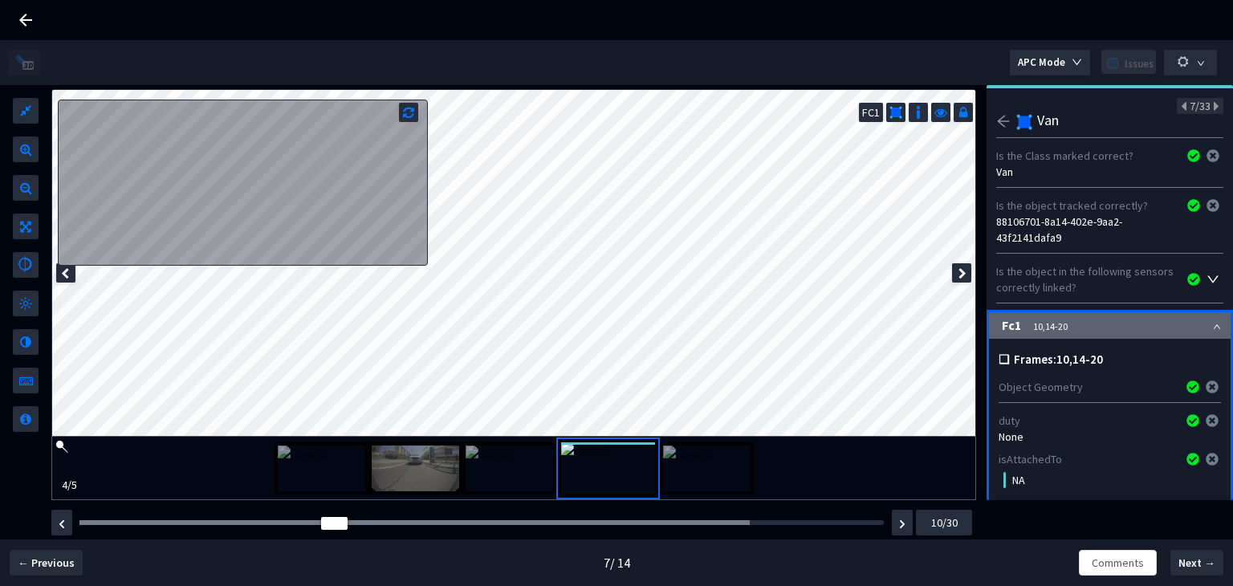
scroll to position [241, 0]
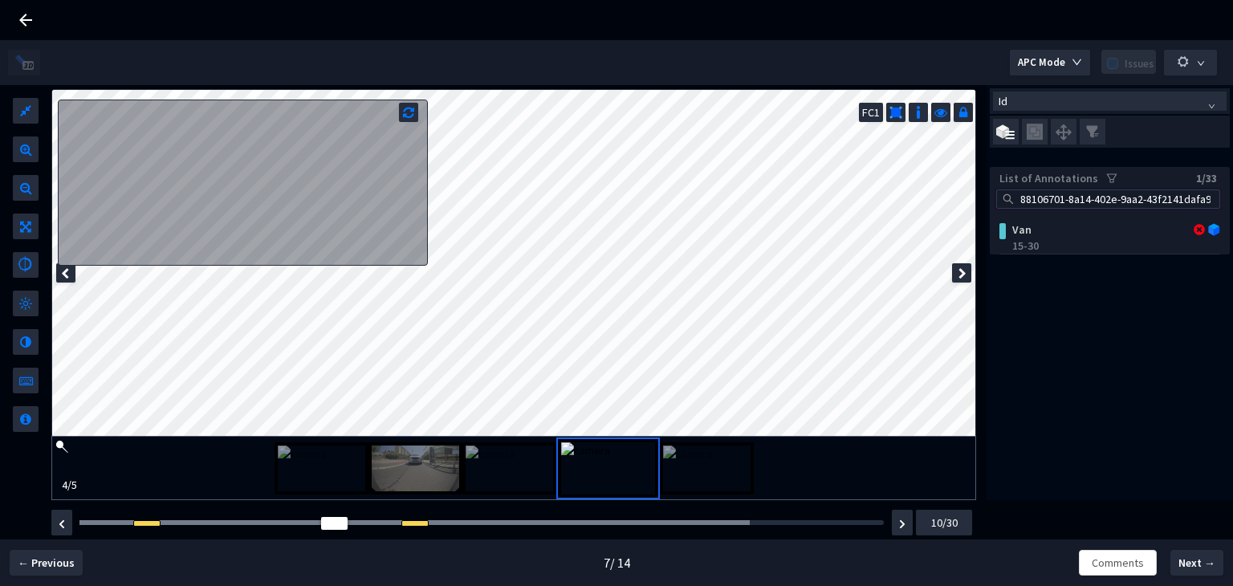
click at [1133, 197] on input "88106701-8a14-402e-9aa2-43f2141dafa9" at bounding box center [1115, 199] width 197 height 18
paste input "c9f346f7-2baf-4731-983d-493e320ae6d"
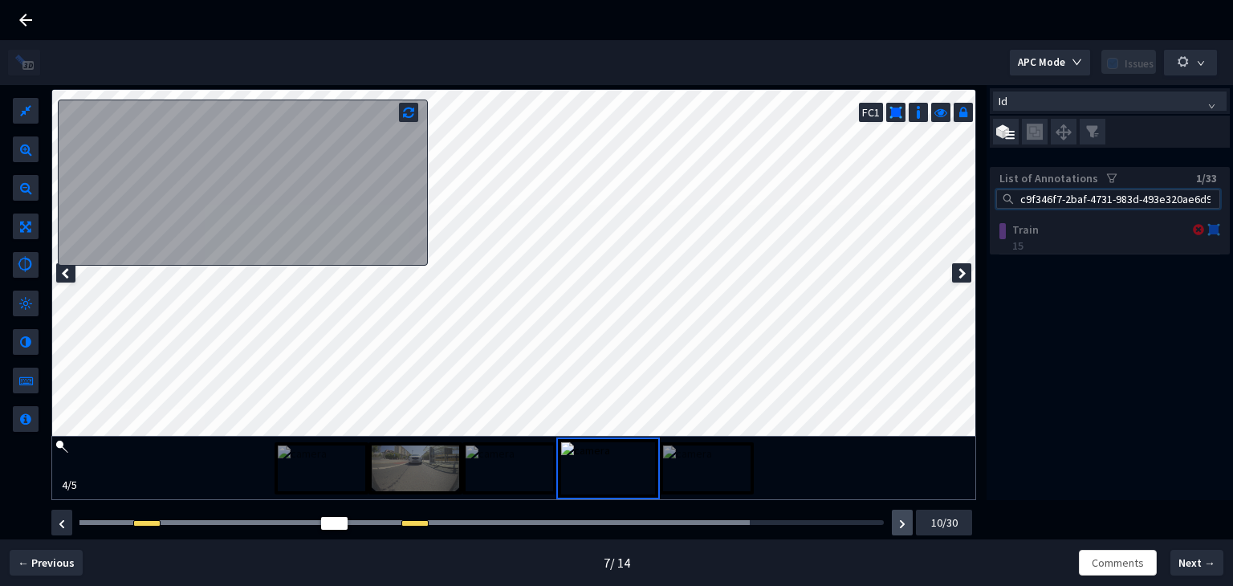
click at [909, 523] on button "button" at bounding box center [902, 523] width 21 height 26
click at [905, 521] on button "button" at bounding box center [902, 523] width 21 height 26
click at [895, 518] on button "button" at bounding box center [902, 523] width 21 height 26
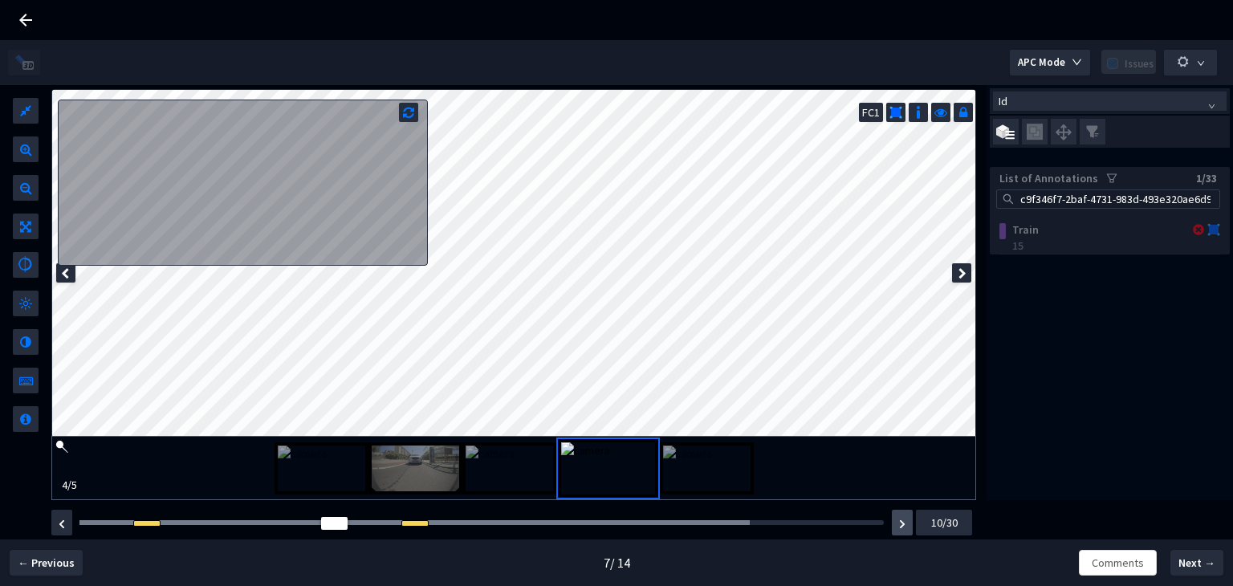
click at [895, 518] on button "button" at bounding box center [902, 523] width 21 height 26
click at [62, 526] on img "button" at bounding box center [62, 524] width 6 height 10
click at [63, 521] on img "button" at bounding box center [62, 524] width 6 height 10
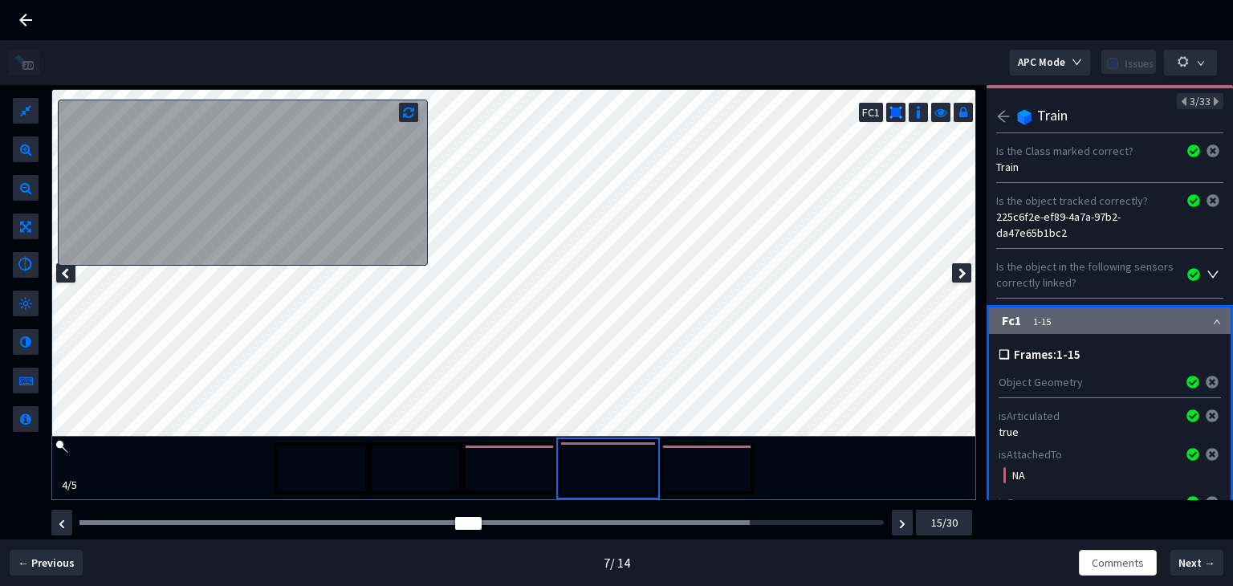
scroll to position [0, 0]
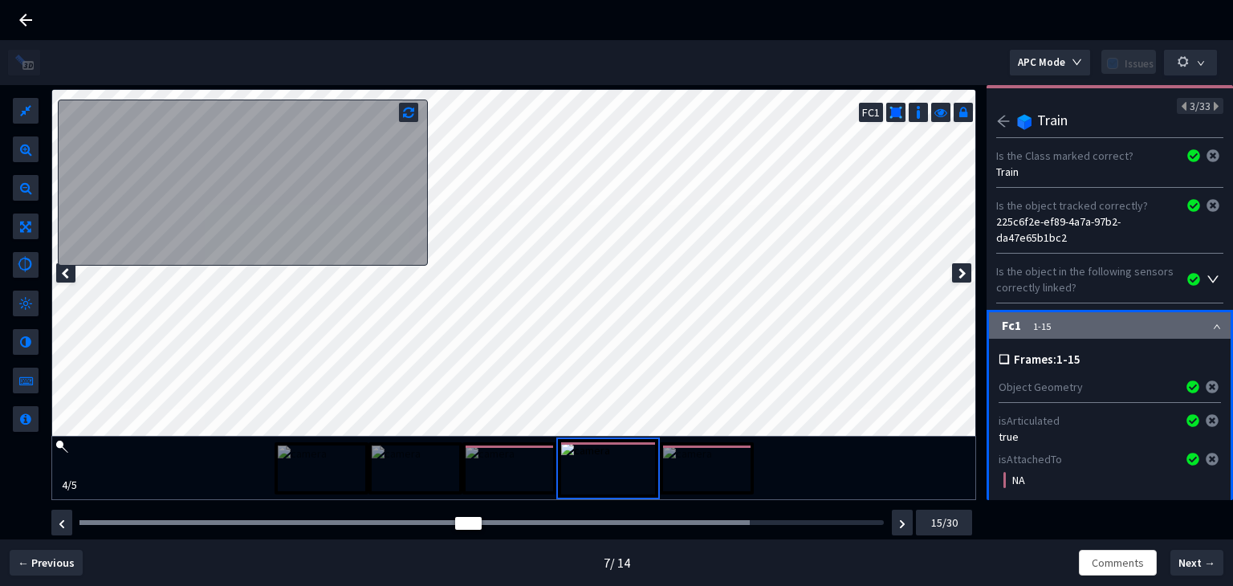
click at [1005, 123] on icon "arrow-left" at bounding box center [1003, 121] width 14 height 14
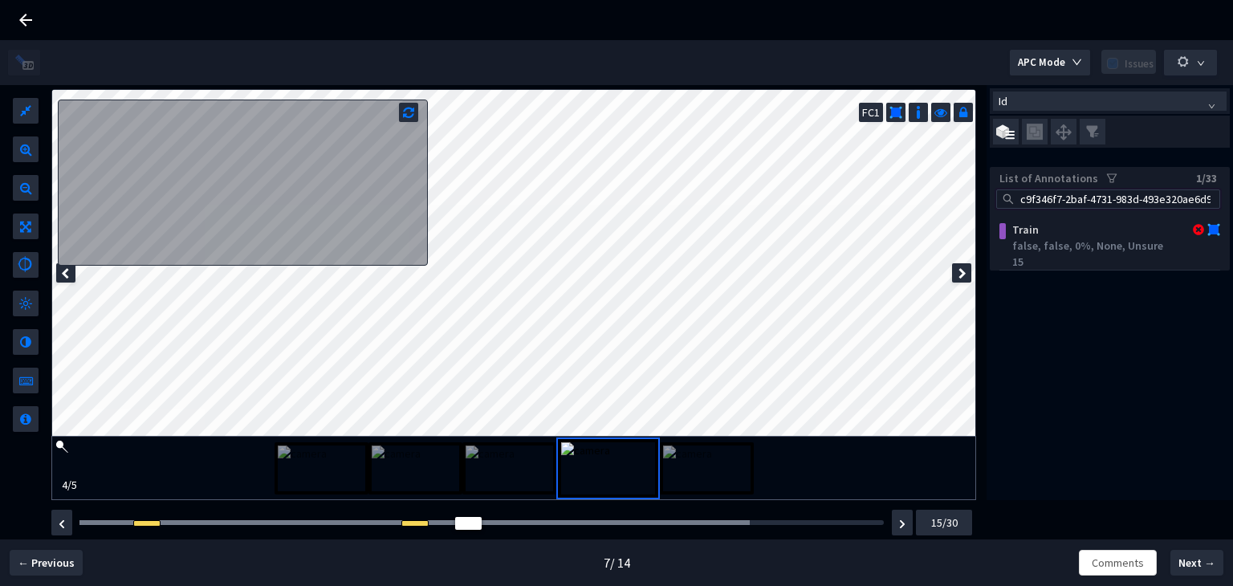
click at [1048, 207] on input "c9f346f7-2baf-4731-983d-493e320ae6d9" at bounding box center [1115, 199] width 197 height 18
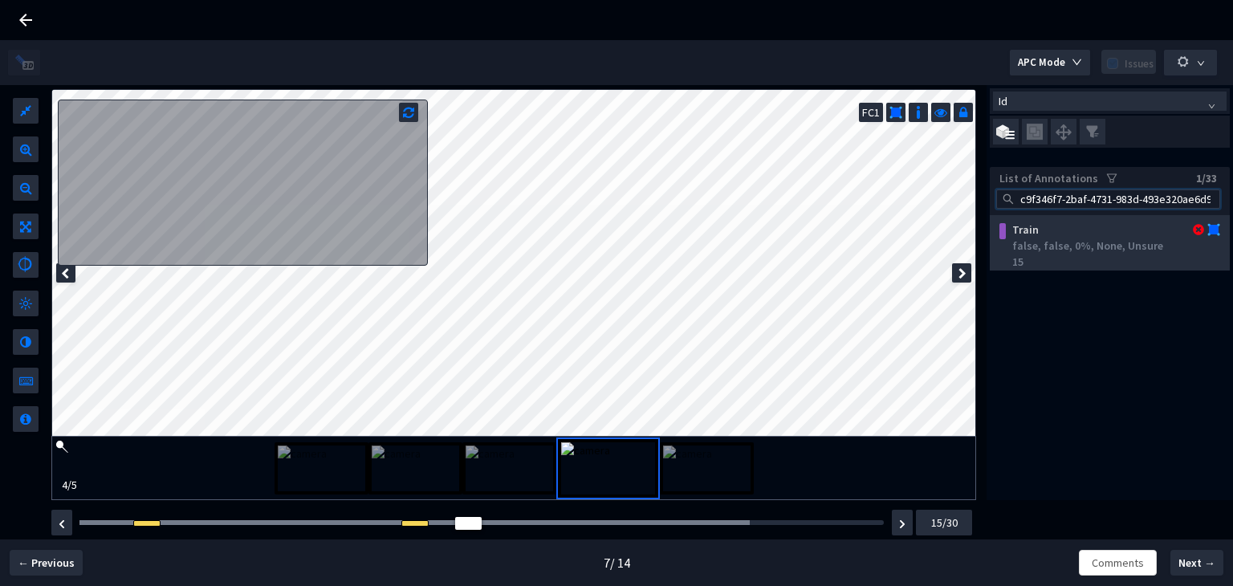
click at [1059, 232] on div "Train" at bounding box center [1092, 230] width 172 height 16
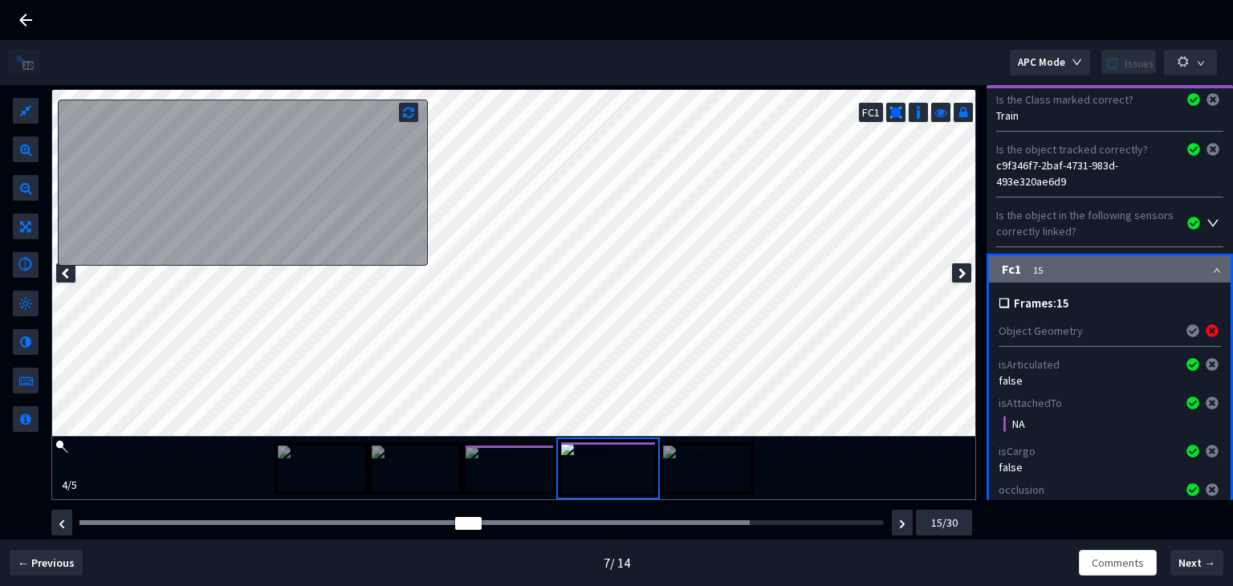
scroll to position [47, 0]
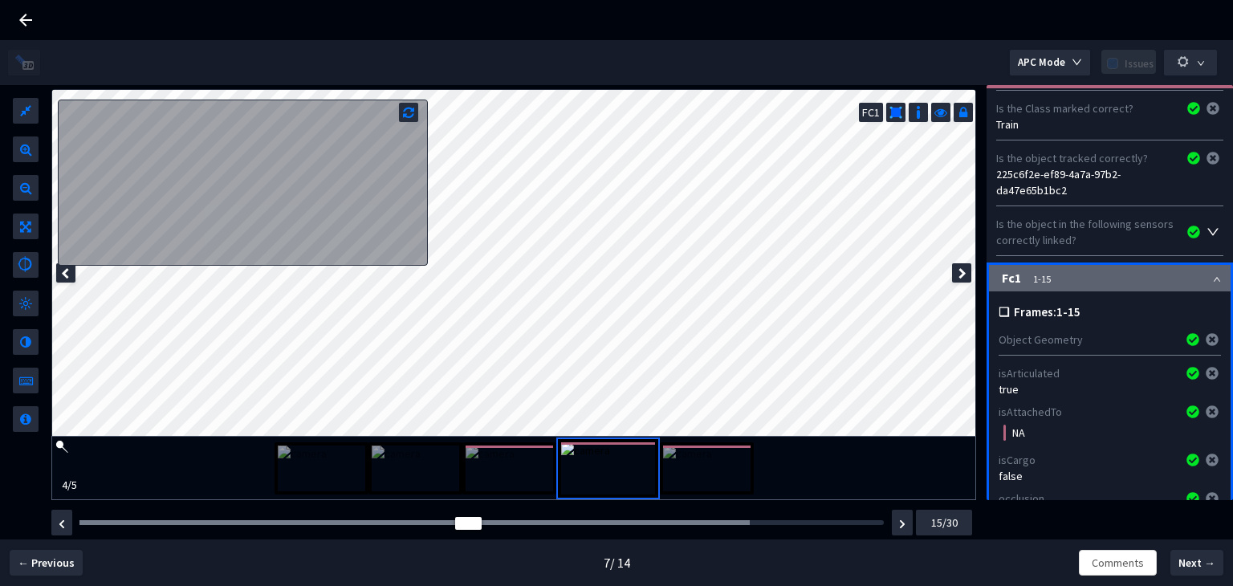
click at [503, 459] on img at bounding box center [509, 468] width 87 height 46
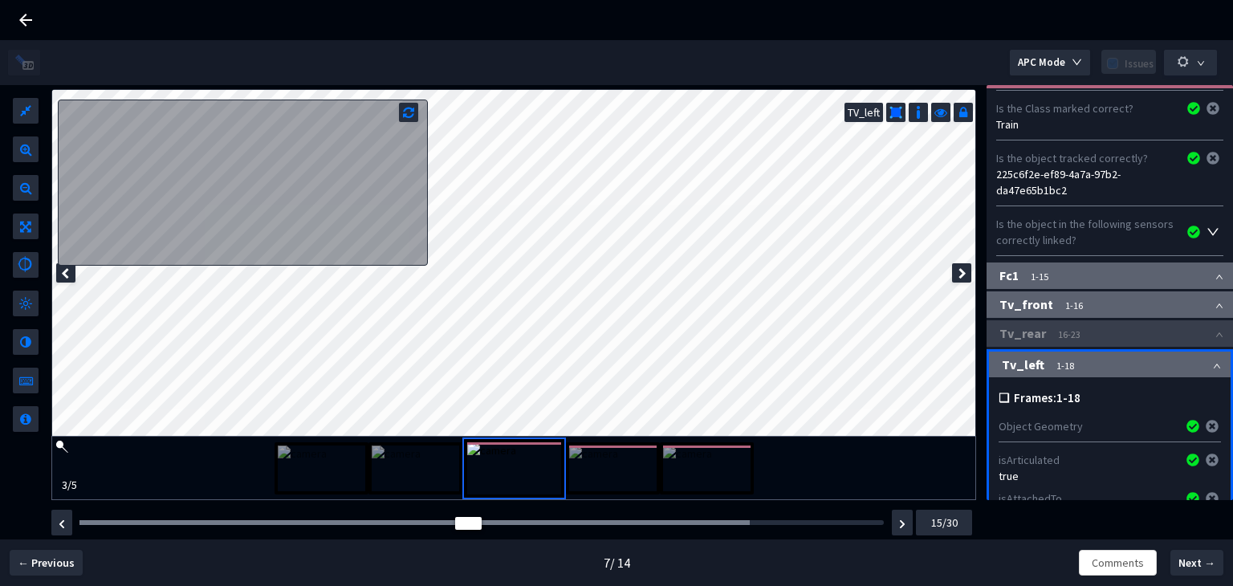
click at [702, 460] on img at bounding box center [706, 468] width 87 height 46
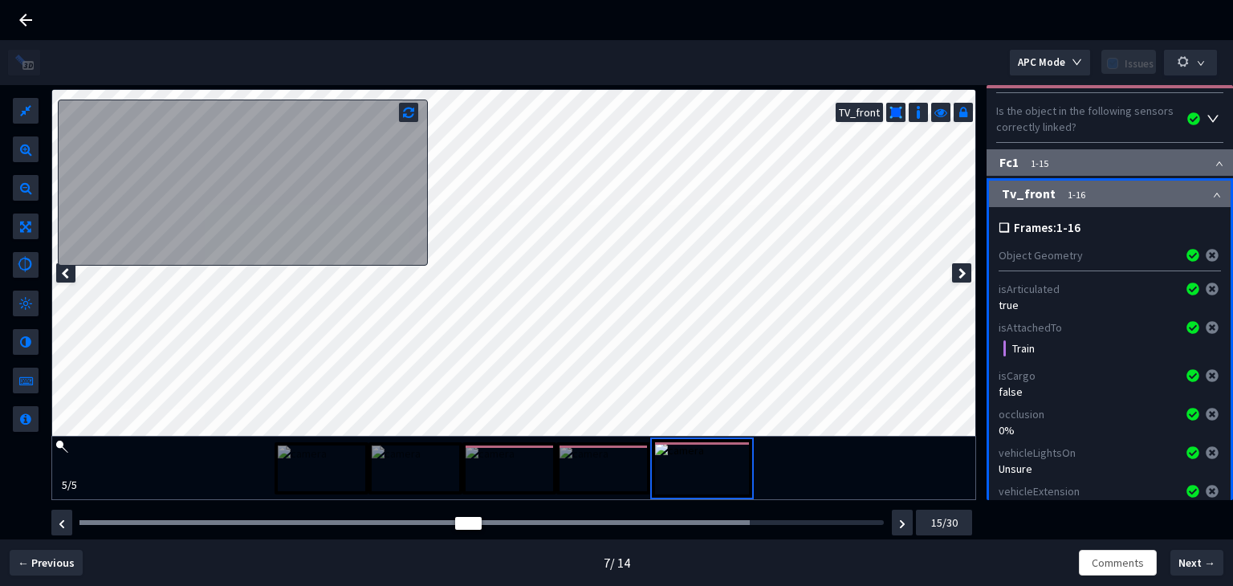
scroll to position [321, 0]
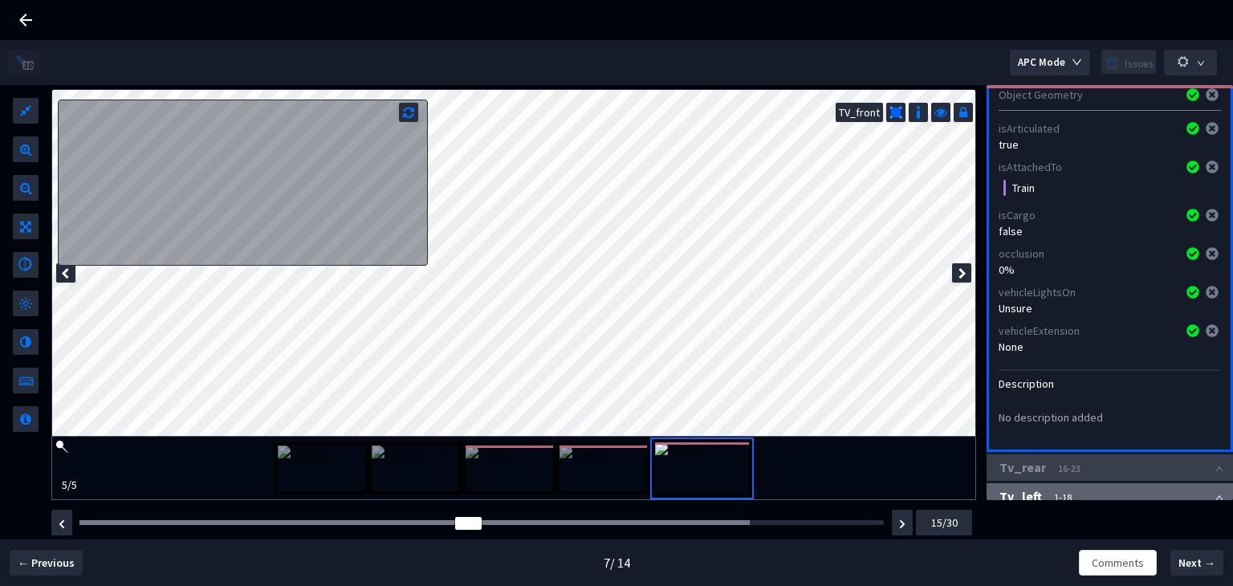
click at [588, 460] on img at bounding box center [602, 468] width 87 height 46
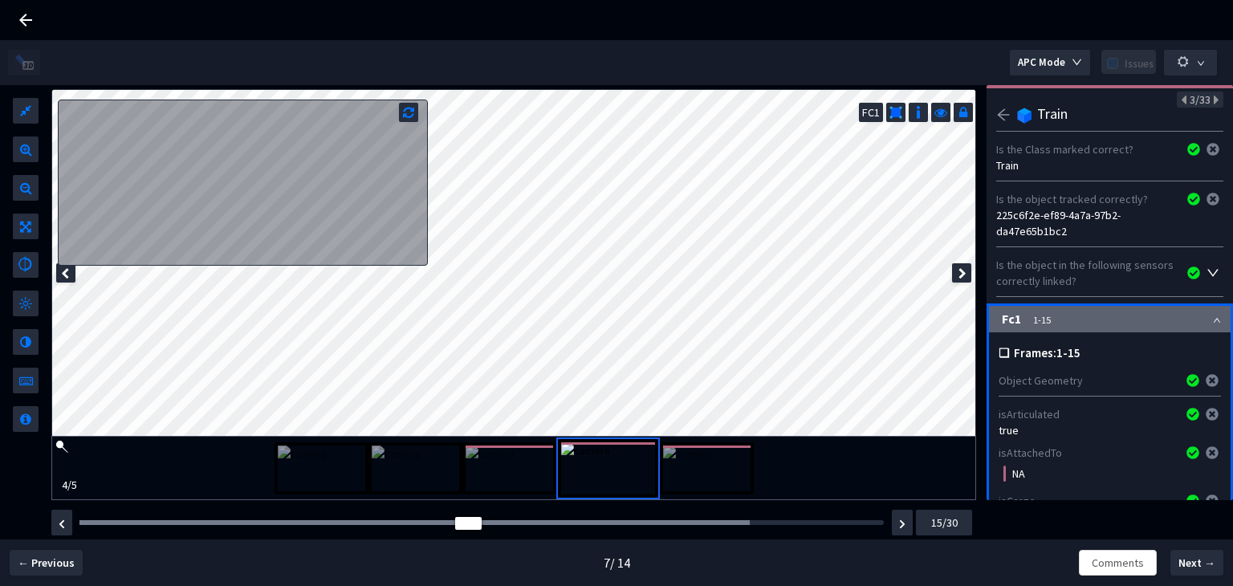
scroll to position [0, 0]
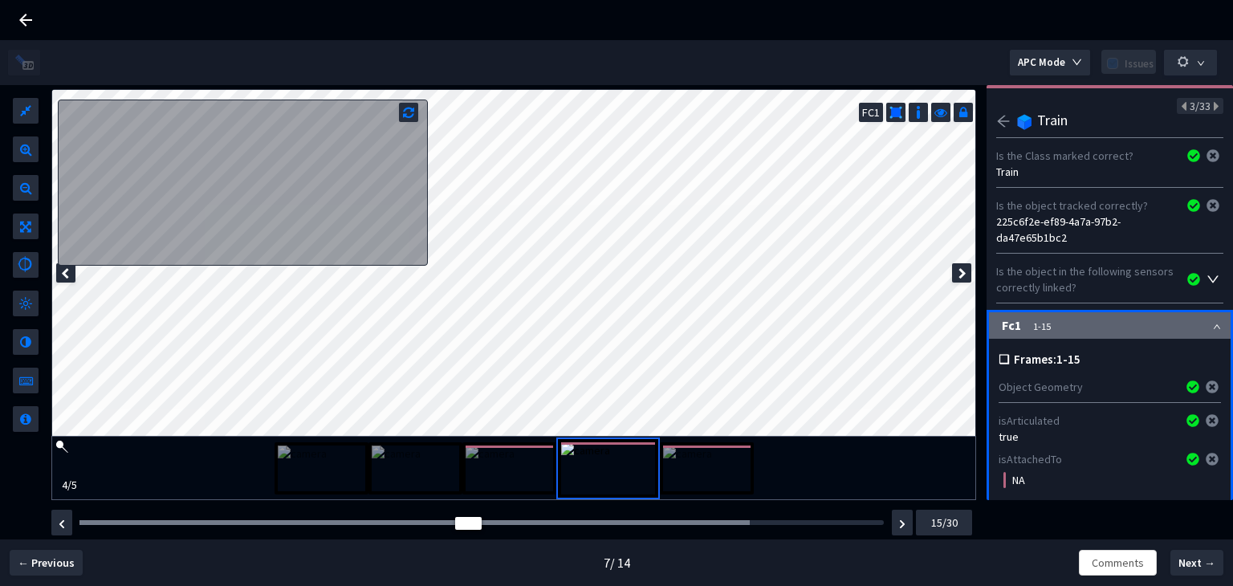
click at [1003, 122] on icon "arrow-left" at bounding box center [1003, 121] width 14 height 14
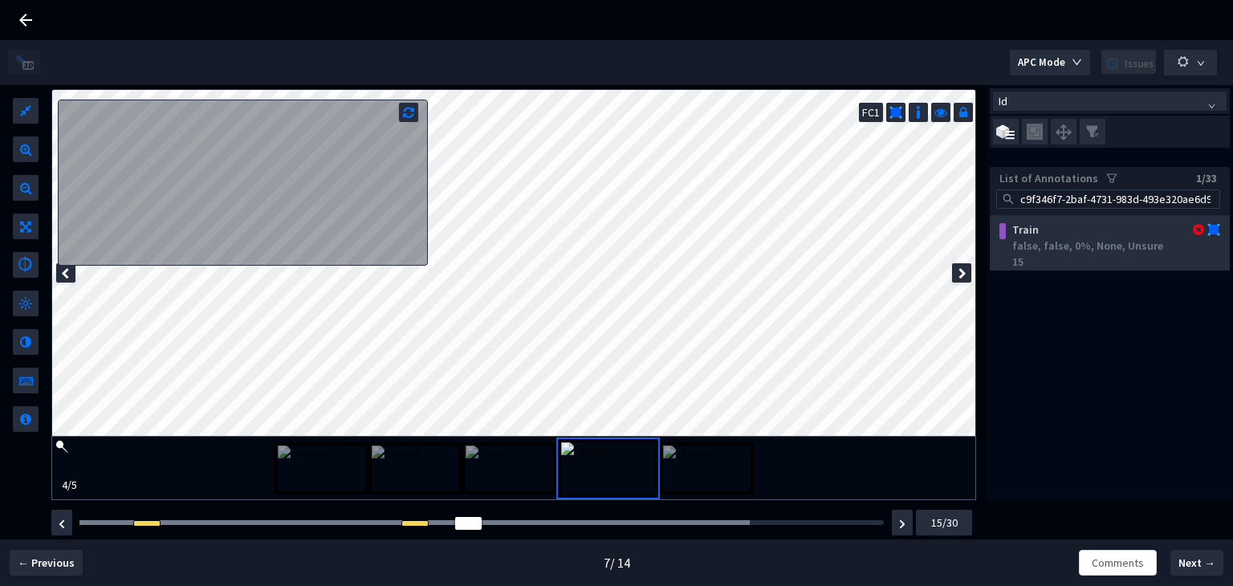
click at [1108, 243] on div "false, false, 0%, None, Unsure" at bounding box center [1112, 246] width 201 height 16
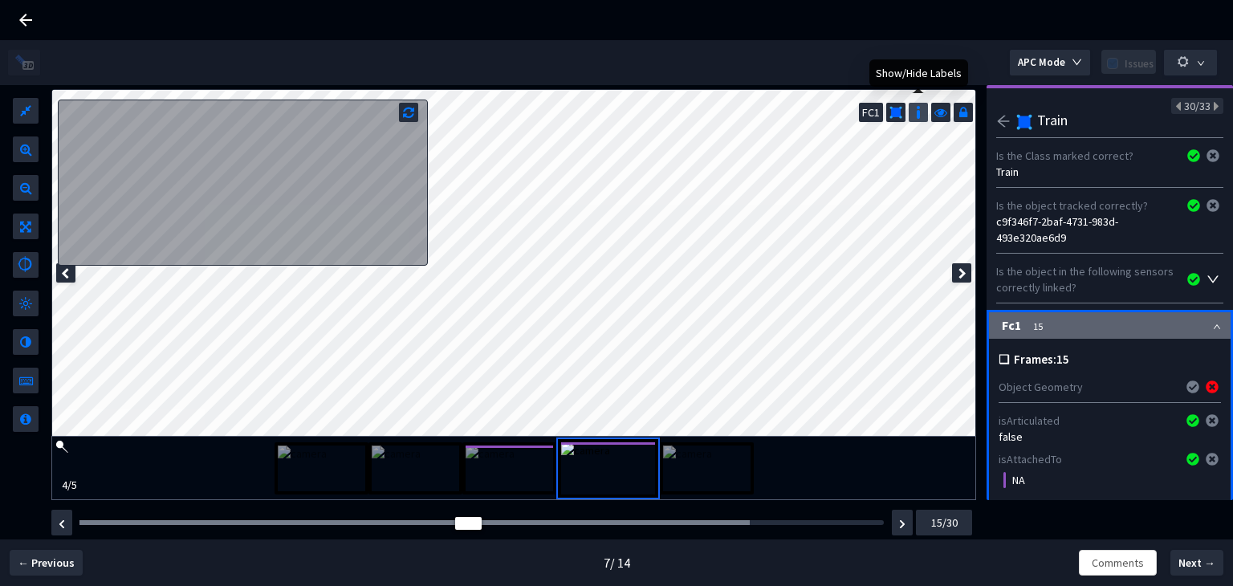
click at [910, 114] on img at bounding box center [918, 112] width 16 height 16
click at [1009, 119] on icon "arrow-left" at bounding box center [1003, 121] width 14 height 14
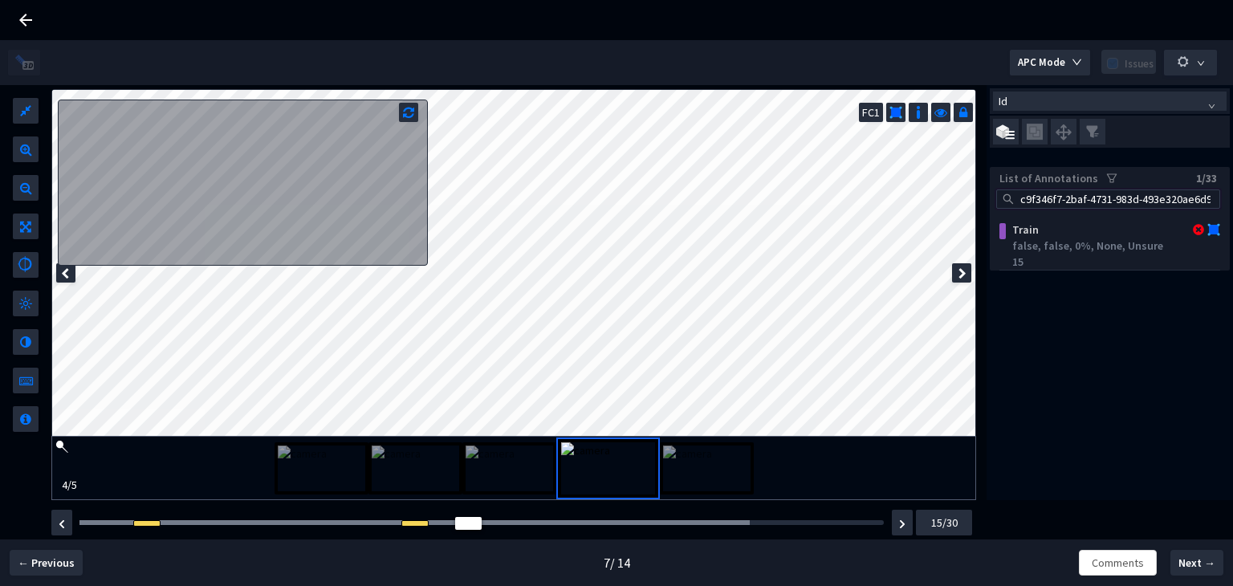
click at [1078, 191] on input "c9f346f7-2baf-4731-983d-493e320ae6d9" at bounding box center [1115, 199] width 197 height 18
click at [1078, 197] on input "c9f346f7-2baf-4731-983d-493e320ae6d9" at bounding box center [1115, 199] width 197 height 18
paste input "f2f28004-d416-4d9e-9053-2a1fc37c0041"
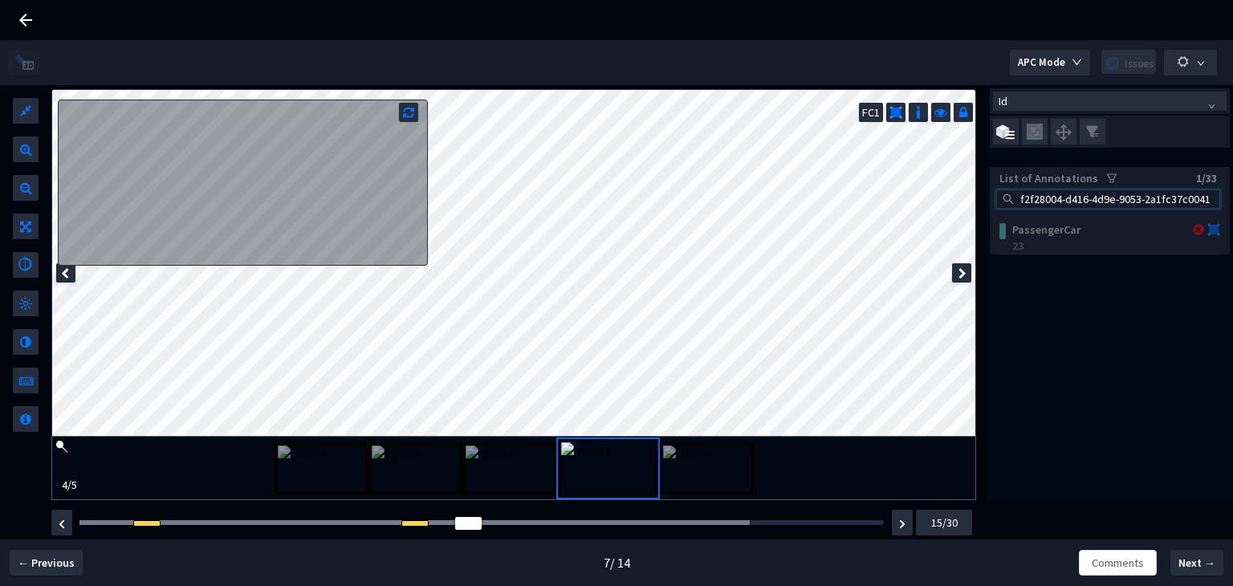
click at [504, 475] on img at bounding box center [509, 468] width 87 height 46
click at [420, 473] on img at bounding box center [415, 468] width 87 height 46
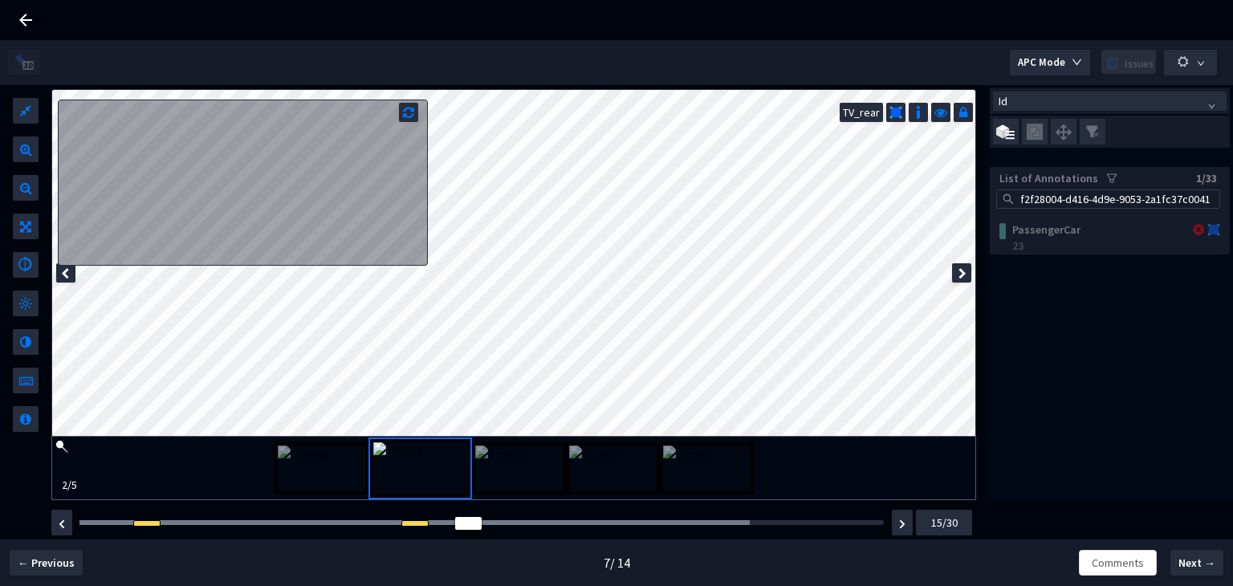
click at [333, 468] on img at bounding box center [321, 468] width 87 height 46
click at [713, 468] on img at bounding box center [706, 468] width 87 height 46
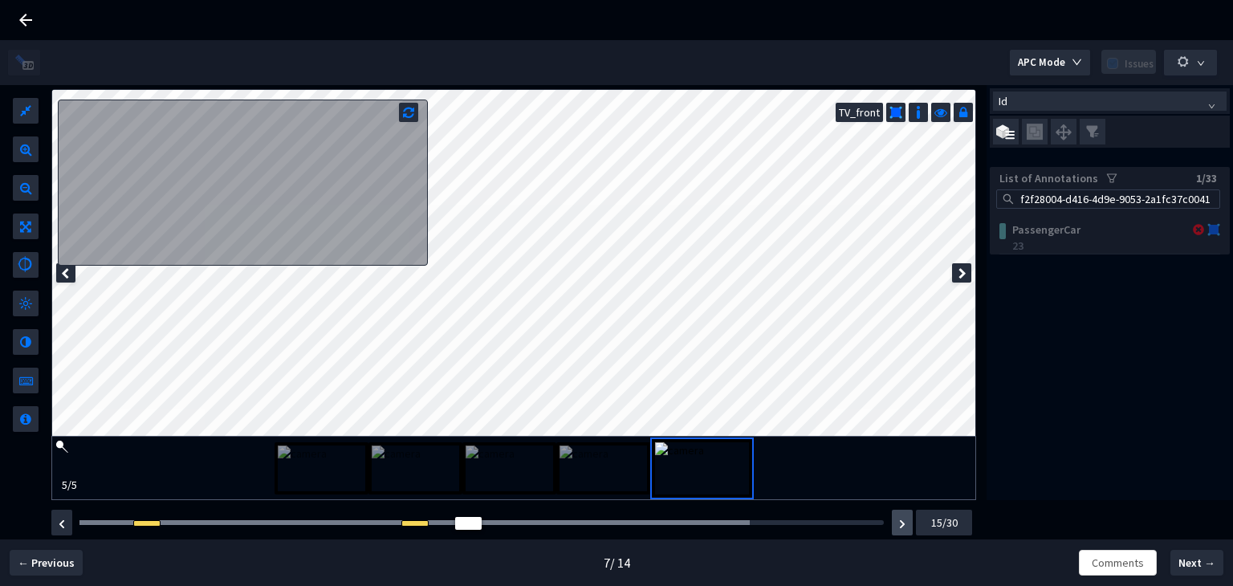
click at [903, 519] on img "button" at bounding box center [902, 524] width 6 height 10
click at [899, 520] on img "button" at bounding box center [902, 524] width 6 height 10
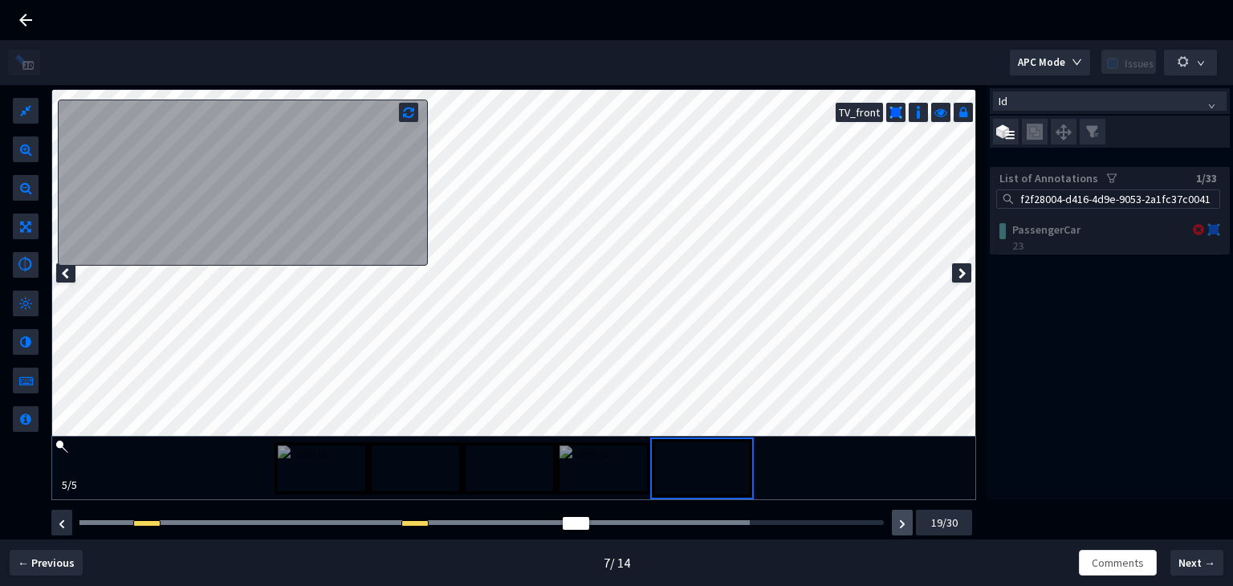
click at [899, 520] on img "button" at bounding box center [902, 524] width 6 height 10
click at [63, 524] on img "button" at bounding box center [62, 524] width 6 height 10
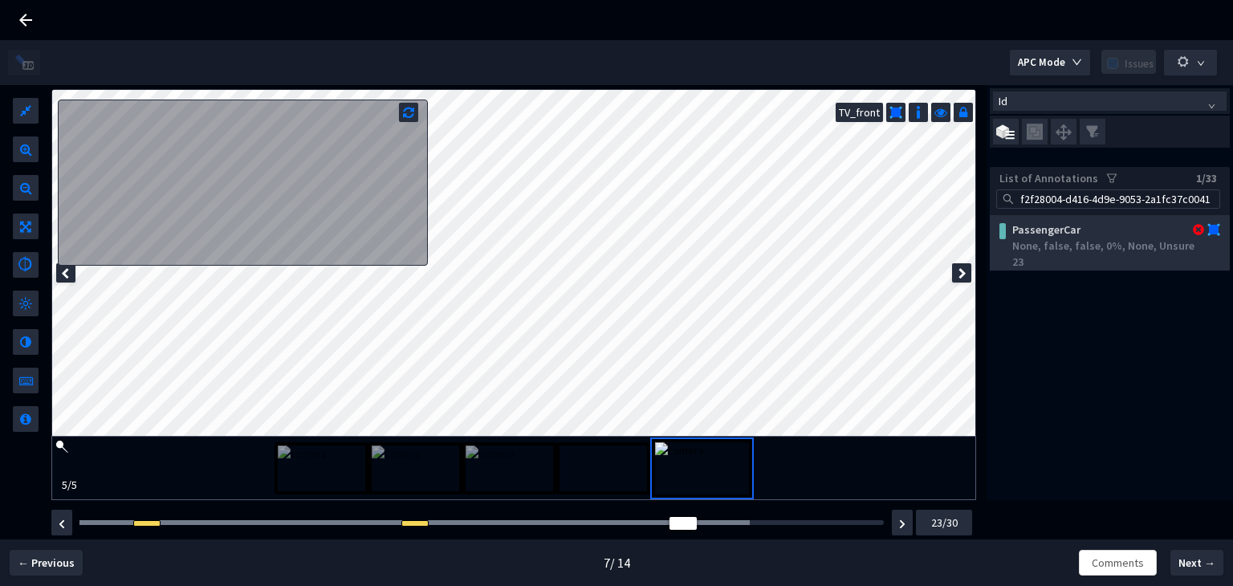
click at [1048, 257] on div "23" at bounding box center [1112, 262] width 201 height 16
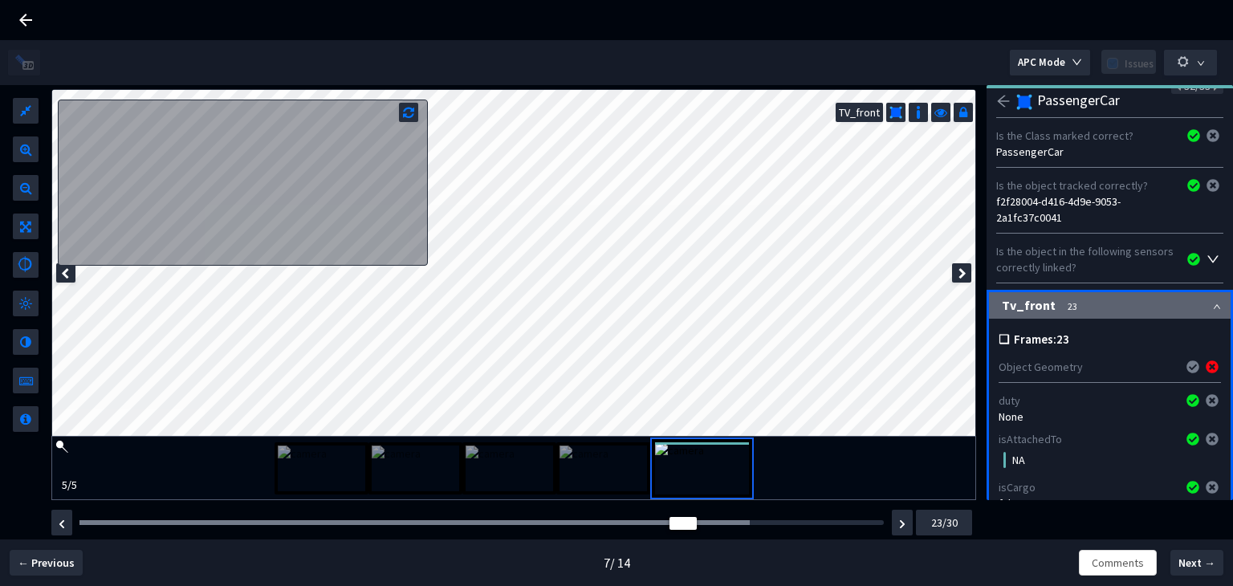
scroll to position [80, 0]
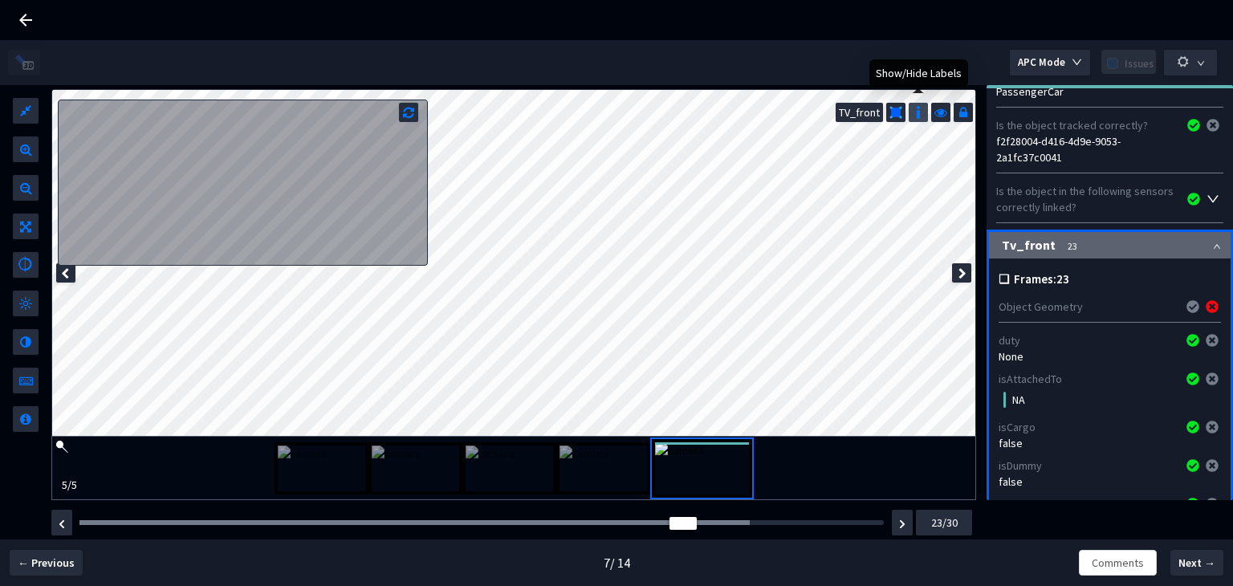
click at [918, 110] on img at bounding box center [918, 112] width 16 height 16
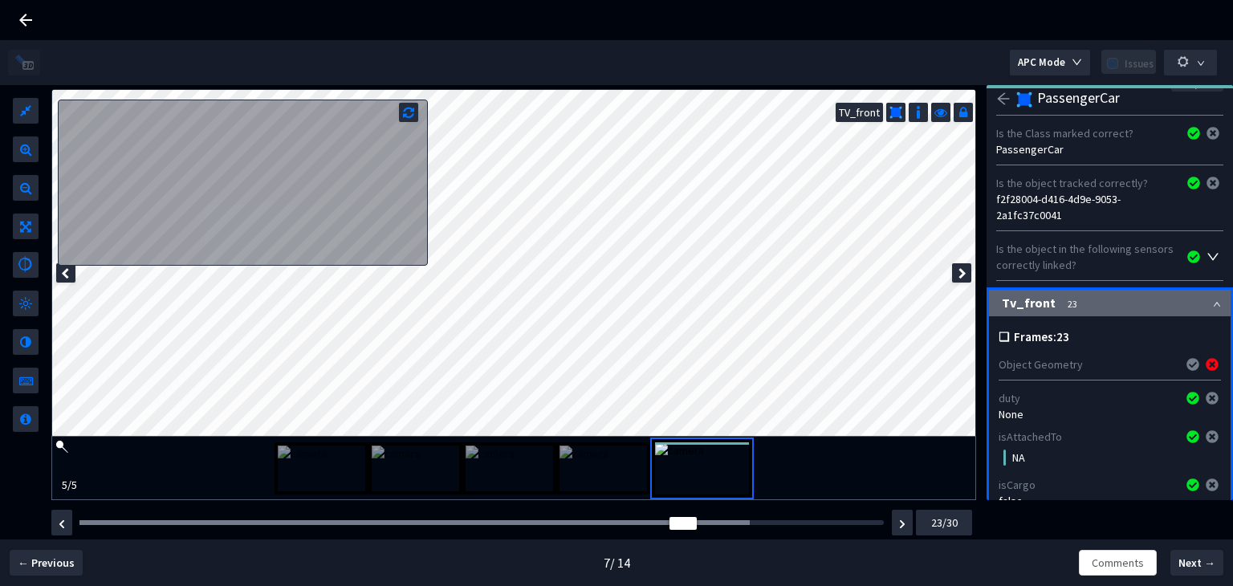
scroll to position [0, 0]
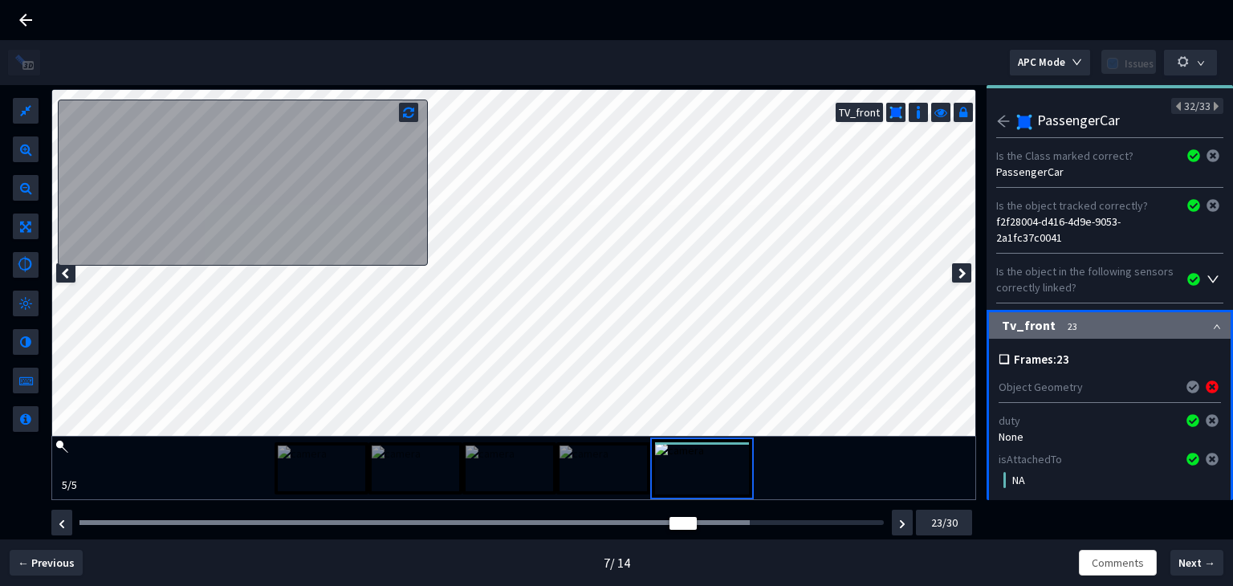
click at [999, 116] on icon "arrow-left" at bounding box center [1003, 121] width 14 height 14
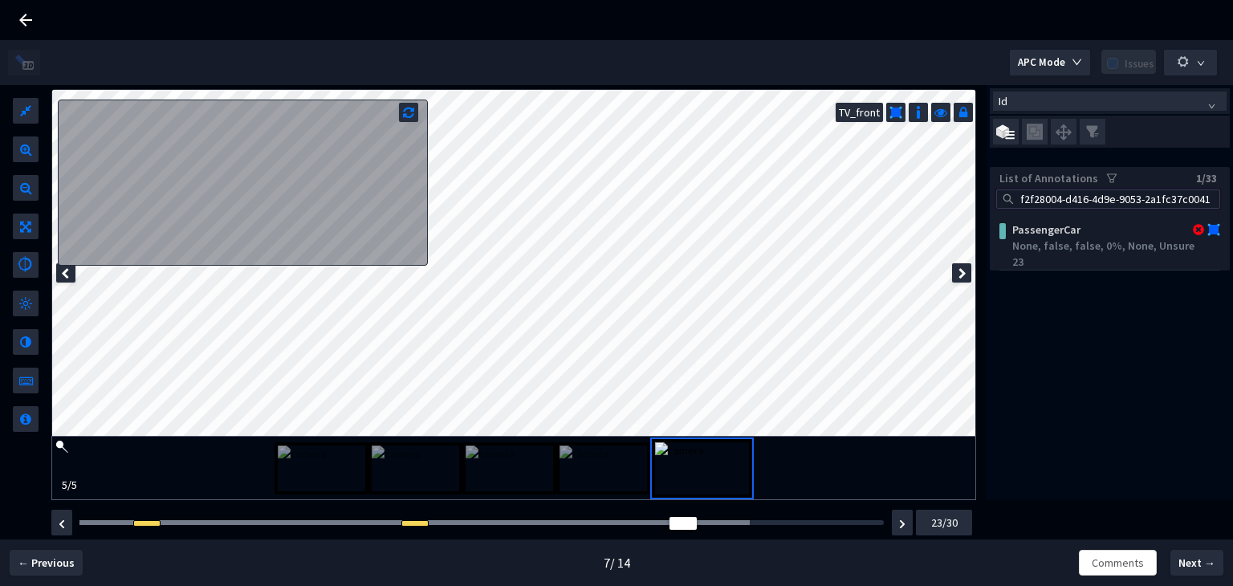
click at [1098, 193] on input "f2f28004-d416-4d9e-9053-2a1fc37c0041" at bounding box center [1115, 199] width 197 height 18
paste input "0fa7279a-55ed-490b-b403-e7fc4014867f"
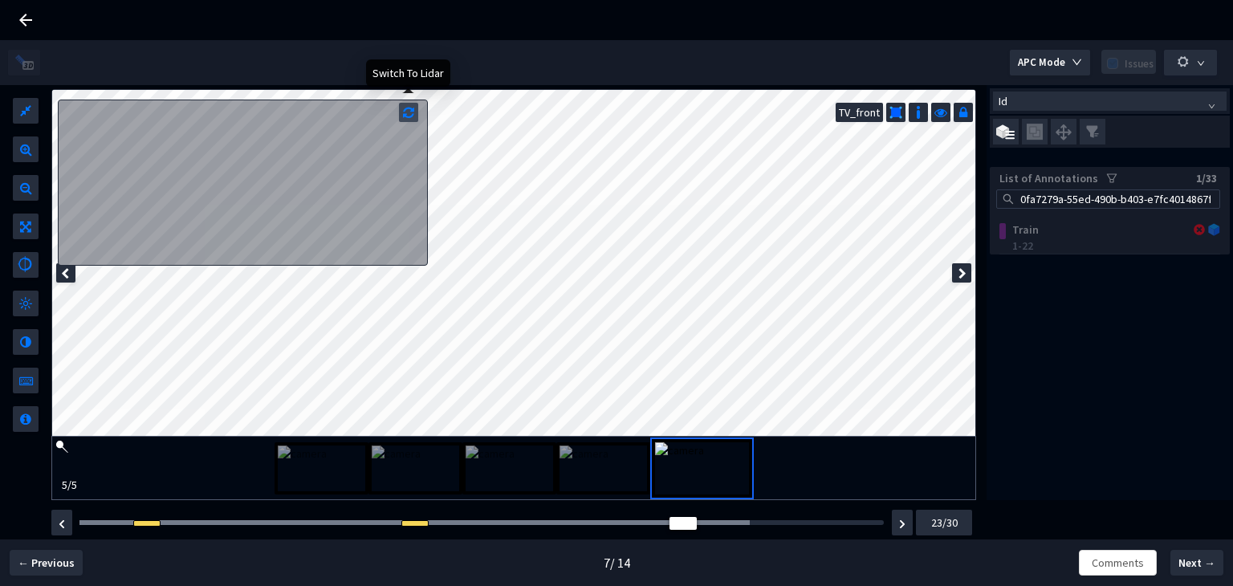
click at [408, 105] on icon at bounding box center [408, 111] width 11 height 16
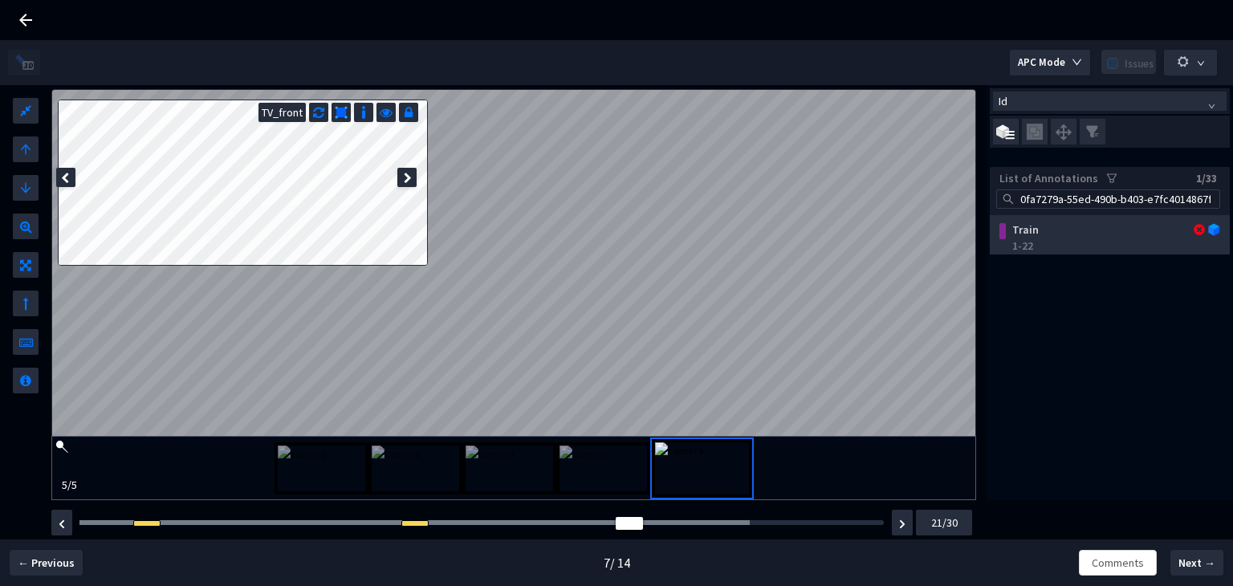
click at [1037, 233] on div "Train" at bounding box center [1092, 230] width 172 height 16
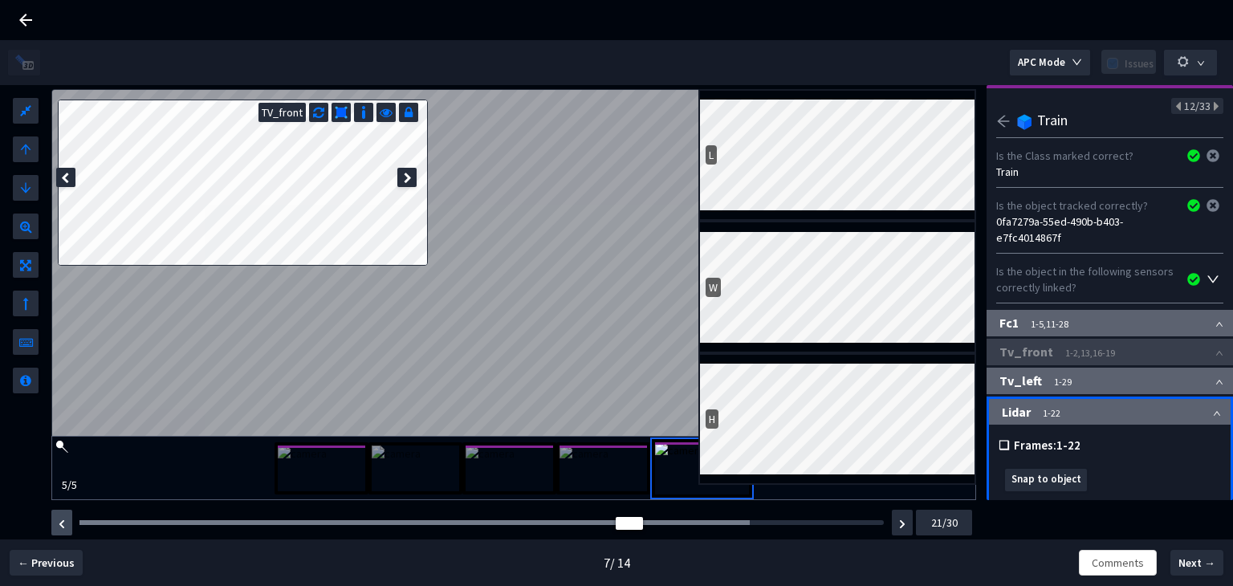
click at [63, 524] on img "button" at bounding box center [62, 524] width 6 height 10
click at [61, 524] on img "button" at bounding box center [62, 524] width 6 height 10
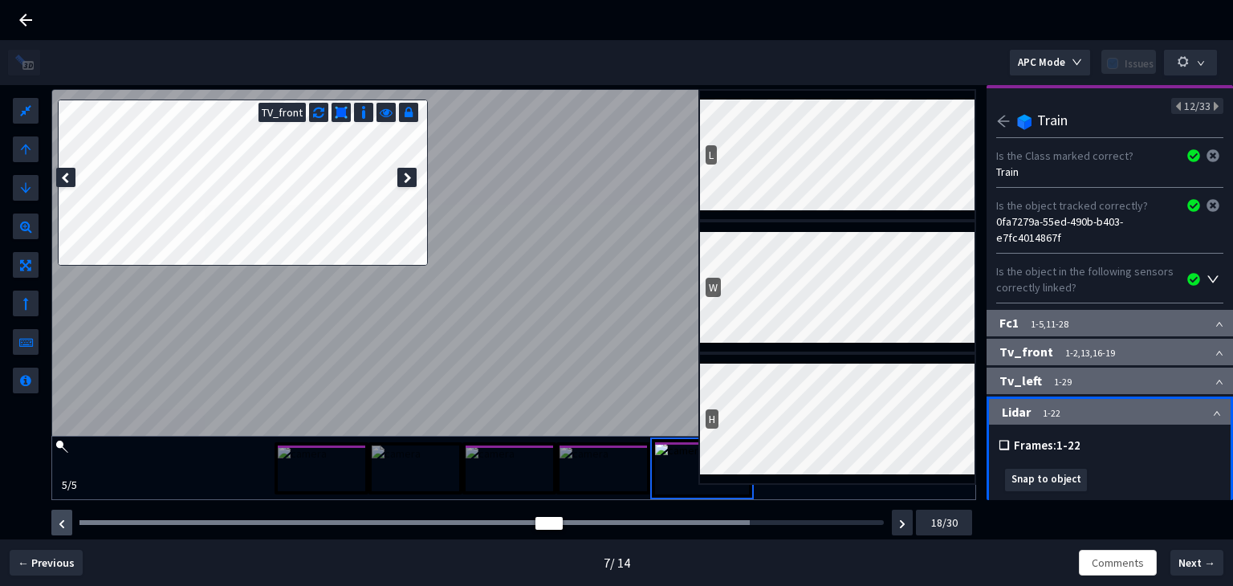
click at [61, 524] on img "button" at bounding box center [62, 524] width 6 height 10
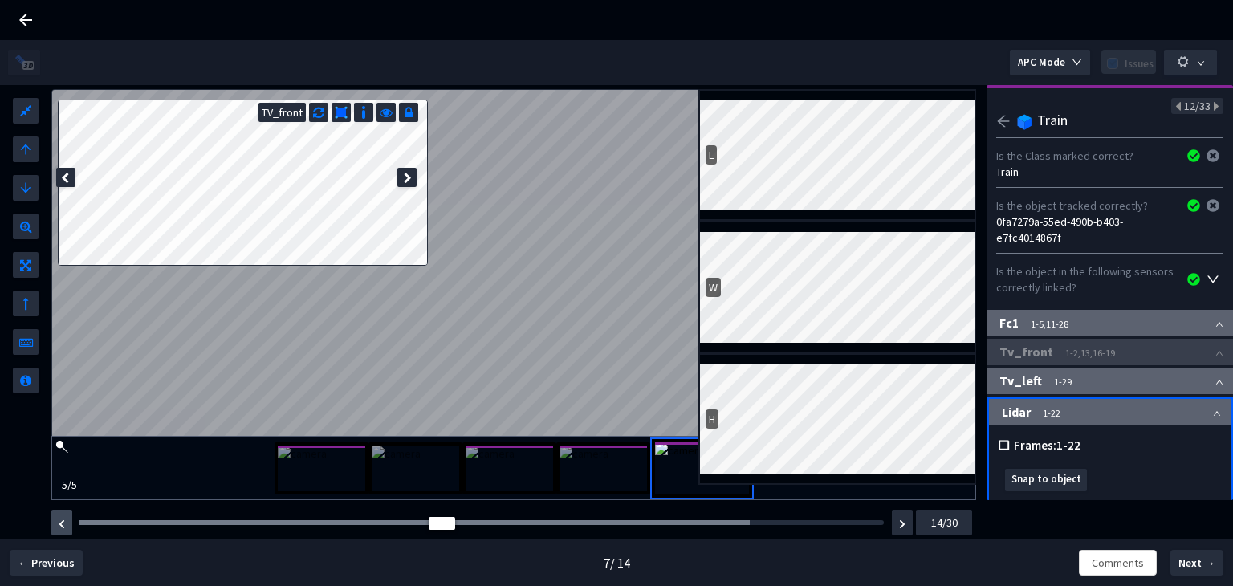
click at [61, 524] on img "button" at bounding box center [62, 524] width 6 height 10
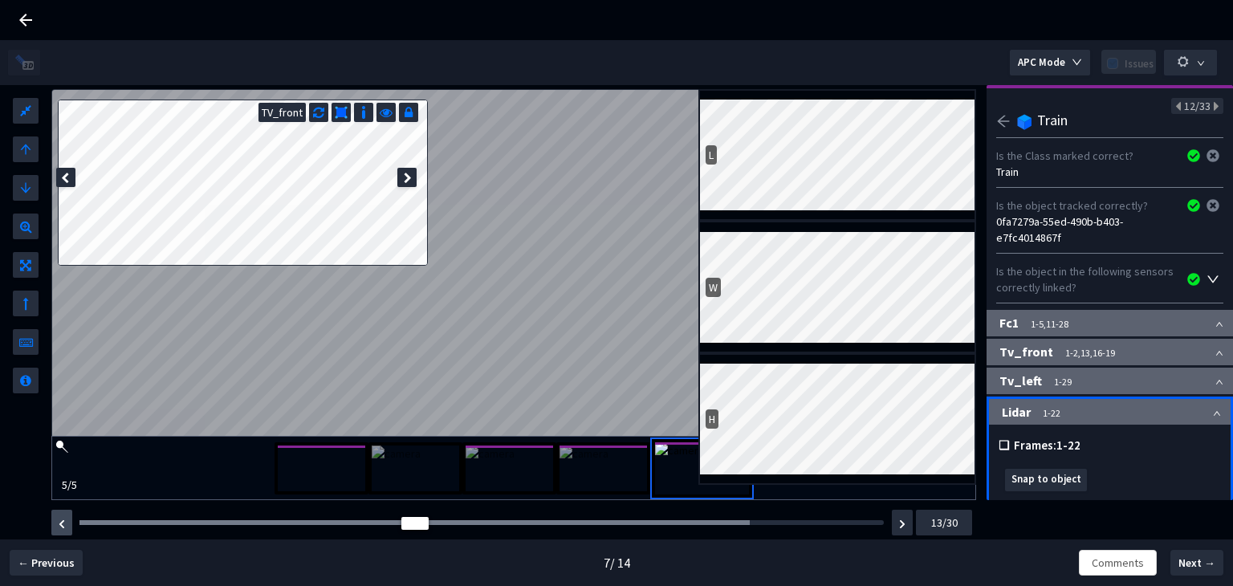
click at [61, 524] on img "button" at bounding box center [62, 524] width 6 height 10
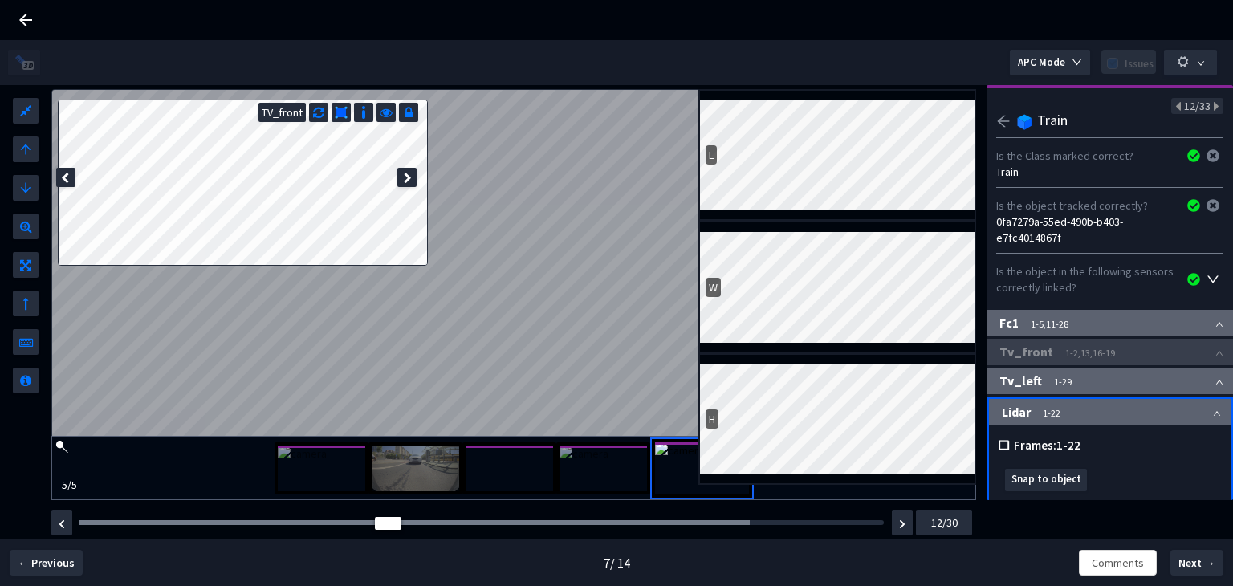
click at [1003, 122] on icon "arrow-left" at bounding box center [1003, 121] width 14 height 14
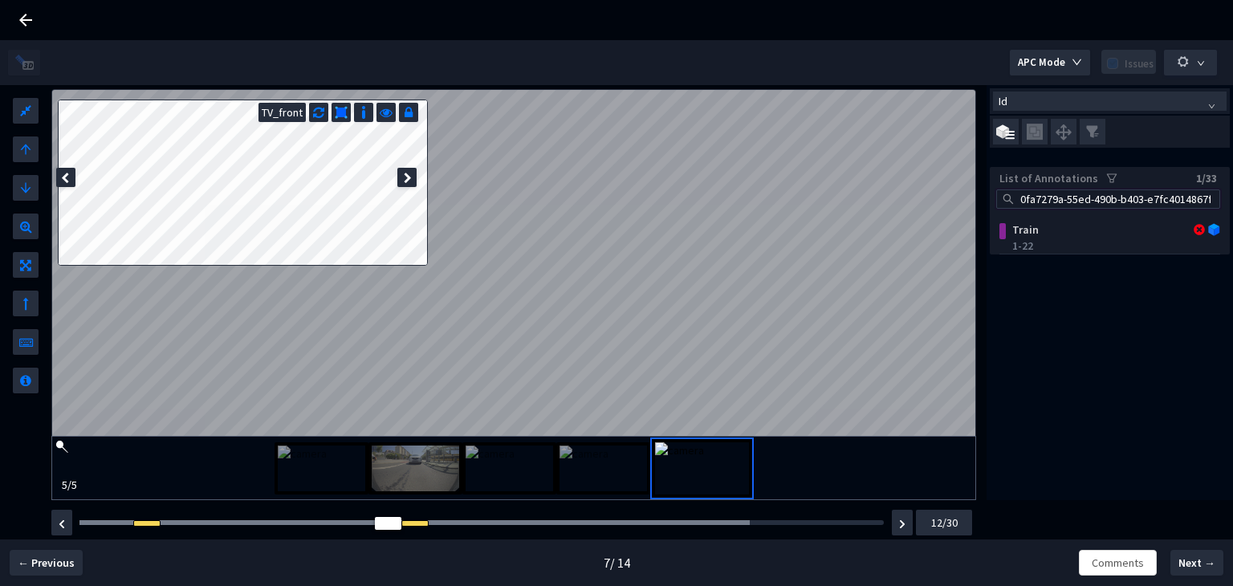
click at [1037, 200] on input "0fa7279a-55ed-490b-b403-e7fc4014867f" at bounding box center [1115, 199] width 197 height 18
paste input "12f70ff9-0f9b-4839-b18d-9c8ad259b0d1"
click at [1053, 225] on div "IgnoreArea" at bounding box center [1092, 230] width 172 height 16
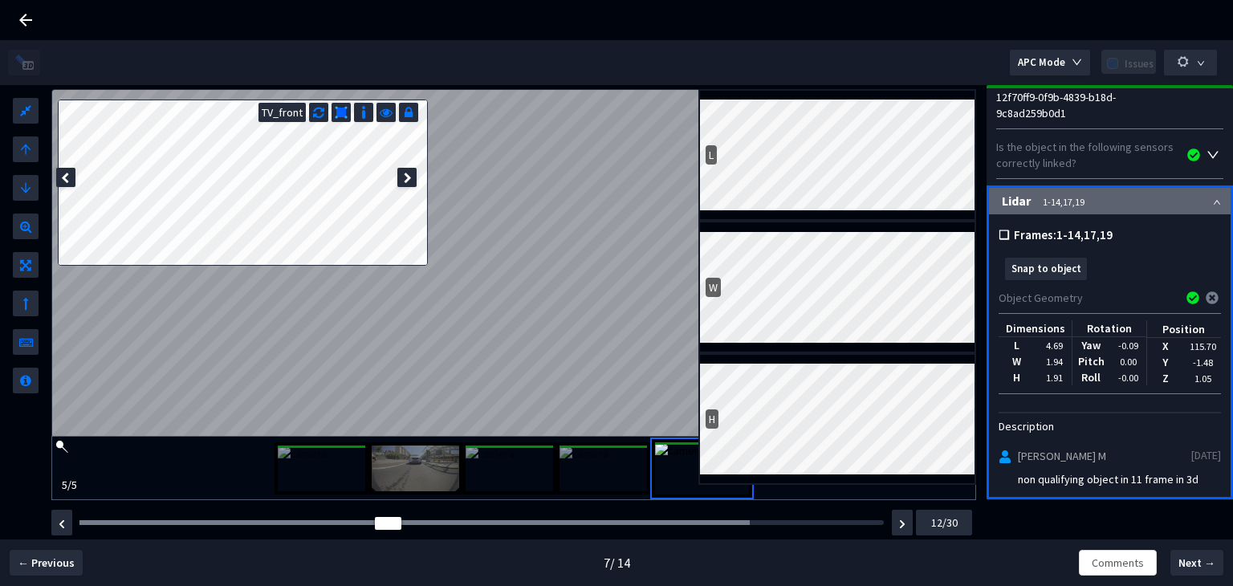
scroll to position [134, 0]
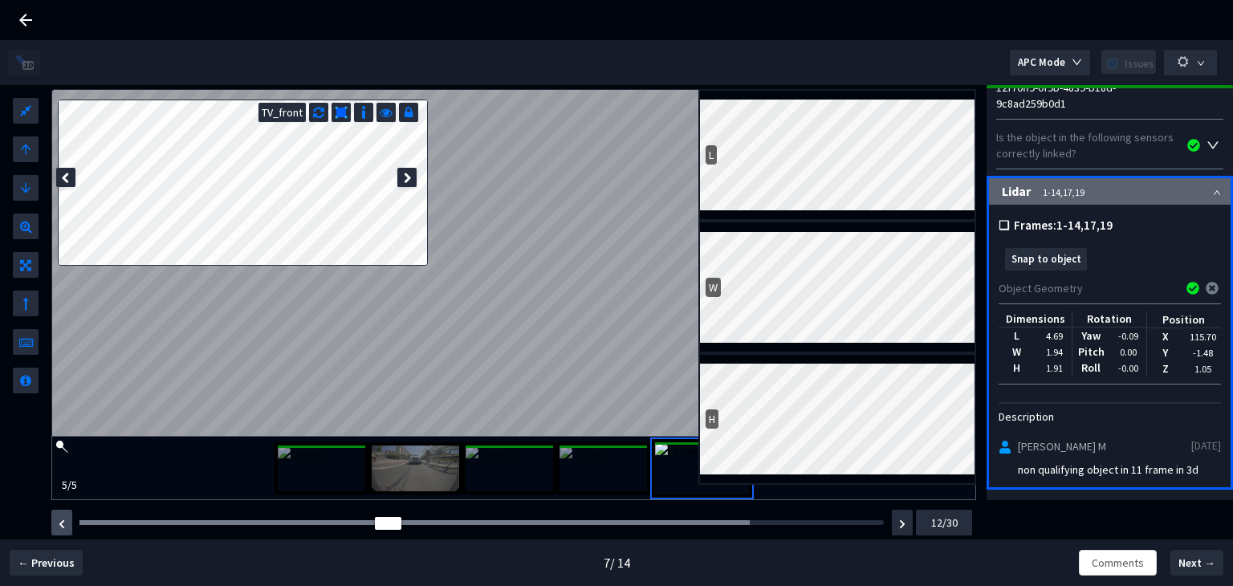
click at [65, 527] on button "button" at bounding box center [61, 523] width 21 height 26
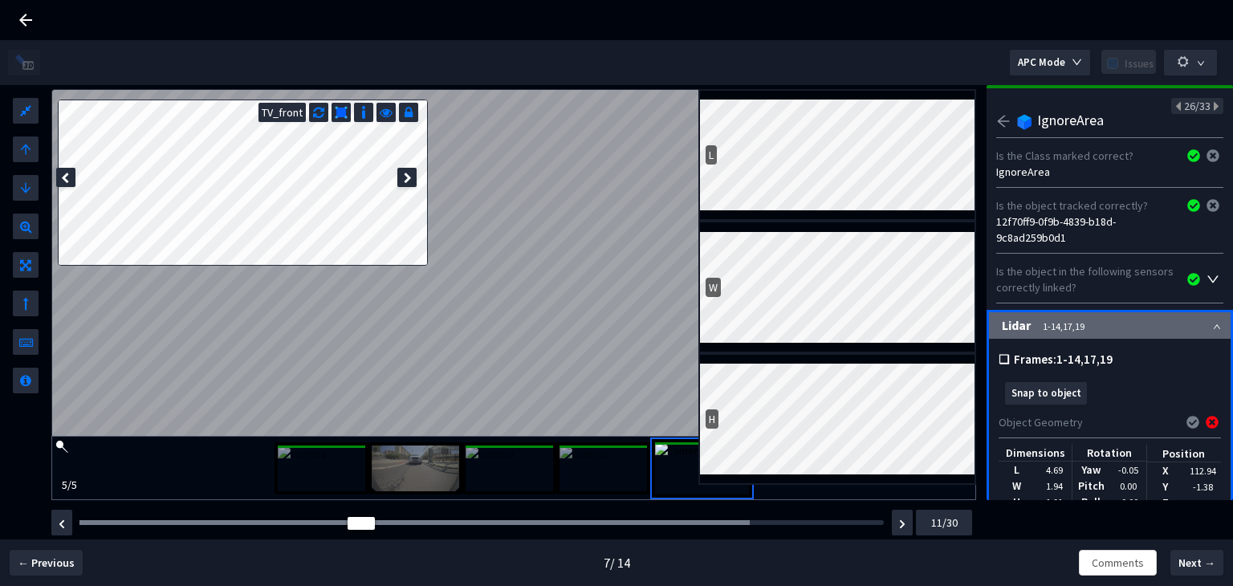
click at [1000, 116] on icon "arrow-left" at bounding box center [1003, 121] width 14 height 14
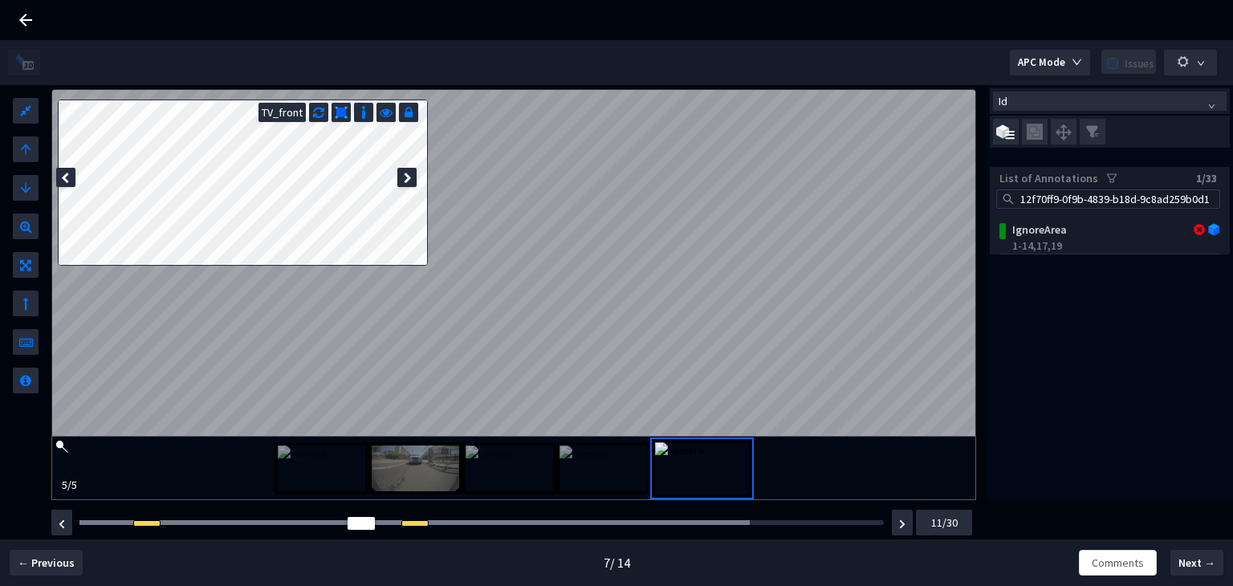
click at [1056, 203] on input "12f70ff9-0f9b-4839-b18d-9c8ad259b0d1" at bounding box center [1115, 199] width 197 height 18
paste input "36a68509-ab79-45ba-8f0d-23aa86a06cf4"
type input "36a68509-ab79-45ba-8f0d-23aa86a06cf4"
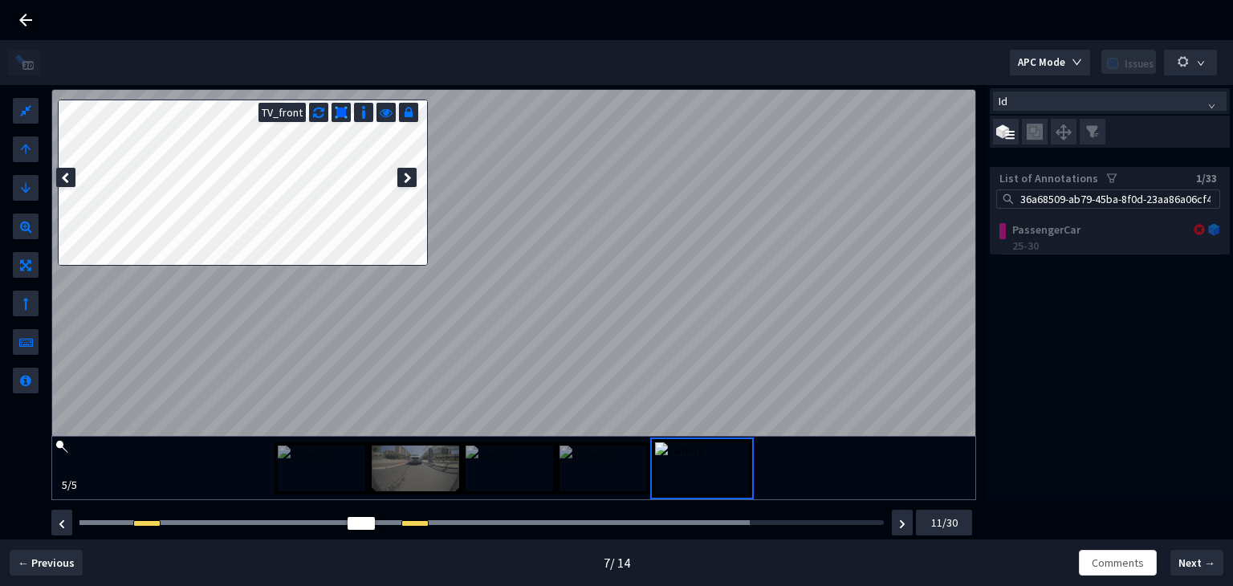
click at [1066, 226] on div "PassengerCar 25-30" at bounding box center [1110, 234] width 240 height 39
click at [896, 529] on button "button" at bounding box center [902, 523] width 21 height 26
click at [899, 527] on img "button" at bounding box center [902, 524] width 6 height 10
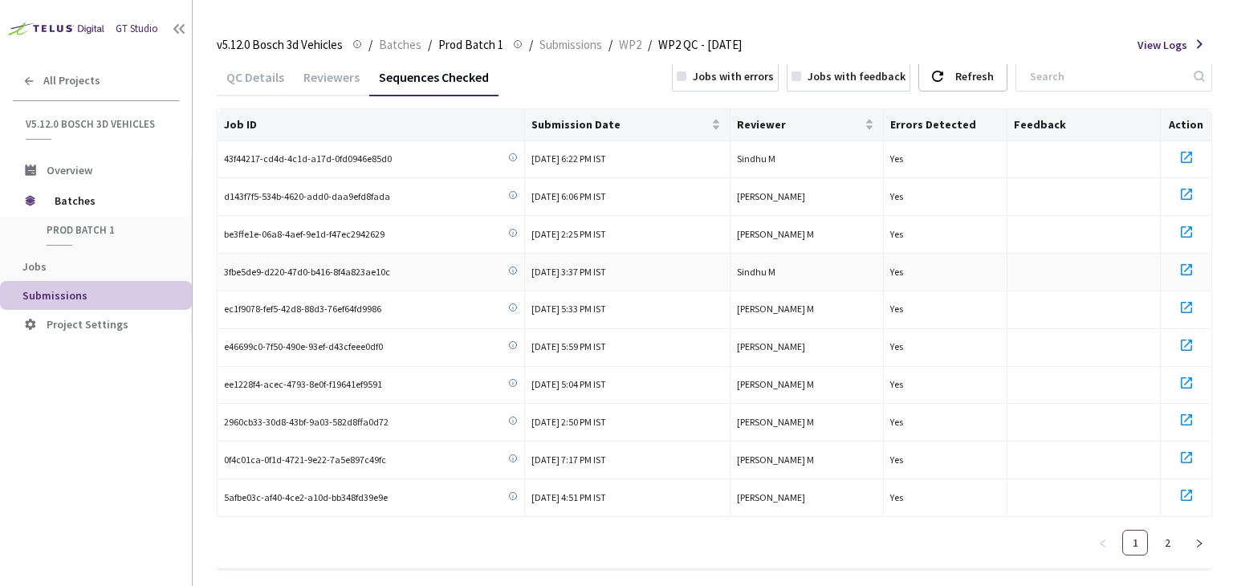
scroll to position [39, 0]
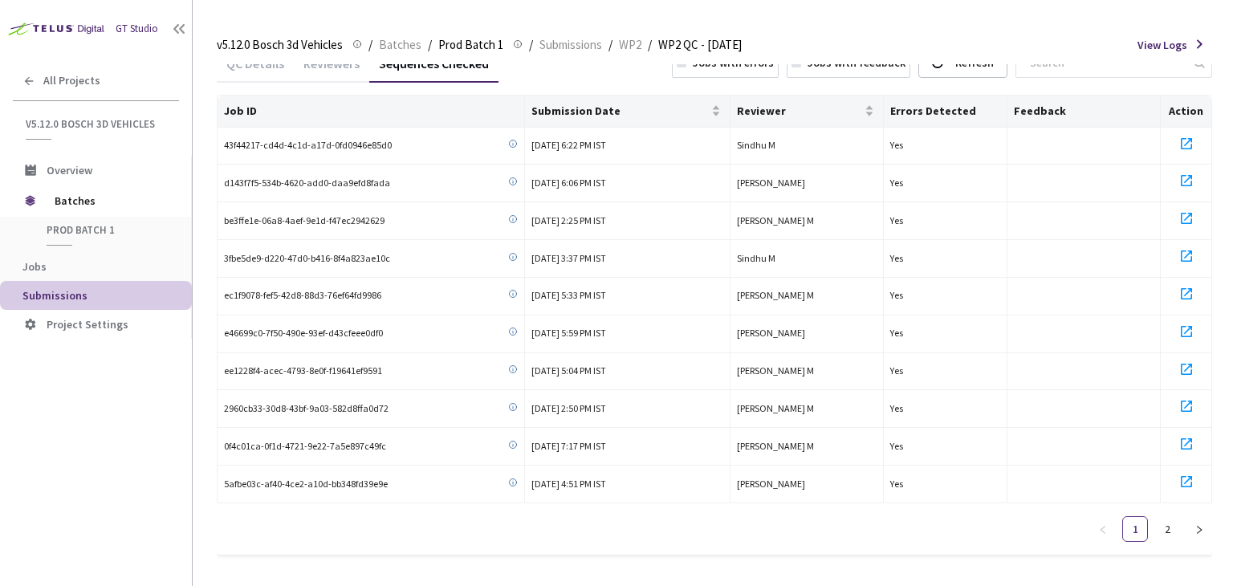
click at [466, 0] on html "GT Studio All Projects v5.12.0 Bosch 3d Vehicles v5.12.0 Bosch 3d Vehicles Over…" at bounding box center [616, 293] width 1233 height 586
click at [819, 569] on div "QC Details Reviewers Sequences Checked Jobs with errors Jobs with feedback Refr…" at bounding box center [714, 309] width 995 height 568
click at [1188, 251] on icon at bounding box center [1186, 255] width 11 height 11
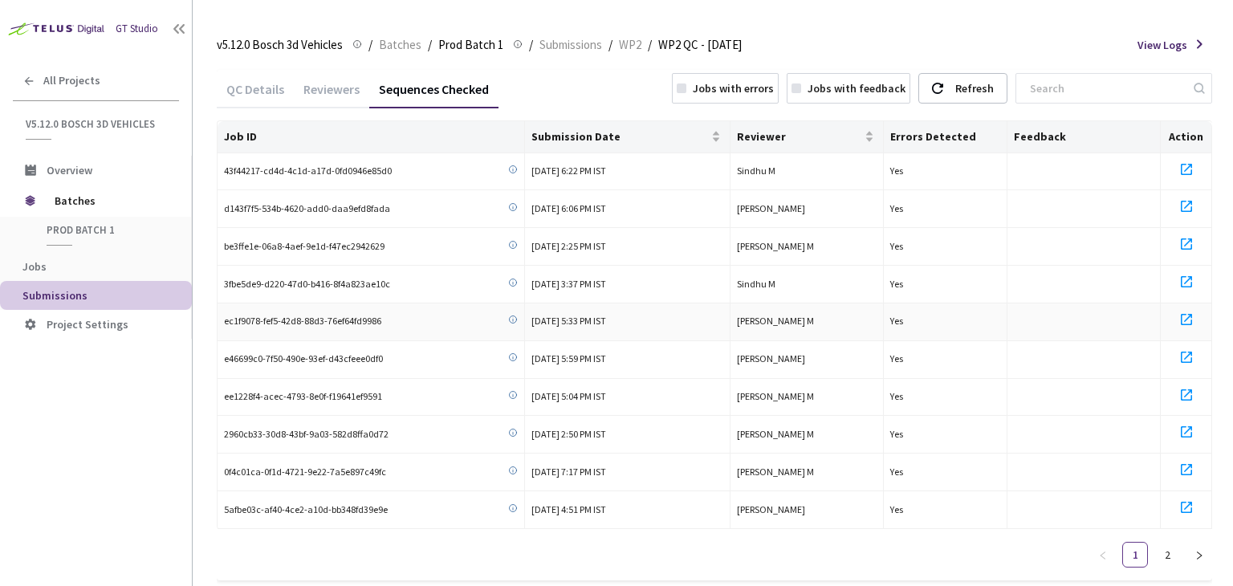
scroll to position [0, 0]
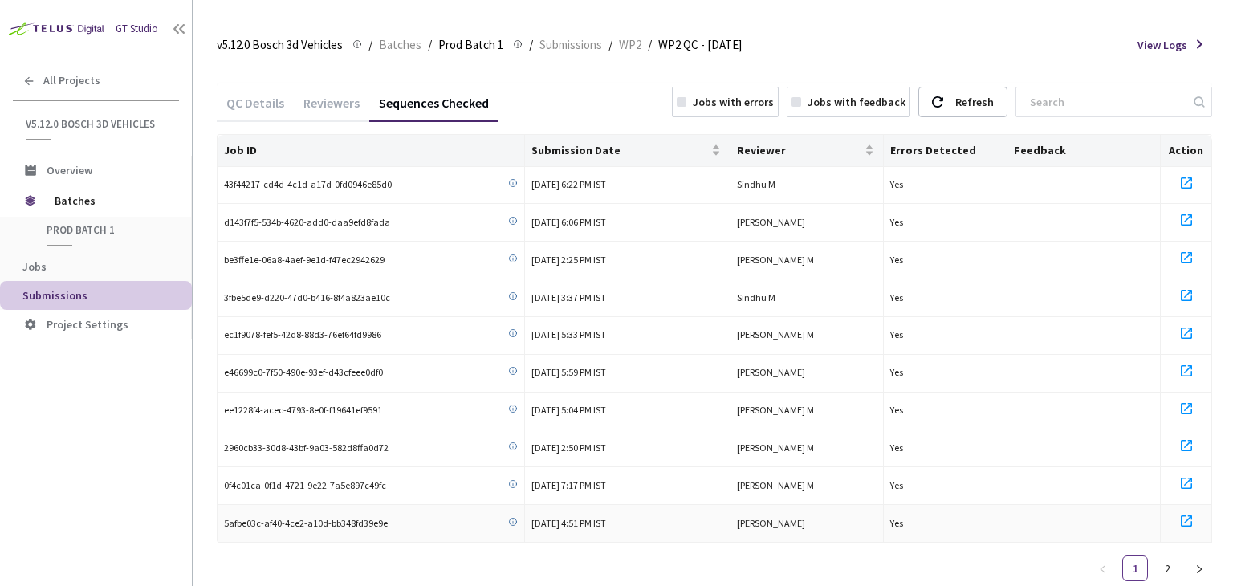
click at [1178, 515] on icon at bounding box center [1186, 520] width 19 height 19
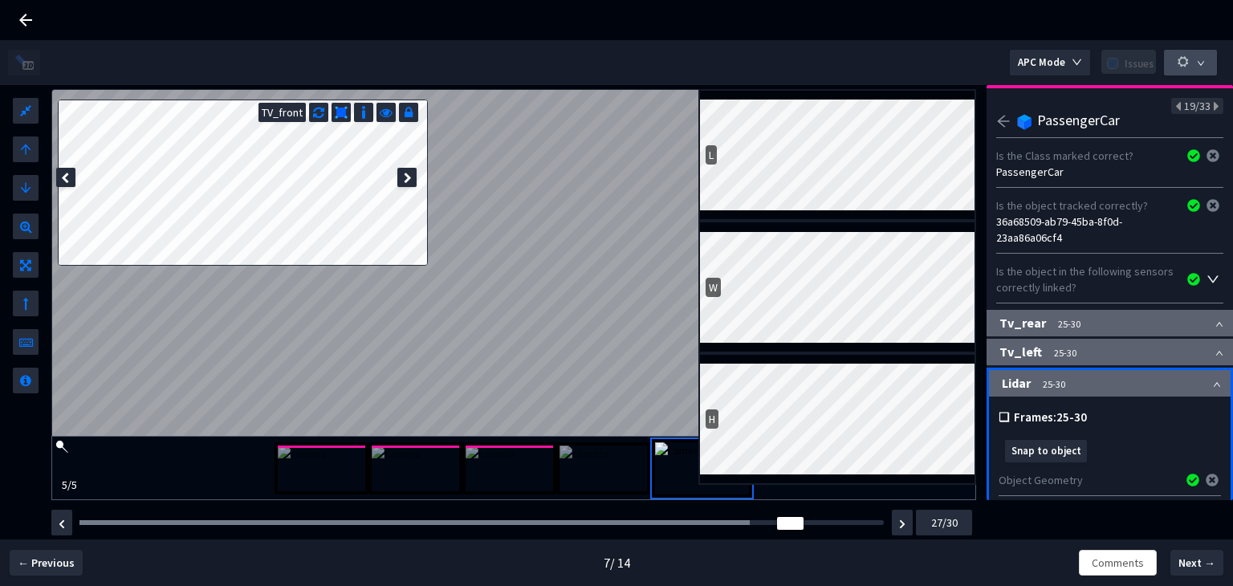
click at [1192, 65] on button "button" at bounding box center [1190, 63] width 53 height 26
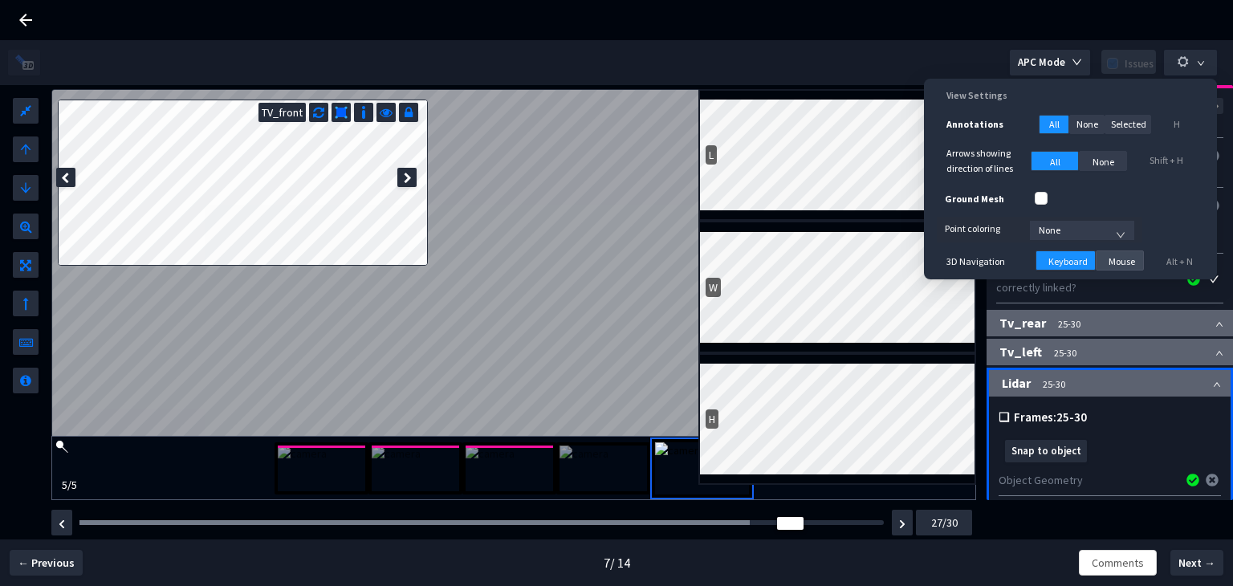
click at [1113, 262] on span "Mouse" at bounding box center [1121, 261] width 26 height 15
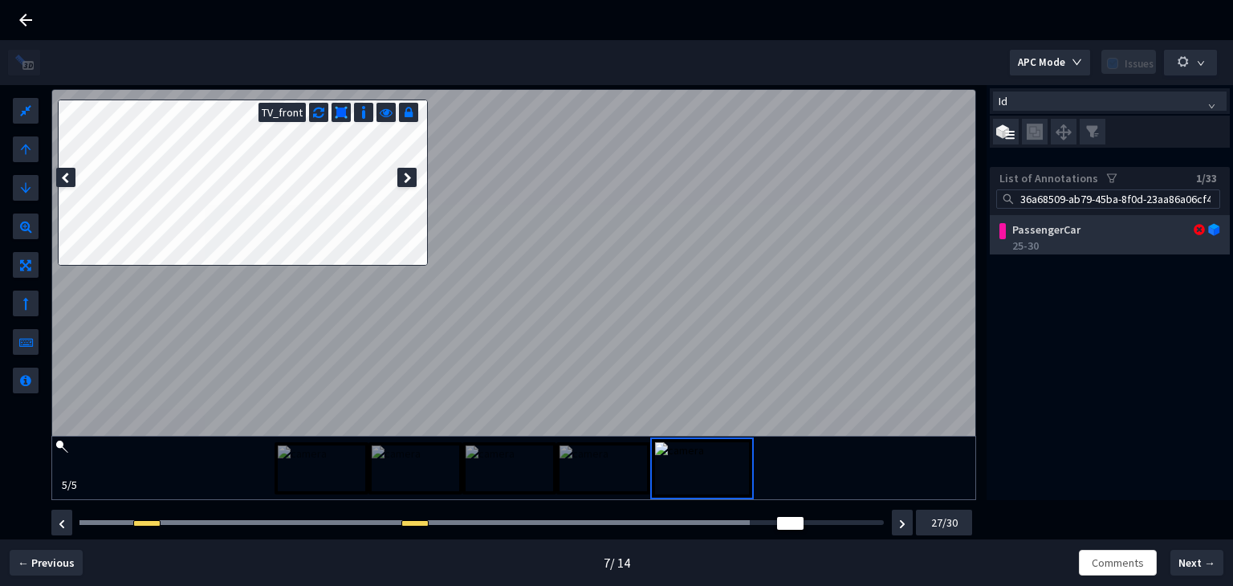
click at [1101, 237] on div "PassengerCar" at bounding box center [1092, 230] width 172 height 16
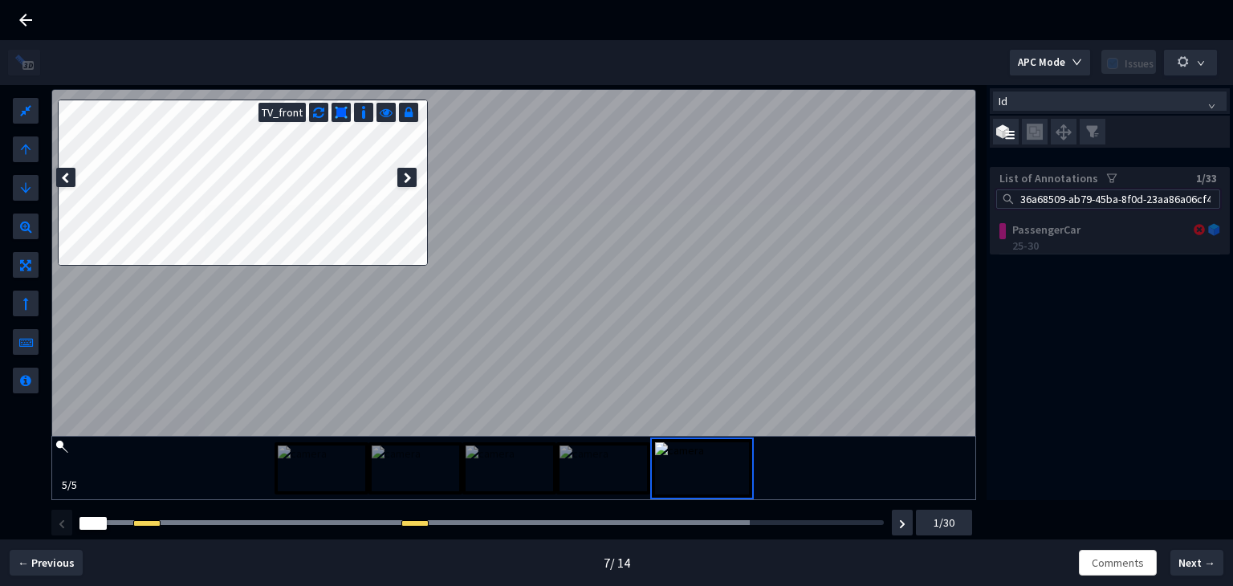
click at [1085, 203] on input "36a68509-ab79-45ba-8f0d-23aa86a06cf4" at bounding box center [1115, 199] width 197 height 18
click at [1085, 202] on input "36a68509-ab79-45ba-8f0d-23aa86a06cf4" at bounding box center [1115, 199] width 197 height 18
paste input "d15e0102-64b5-499c-b6c5-14d889c4c285"
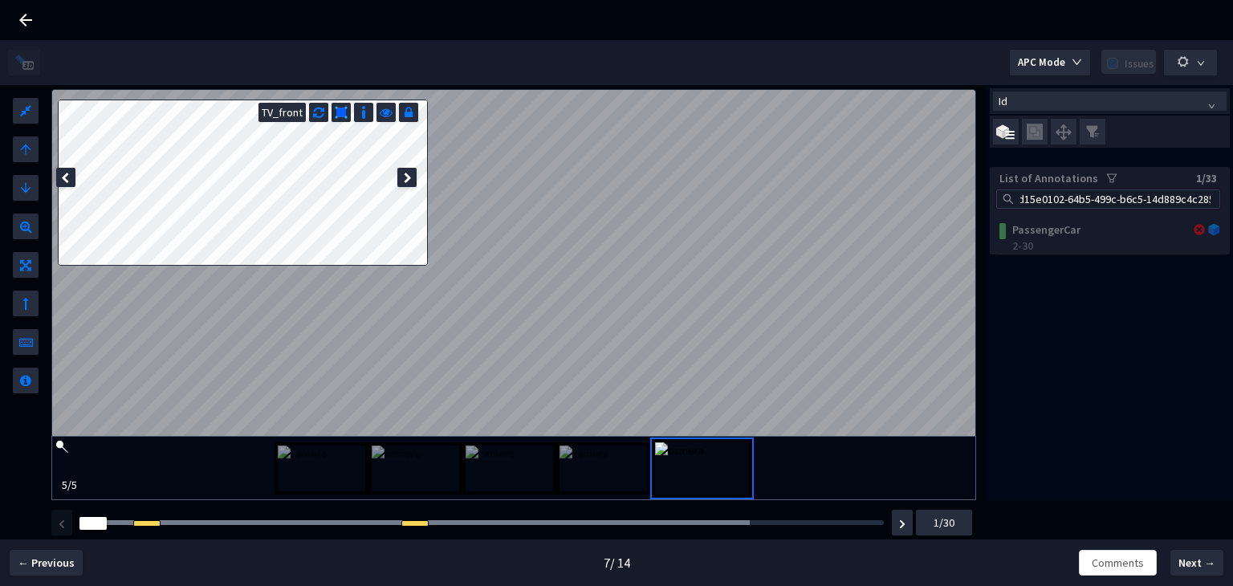
type input "d15e0102-64b5-499c-b6c5-14d889c4c285"
click at [1074, 236] on div "PassengerCar 2-30" at bounding box center [1110, 234] width 240 height 39
click at [896, 521] on button "button" at bounding box center [902, 523] width 21 height 26
click at [899, 520] on img "button" at bounding box center [902, 524] width 6 height 10
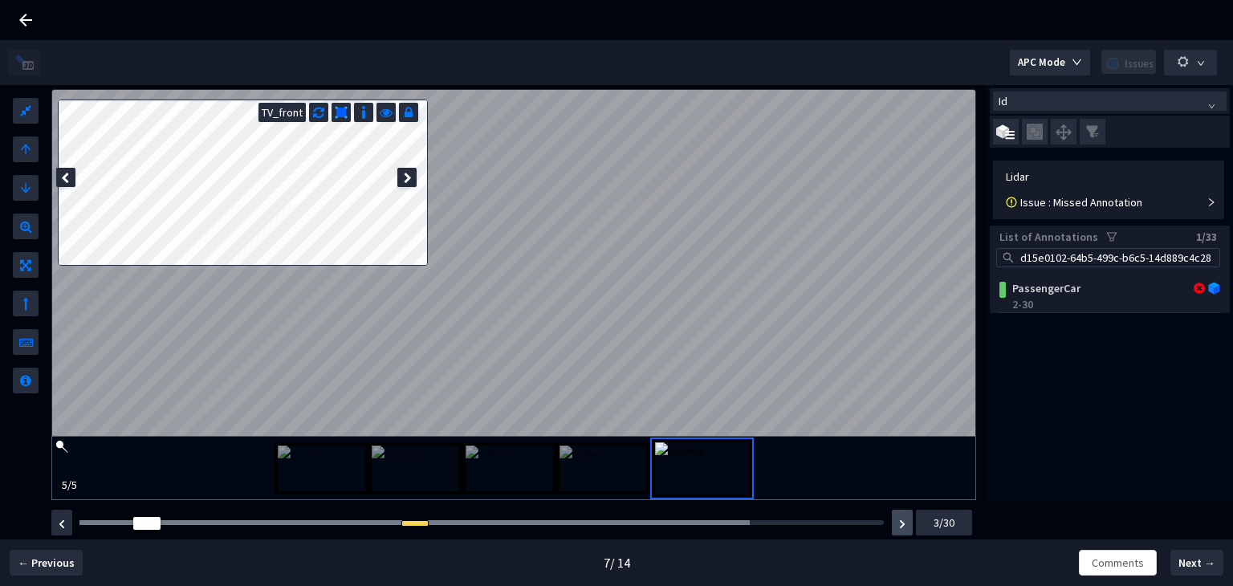
click at [899, 520] on img "button" at bounding box center [902, 524] width 6 height 10
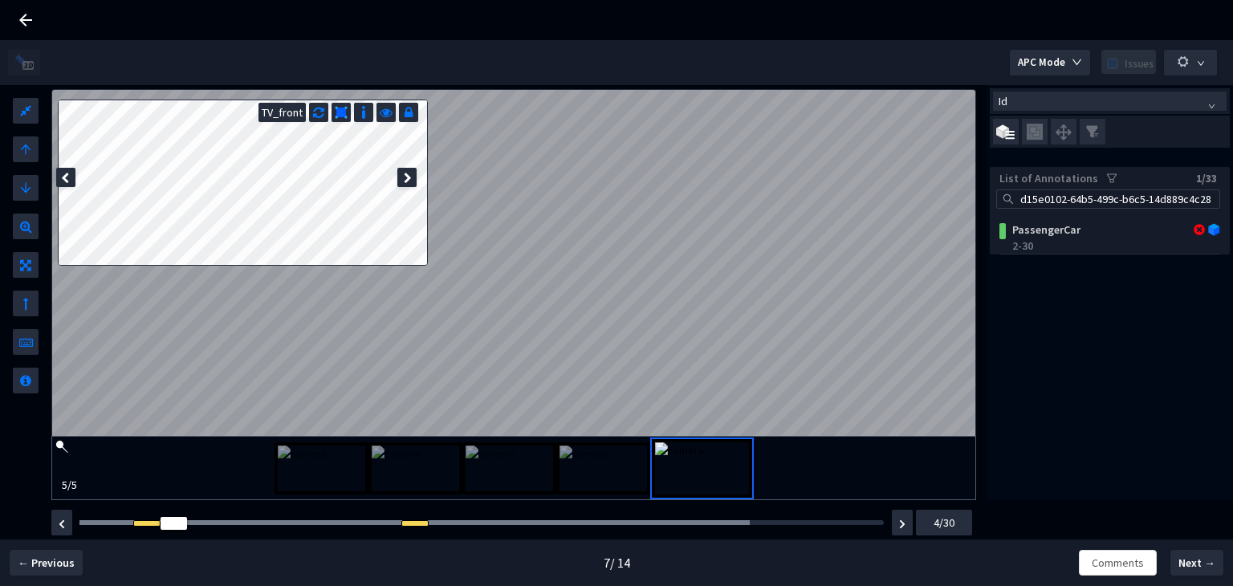
click at [1078, 291] on div "Id List of Annotations 1/33 d15e0102-64b5-499c-b6c5-14d889c4c285 PassengerCar 2…" at bounding box center [1109, 292] width 246 height 415
click at [1056, 231] on div "PassengerCar" at bounding box center [1092, 230] width 172 height 16
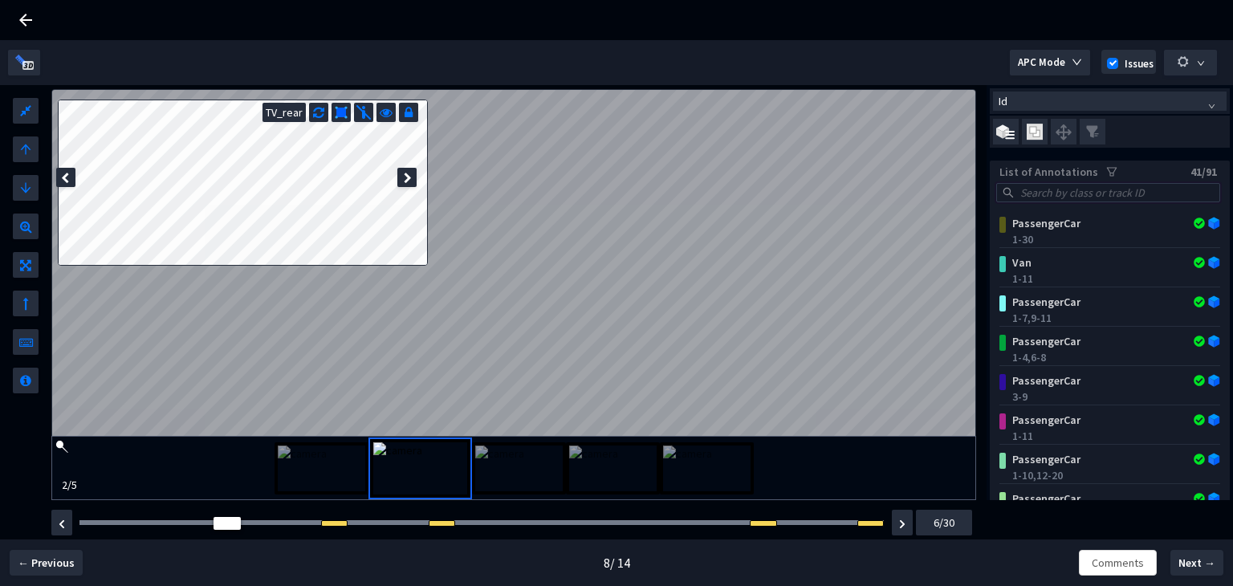
click at [1066, 194] on input "search" at bounding box center [1115, 193] width 197 height 18
paste input "2dc2df94-2f66-4d47-b0c0-603fd3ab92d9"
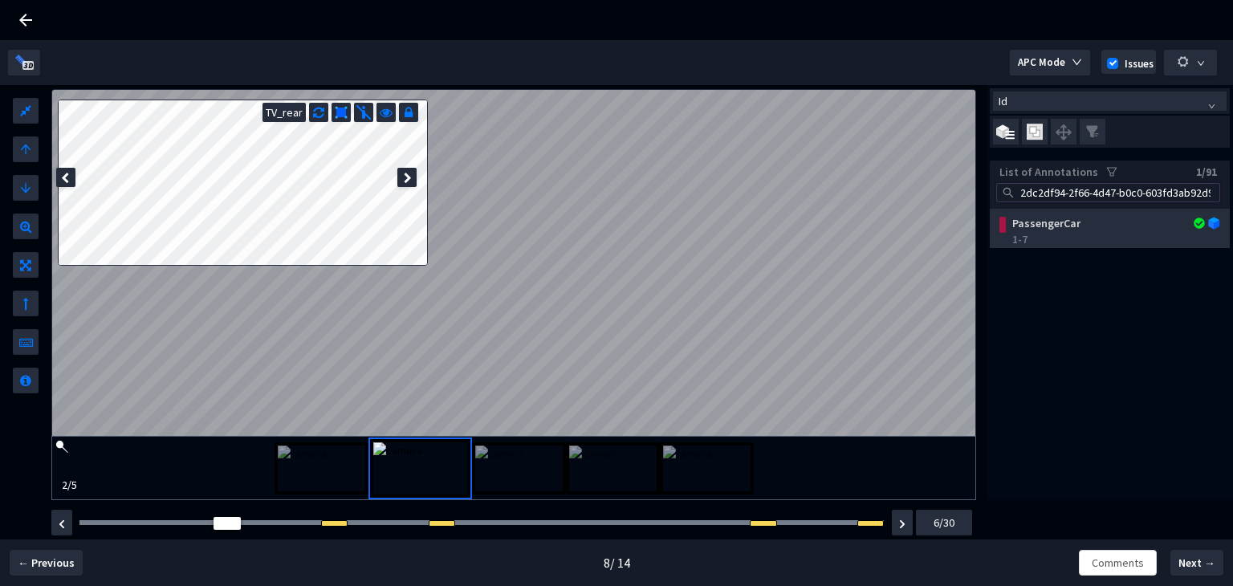
type input "2dc2df94-2f66-4d47-b0c0-603fd3ab92d9"
click at [1051, 230] on div "PassengerCar" at bounding box center [1092, 223] width 172 height 16
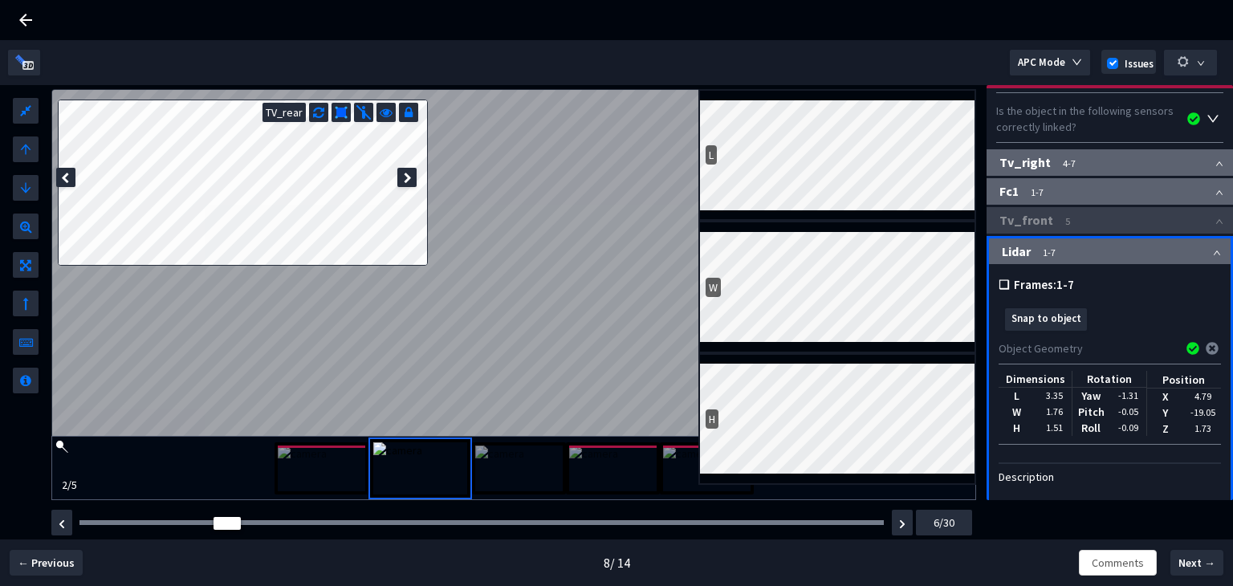
scroll to position [215, 0]
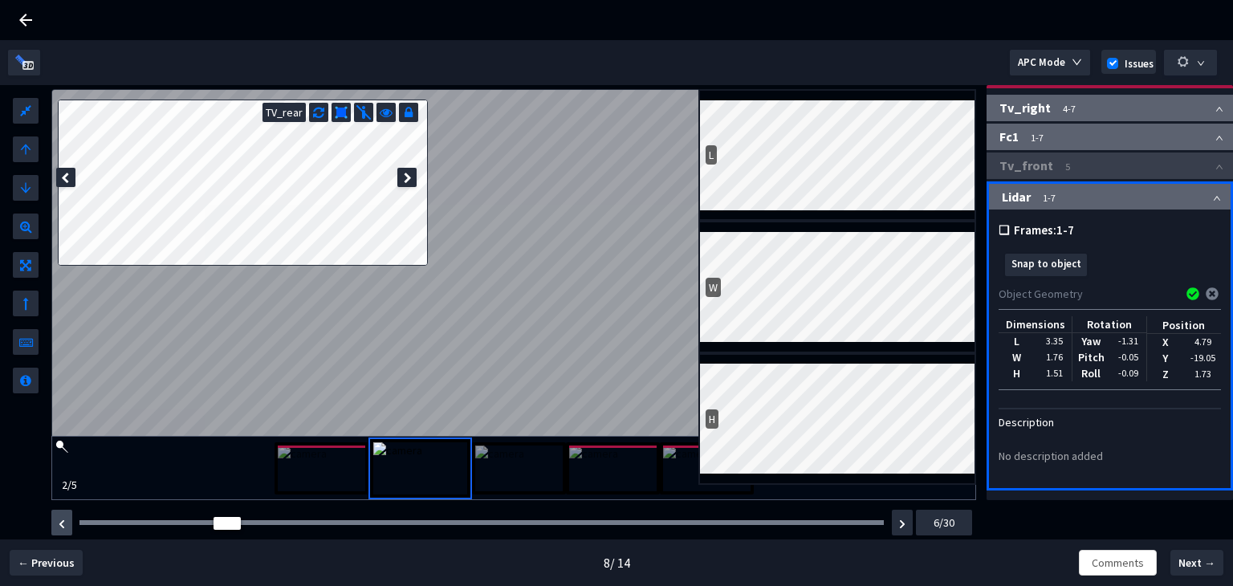
click at [67, 526] on button "button" at bounding box center [61, 523] width 21 height 26
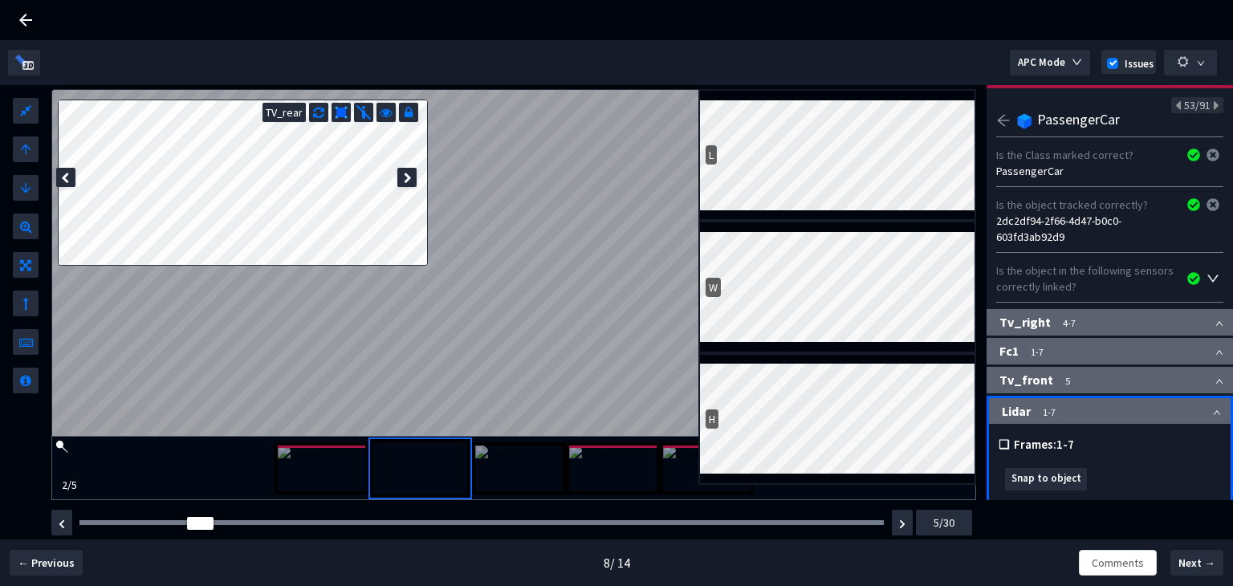
scroll to position [0, 0]
click at [523, 459] on img at bounding box center [518, 468] width 87 height 46
click at [594, 461] on img at bounding box center [612, 468] width 87 height 46
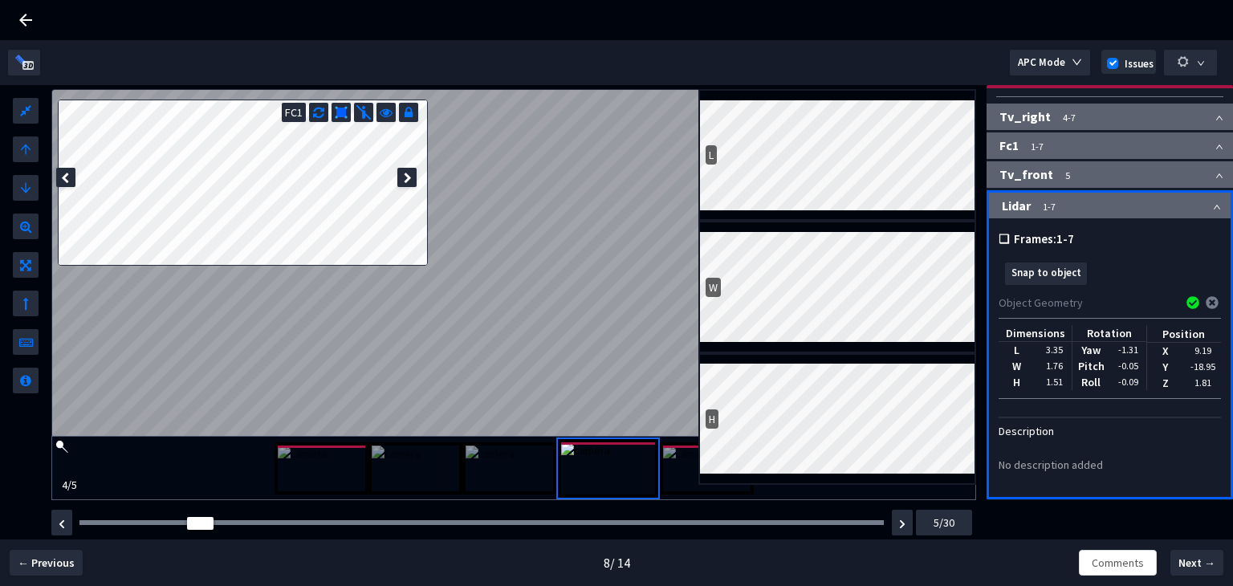
scroll to position [215, 0]
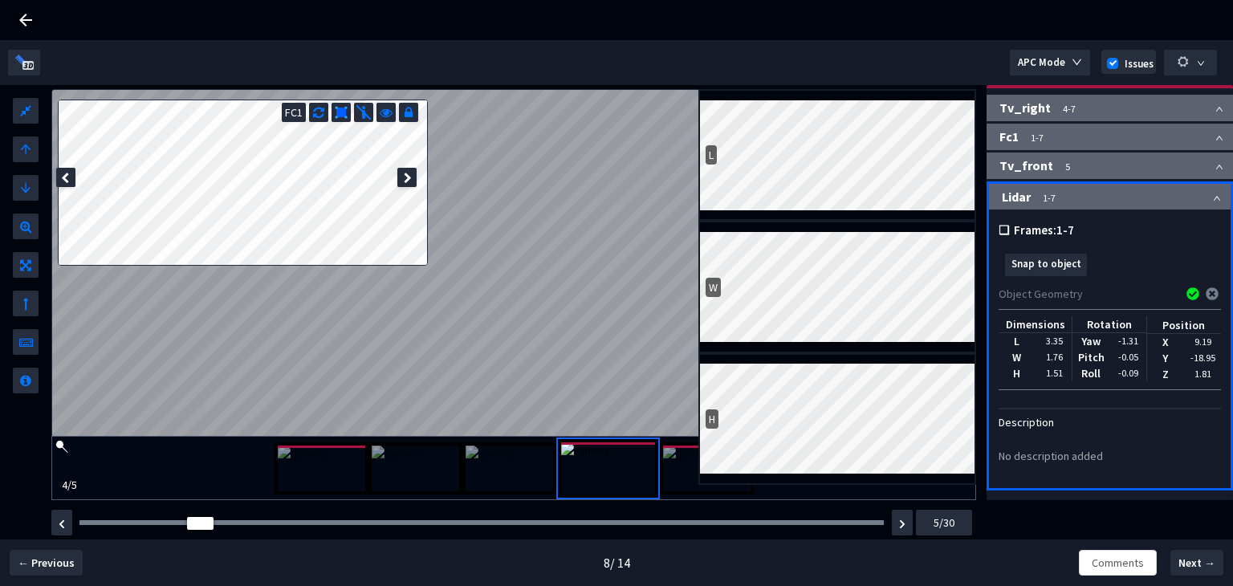
click at [1042, 168] on span "Tv_front" at bounding box center [1026, 165] width 54 height 16
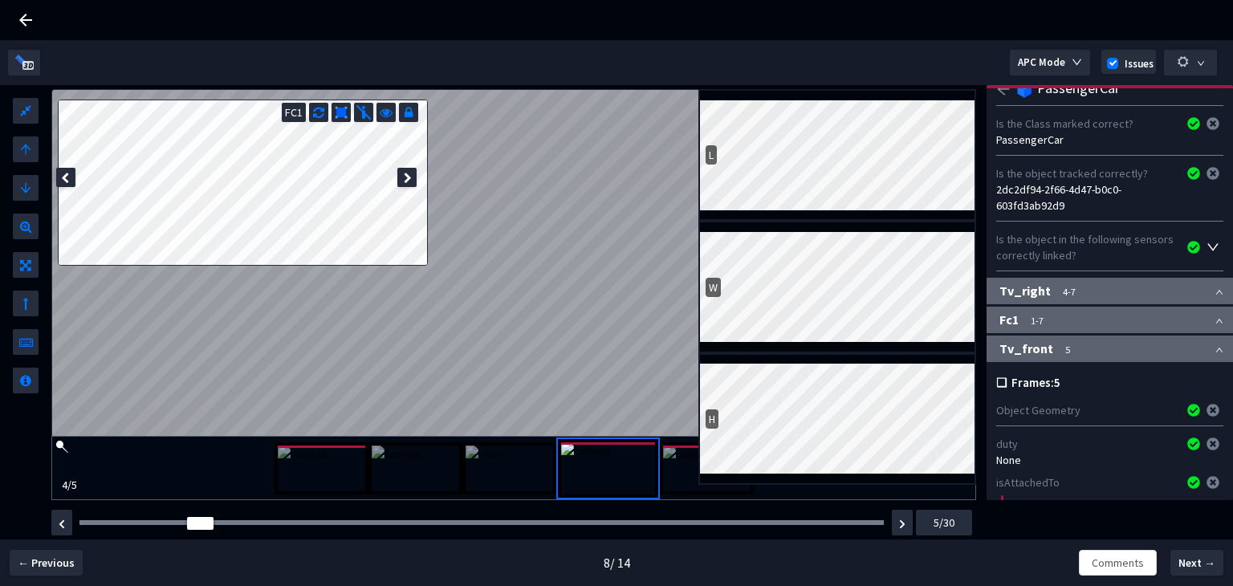
scroll to position [0, 0]
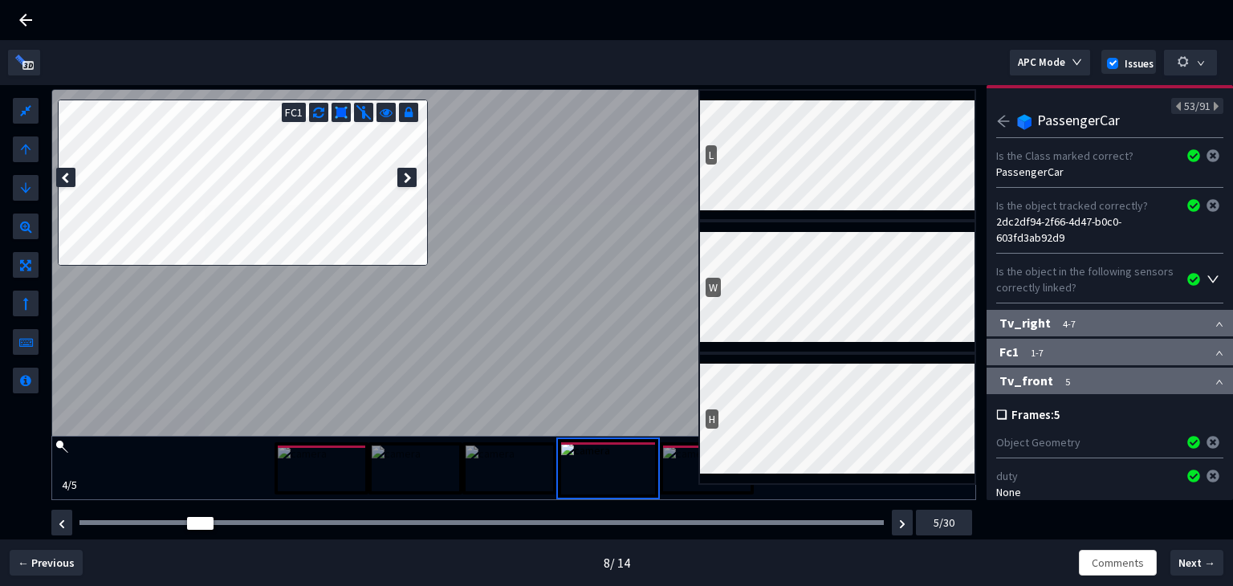
click at [998, 117] on icon "arrow-left" at bounding box center [1003, 121] width 14 height 14
